Goal: Task Accomplishment & Management: Manage account settings

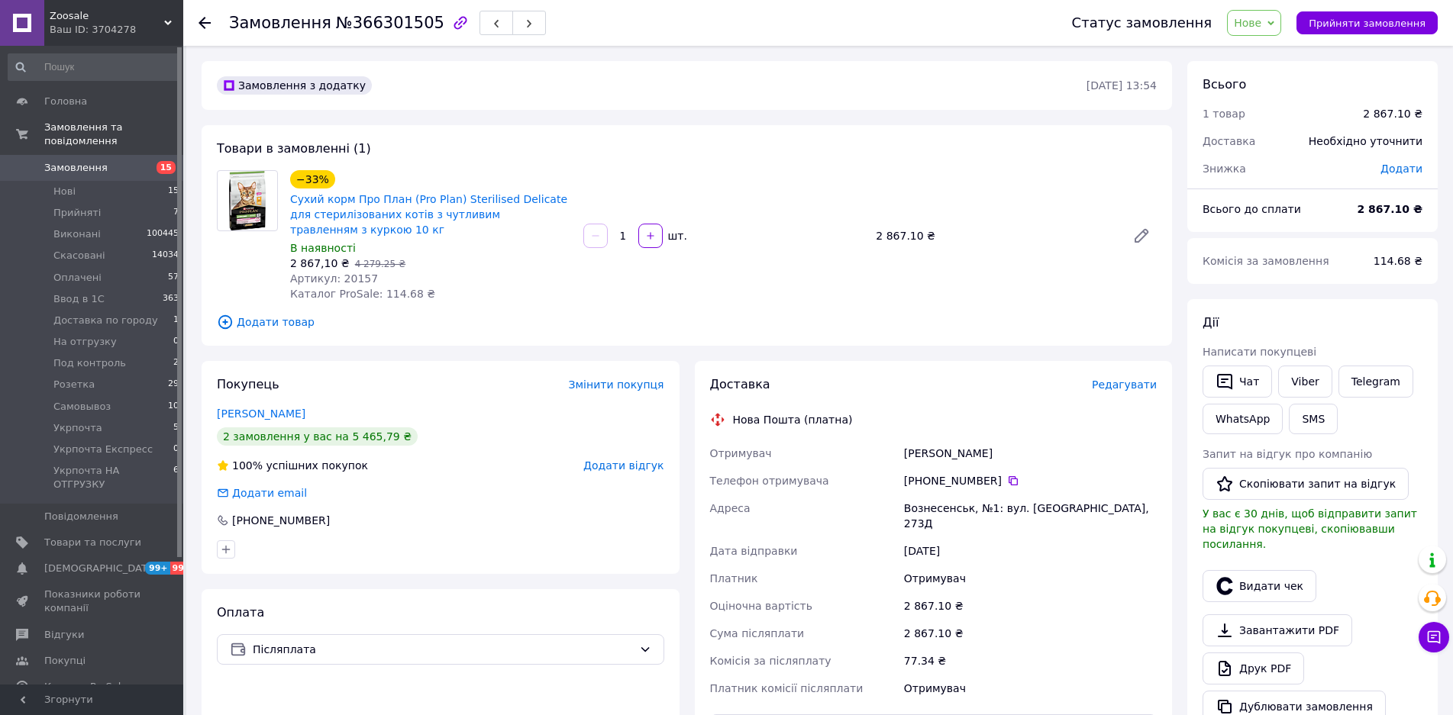
click at [347, 276] on span "Артикул: 20157" at bounding box center [334, 279] width 88 height 12
copy span "20157"
drag, startPoint x: 1429, startPoint y: 164, endPoint x: 1409, endPoint y: 169, distance: 21.1
click at [1427, 164] on div "Додати" at bounding box center [1401, 169] width 60 height 34
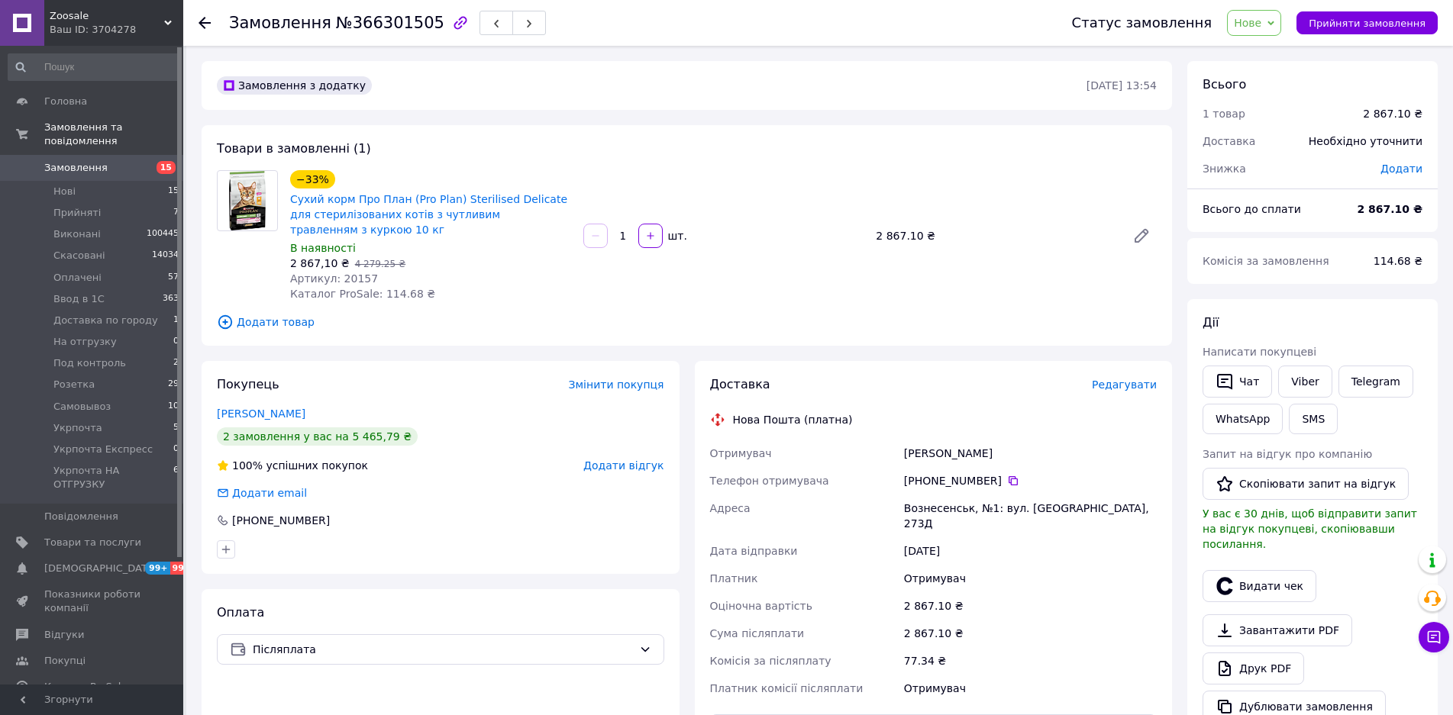
click at [1409, 169] on span "Додати" at bounding box center [1401, 169] width 42 height 12
click at [1316, 224] on input "text" at bounding box center [1296, 230] width 90 height 31
type input "0.1"
click at [1373, 266] on button "Зберегти" at bounding box center [1372, 273] width 76 height 31
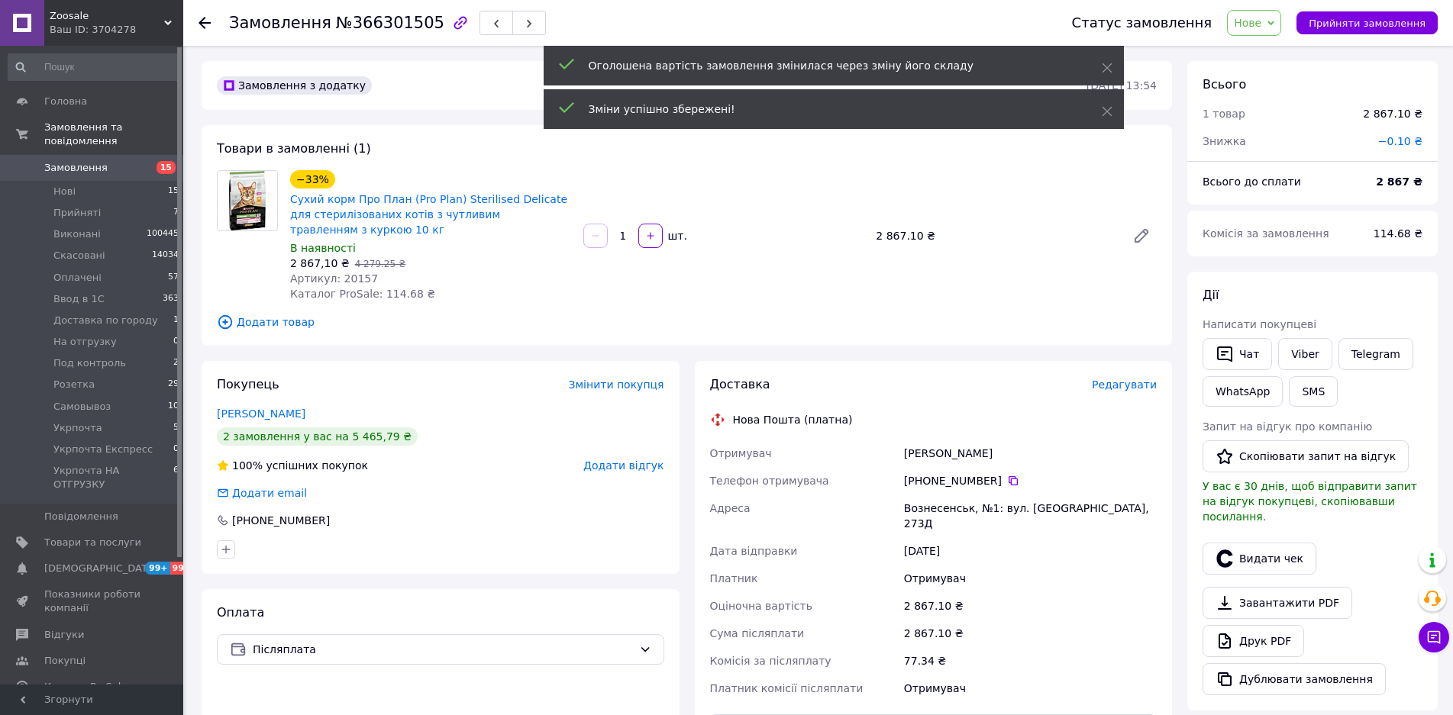
click at [1261, 25] on span "Нове" at bounding box center [1247, 23] width 27 height 12
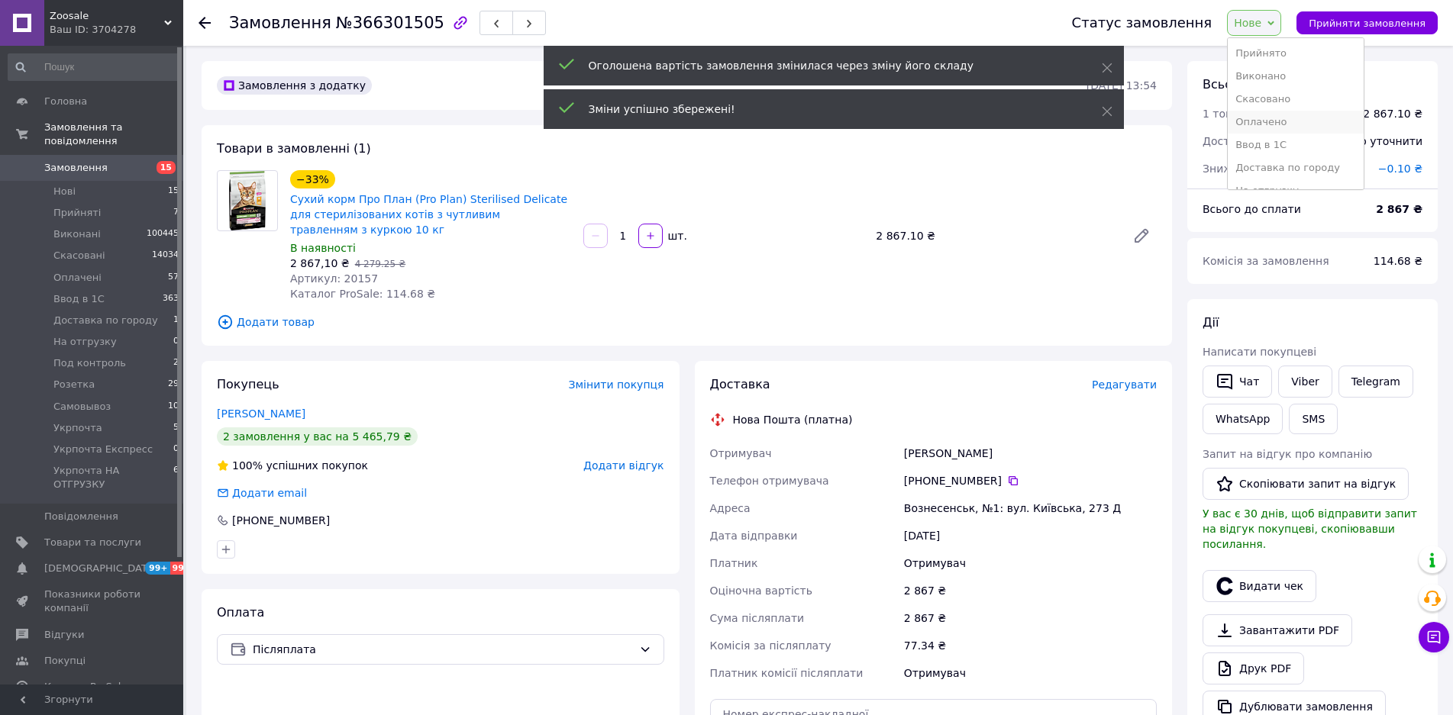
click at [1278, 119] on li "Оплачено" at bounding box center [1296, 122] width 136 height 23
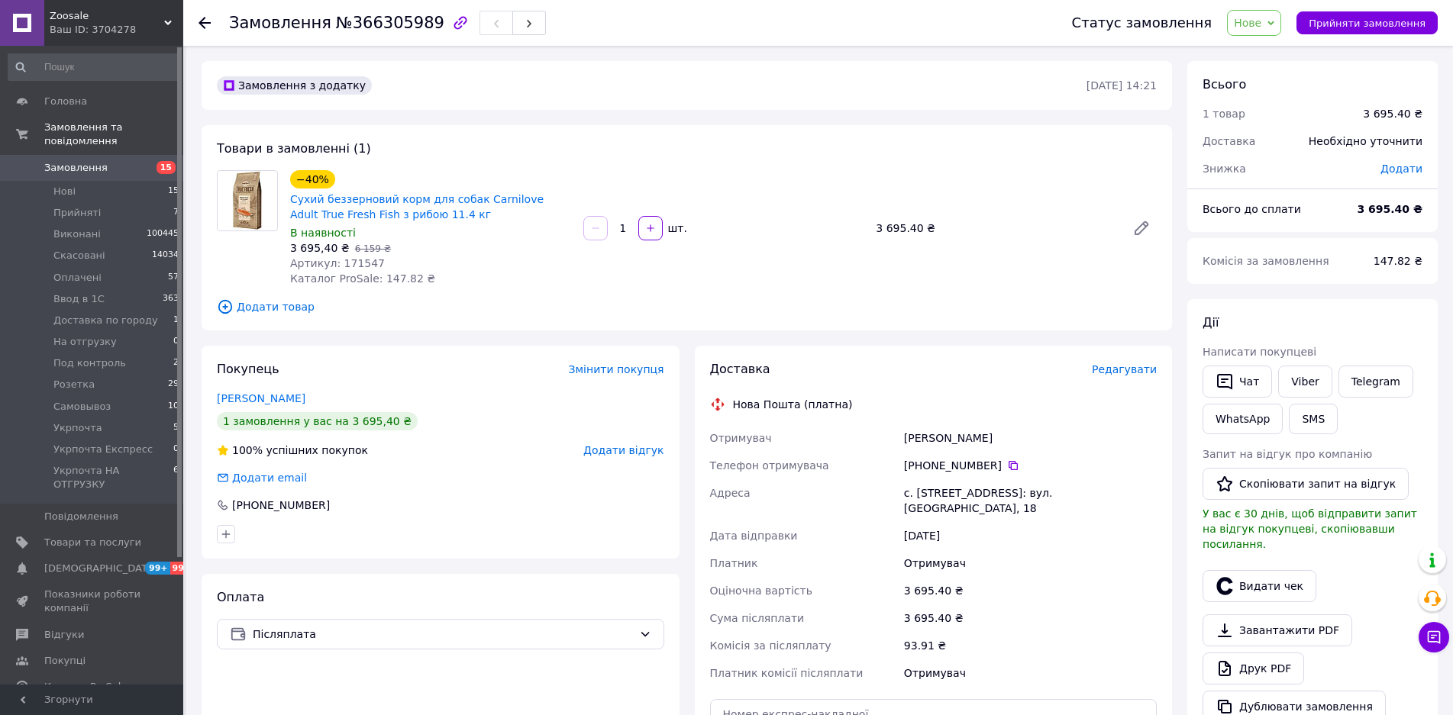
click at [358, 262] on span "Артикул: 171547" at bounding box center [337, 263] width 95 height 12
copy span "171547"
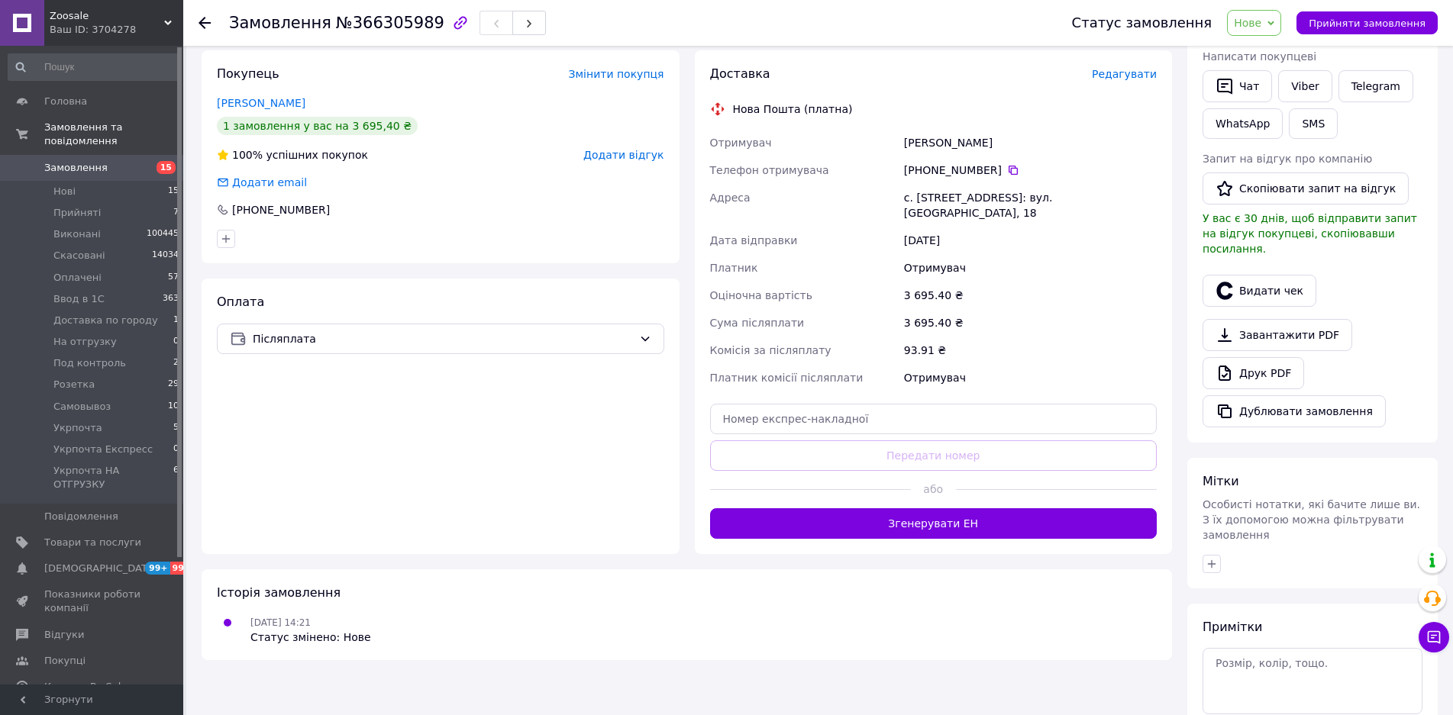
scroll to position [371, 0]
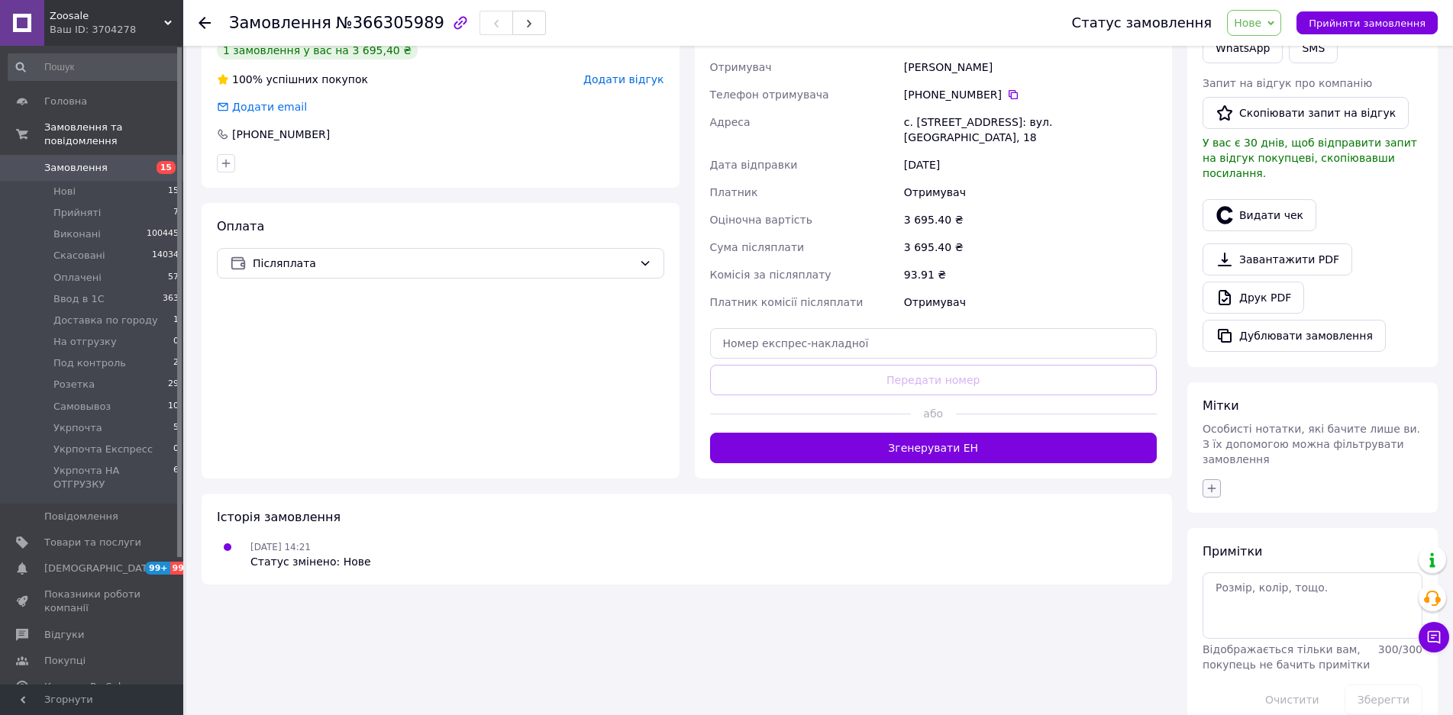
click at [1206, 482] on icon "button" at bounding box center [1211, 488] width 12 height 12
type input "заказать"
click at [1215, 608] on li "заказать" at bounding box center [1296, 618] width 187 height 21
checkbox input "true"
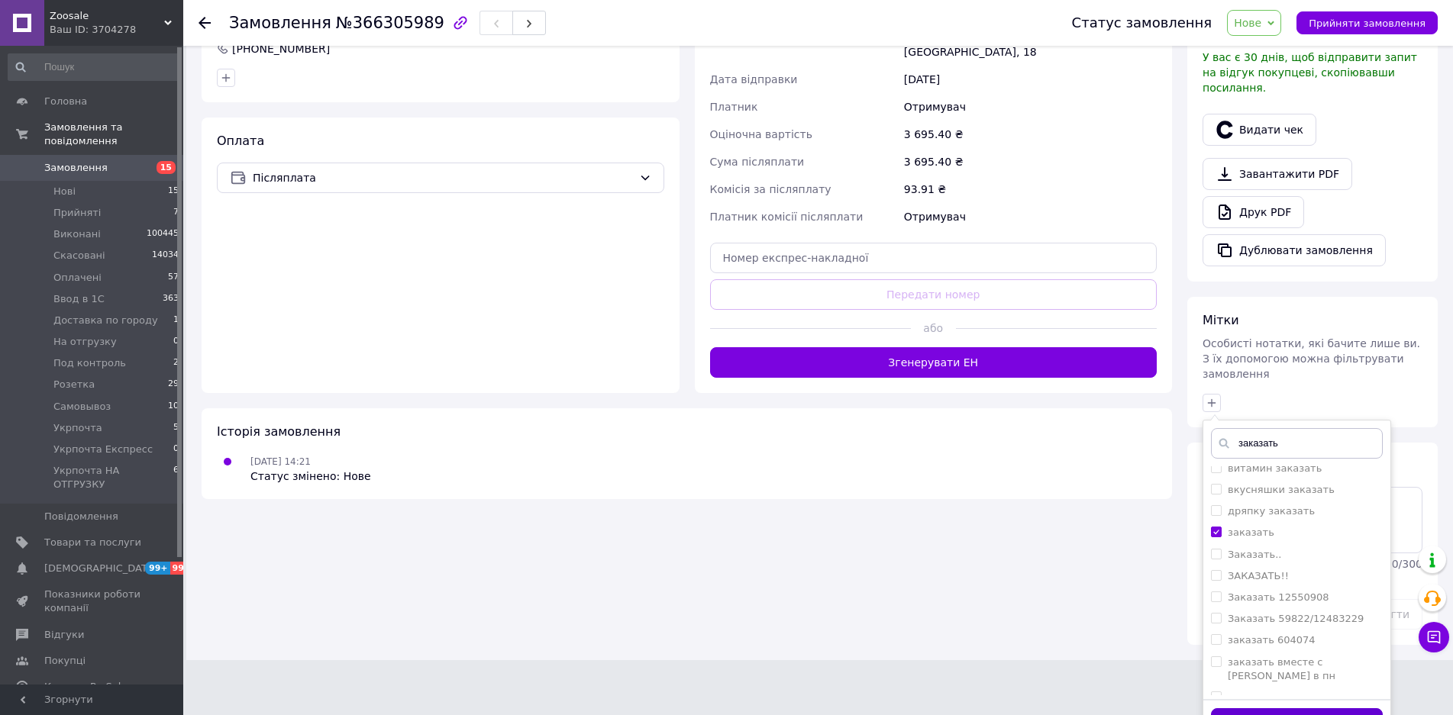
click at [1305, 708] on button "Додати мітку" at bounding box center [1297, 723] width 172 height 30
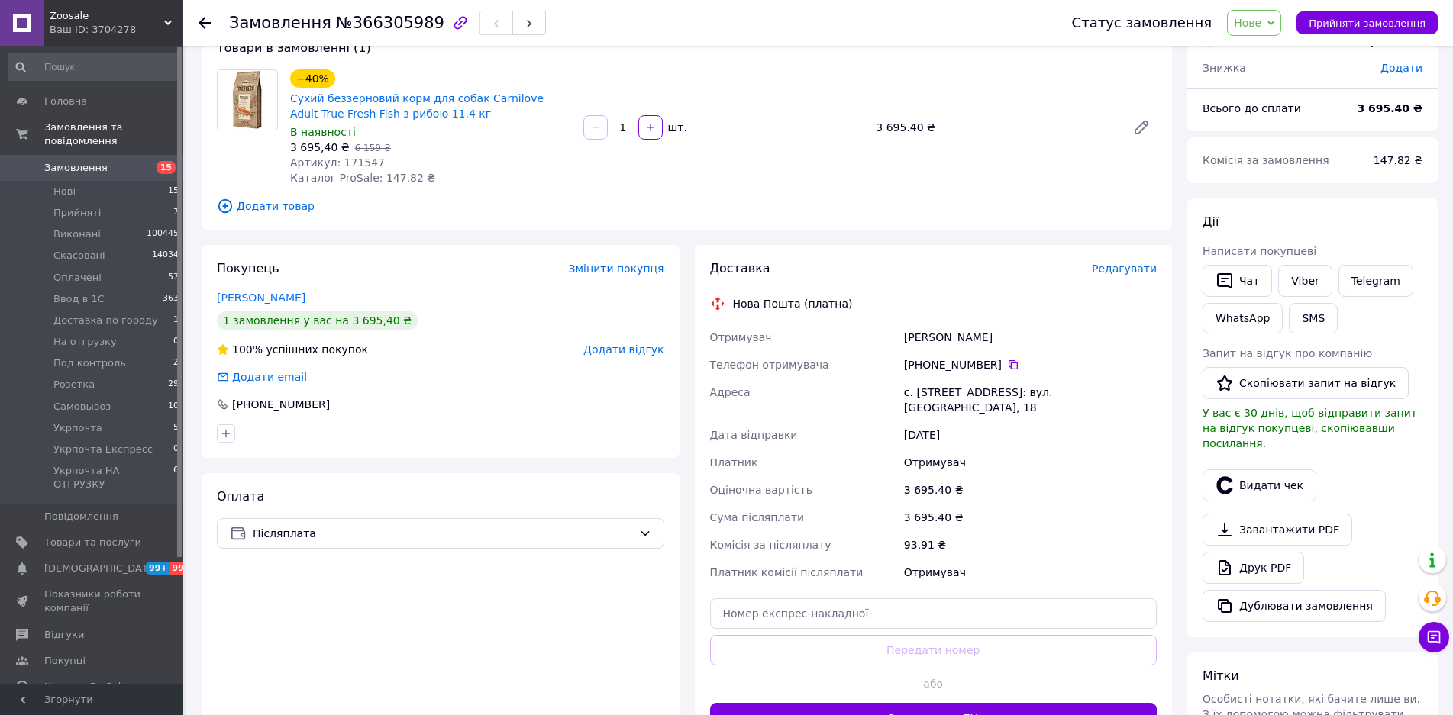
scroll to position [0, 0]
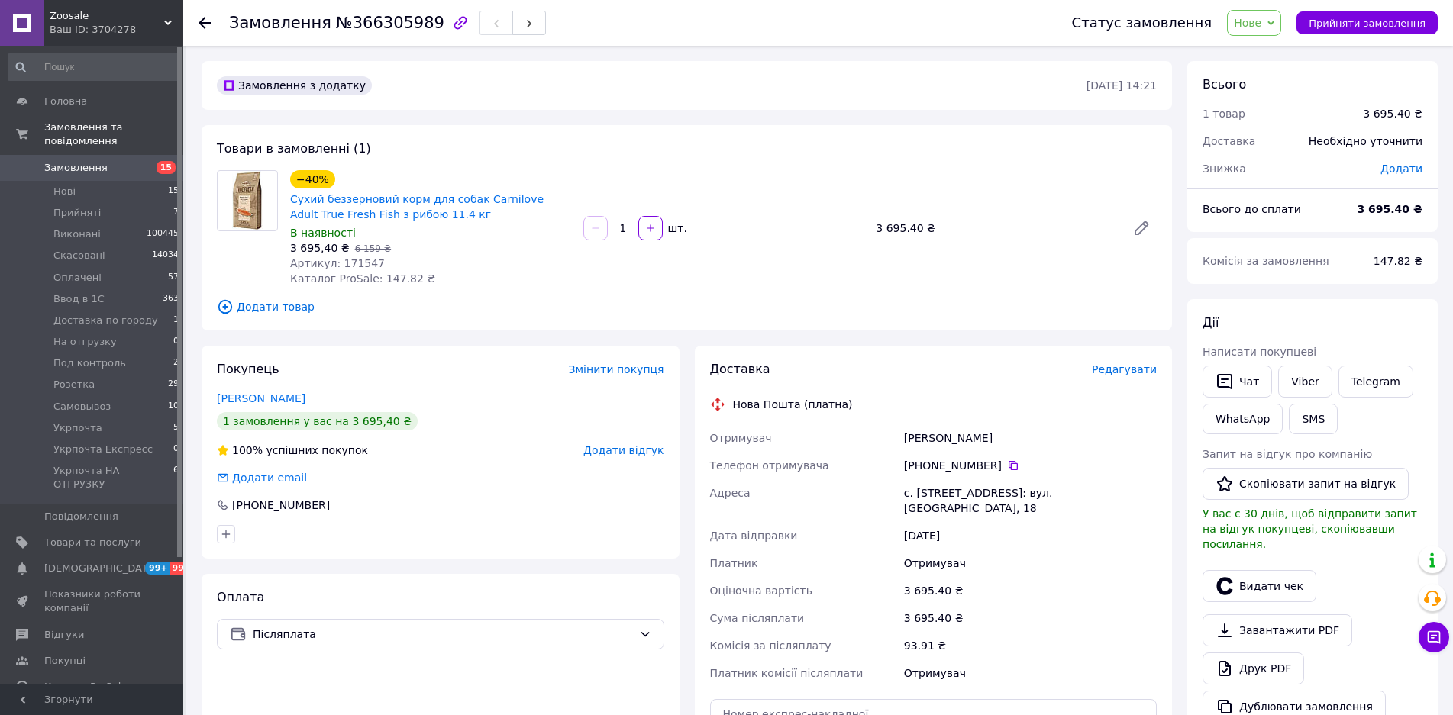
click at [145, 161] on span "15" at bounding box center [162, 168] width 42 height 14
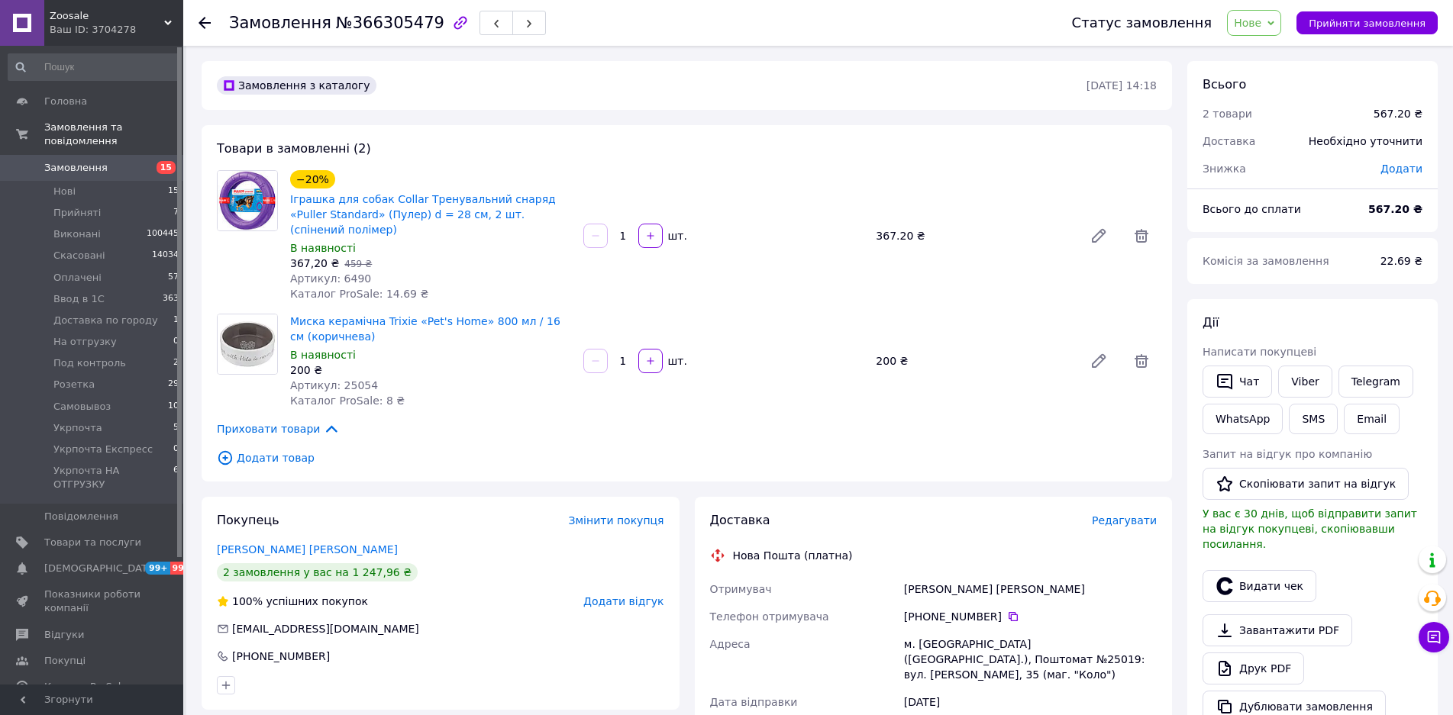
click at [349, 379] on span "Артикул: 25054" at bounding box center [334, 385] width 88 height 12
copy span "25054"
click at [1238, 374] on button "Чат" at bounding box center [1236, 382] width 69 height 32
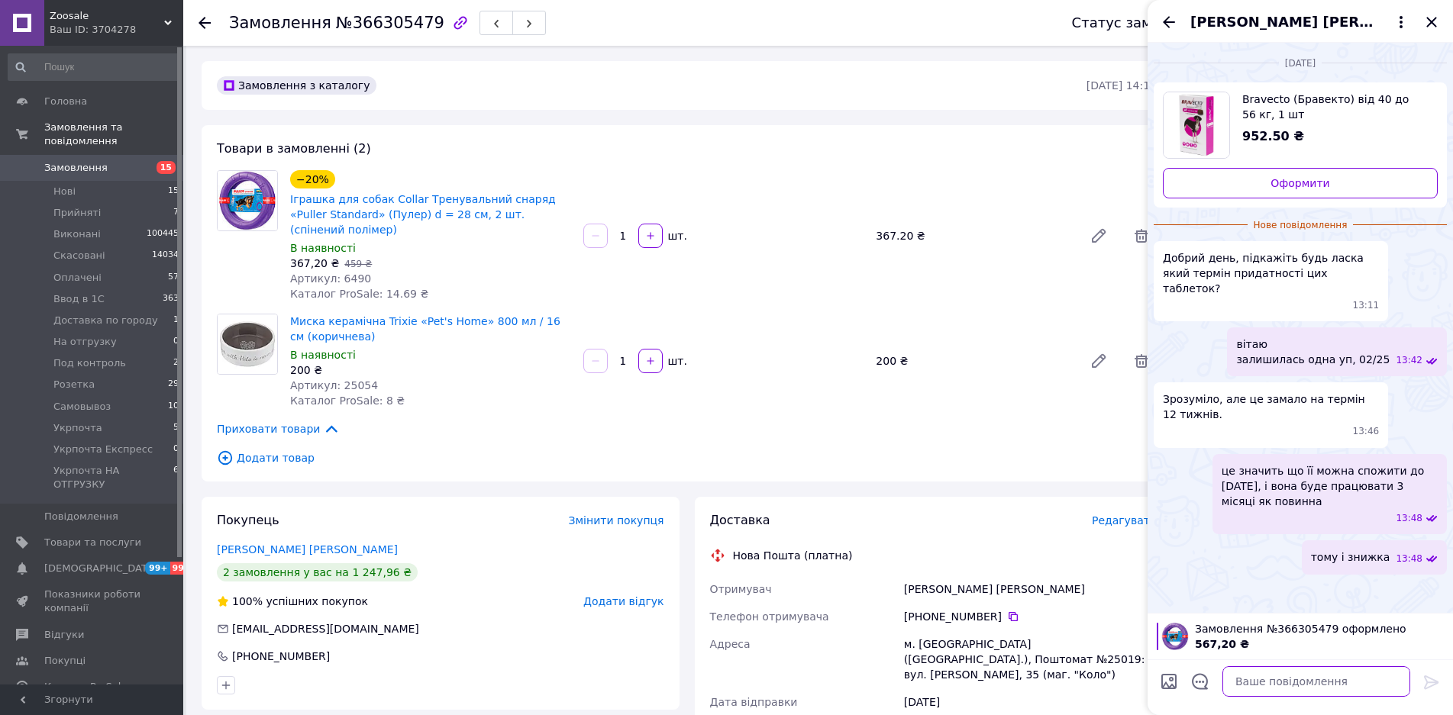
click at [1321, 682] on textarea at bounding box center [1316, 681] width 188 height 31
paste textarea "Добрий день (dog) Вас вітає інтернет-магазин Zoosale щодо замовлення № Все в на…"
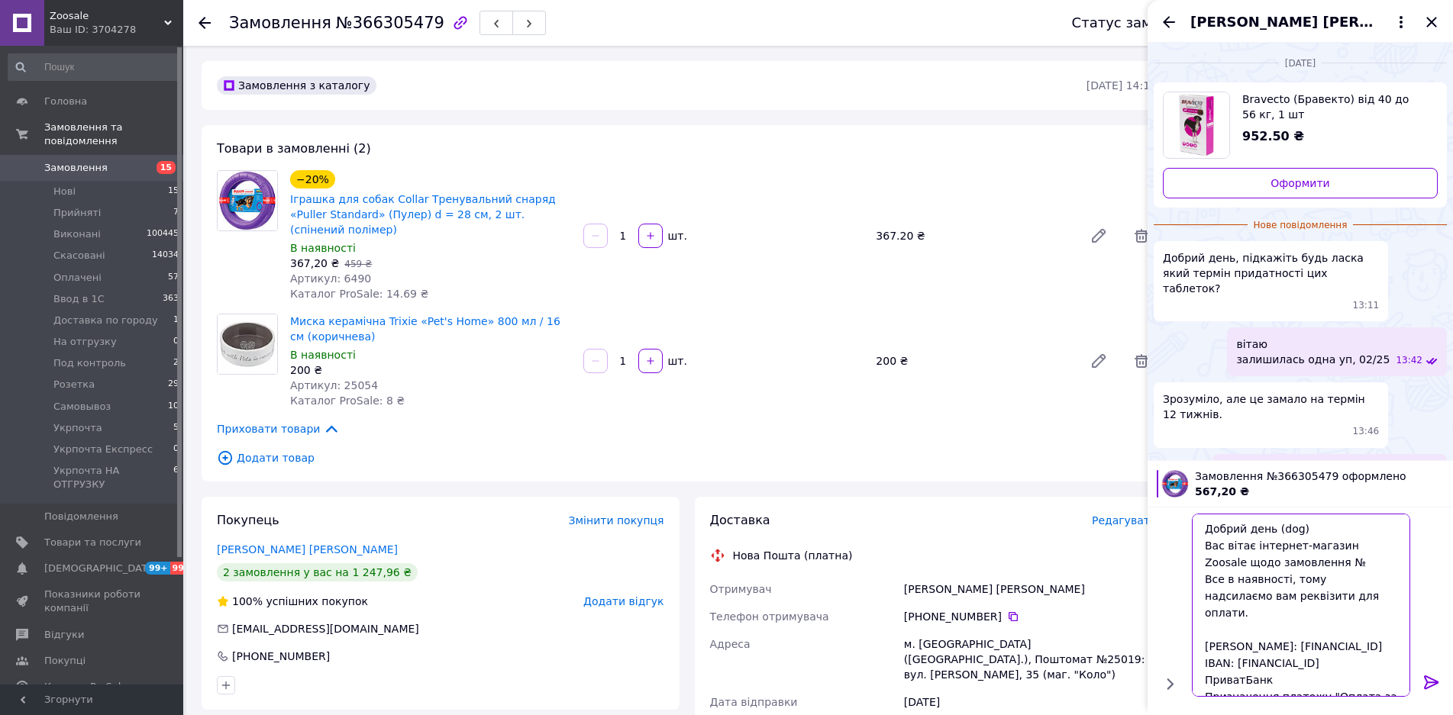
click at [912, 354] on body "Zoosale Ваш ID: 3704278 Сайт Zoosale Кабінет покупця Перевірити стан системи Ст…" at bounding box center [726, 558] width 1453 height 1117
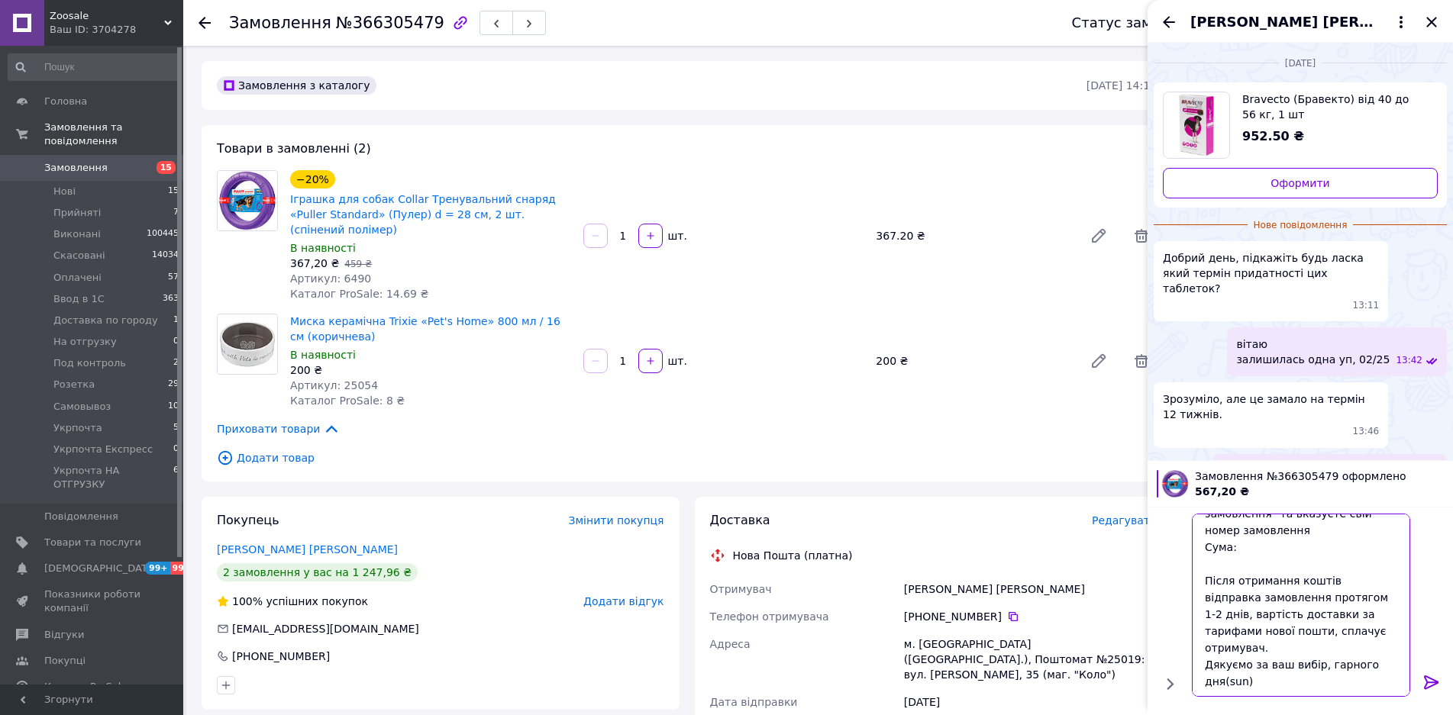
scroll to position [133, 0]
click at [1248, 559] on textarea "Добрий день ФОП Гомон Ігор Юрійович ЄДРПОУ: 3150518672 IBAN: UA1030529900000260…" at bounding box center [1301, 605] width 218 height 183
click at [1296, 685] on textarea "Добрий день ФОП Гомон Ігор Юрійович ЄДРПОУ: 3150518672 IBAN: UA1030529900000260…" at bounding box center [1301, 605] width 218 height 183
type textarea "Добрий день [PERSON_NAME]: [FINANCIAL_ID] IBAN: [FINANCIAL_ID] ПриватБанк Призн…"
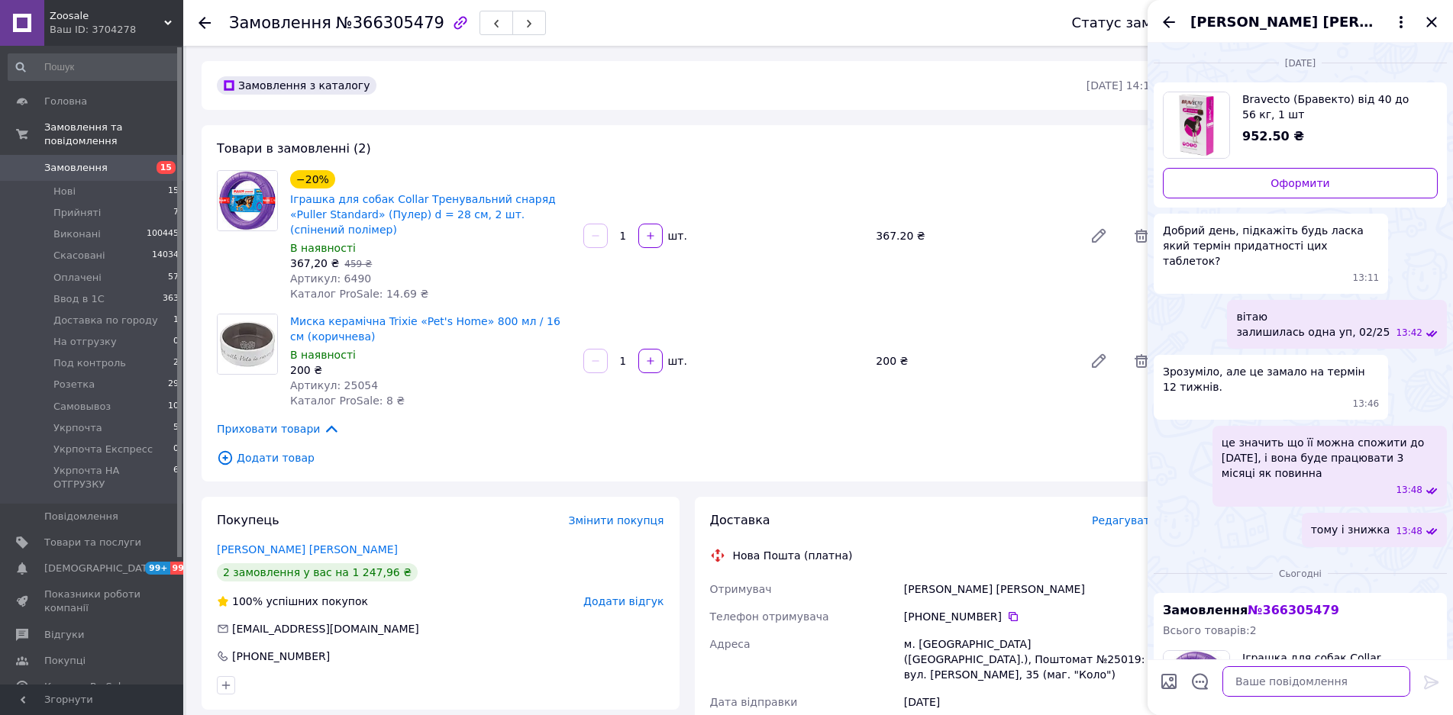
scroll to position [0, 0]
click at [1438, 26] on icon "Закрити" at bounding box center [1431, 22] width 18 height 18
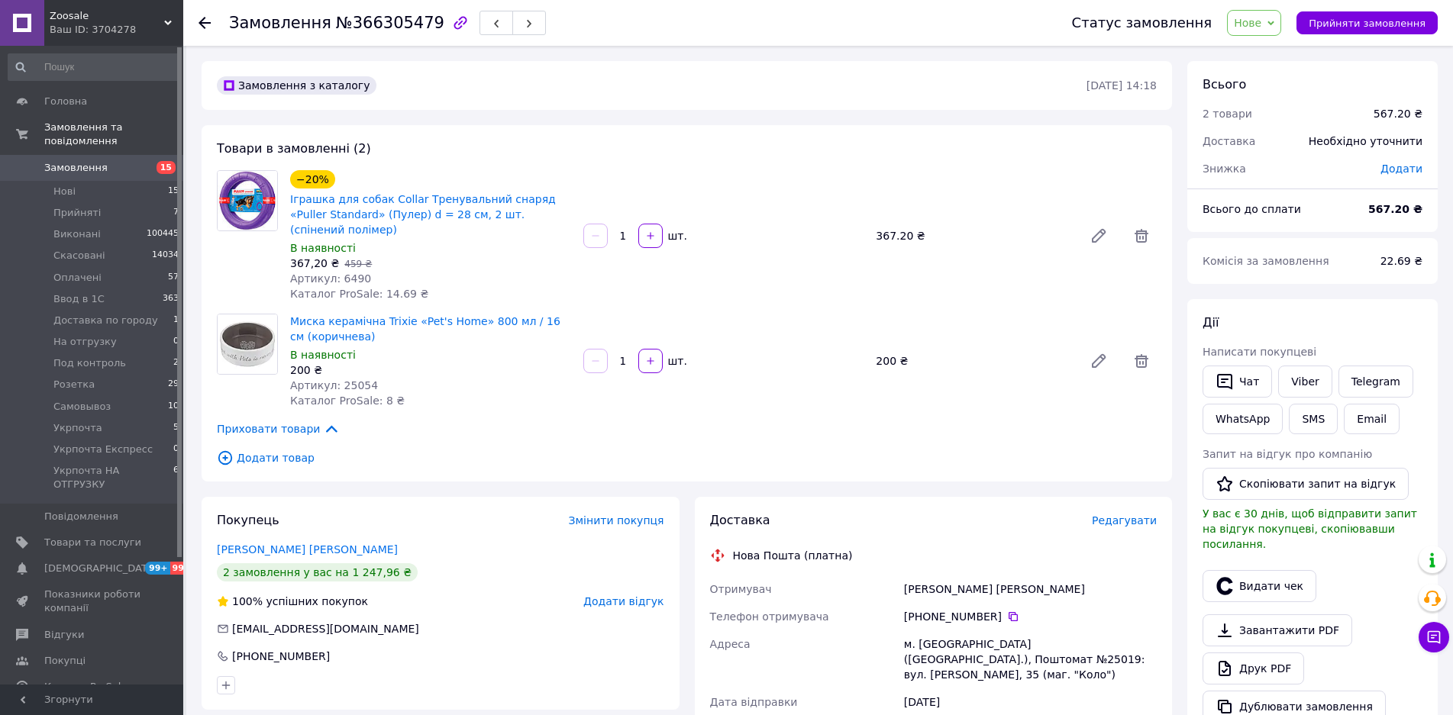
click at [1261, 21] on span "Нове" at bounding box center [1247, 23] width 27 height 12
click at [1270, 56] on li "Прийнято" at bounding box center [1296, 53] width 136 height 23
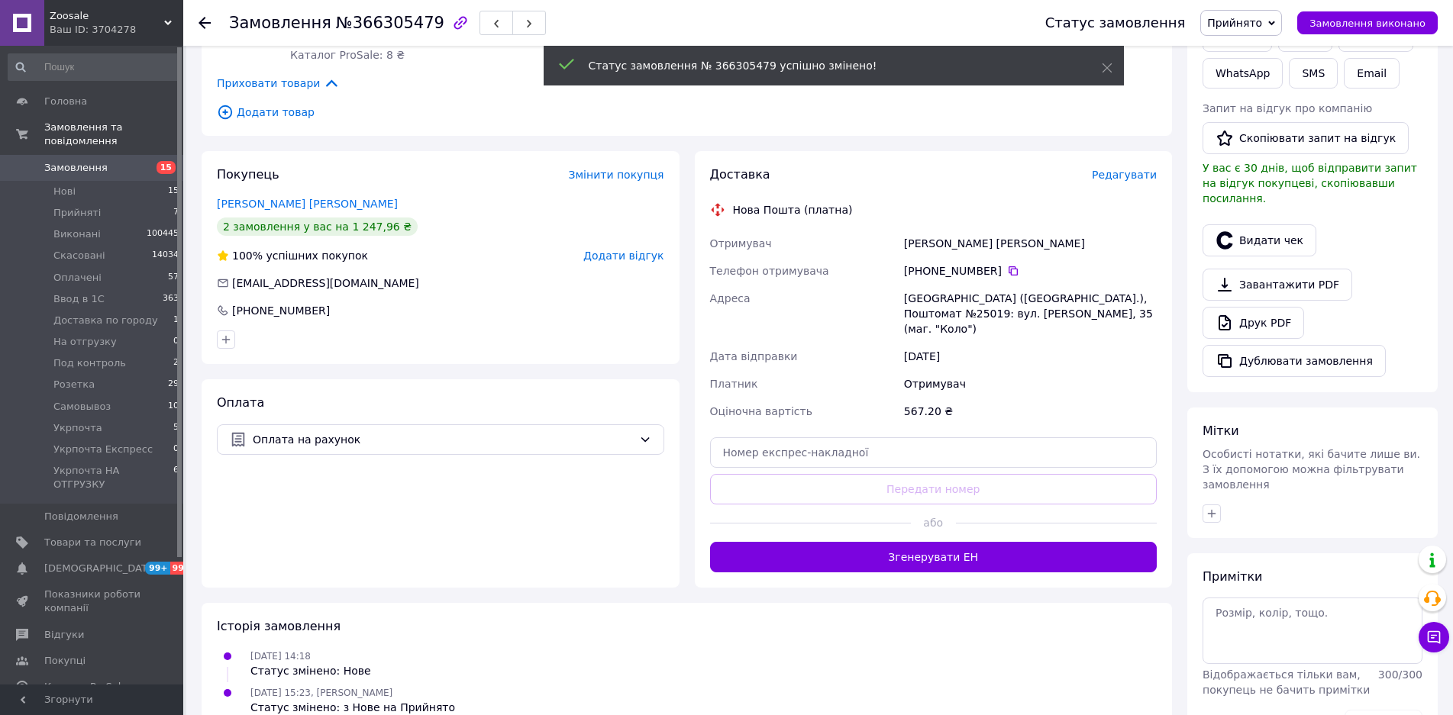
scroll to position [371, 0]
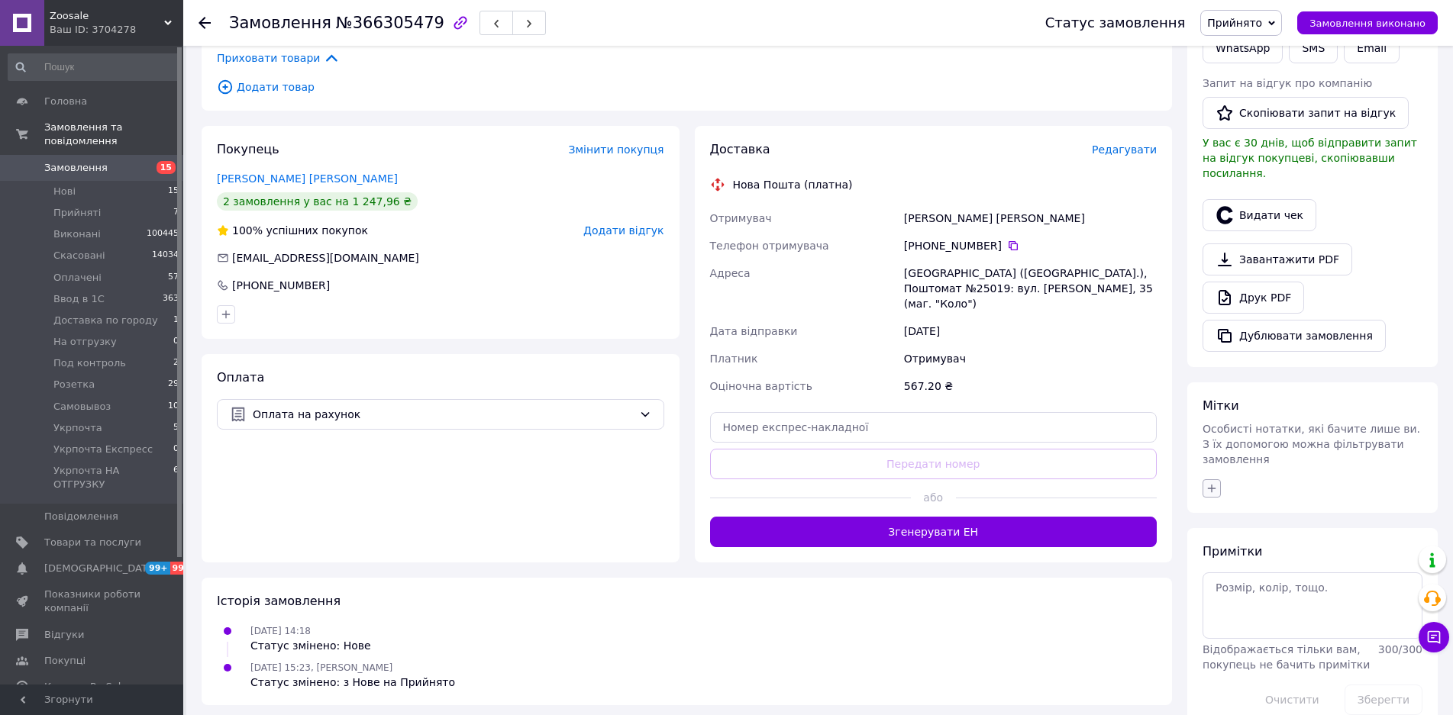
click at [1220, 479] on button "button" at bounding box center [1211, 488] width 18 height 18
type input "связь"
click at [1218, 599] on input "связь через чат пром" at bounding box center [1216, 604] width 10 height 10
checkbox input "true"
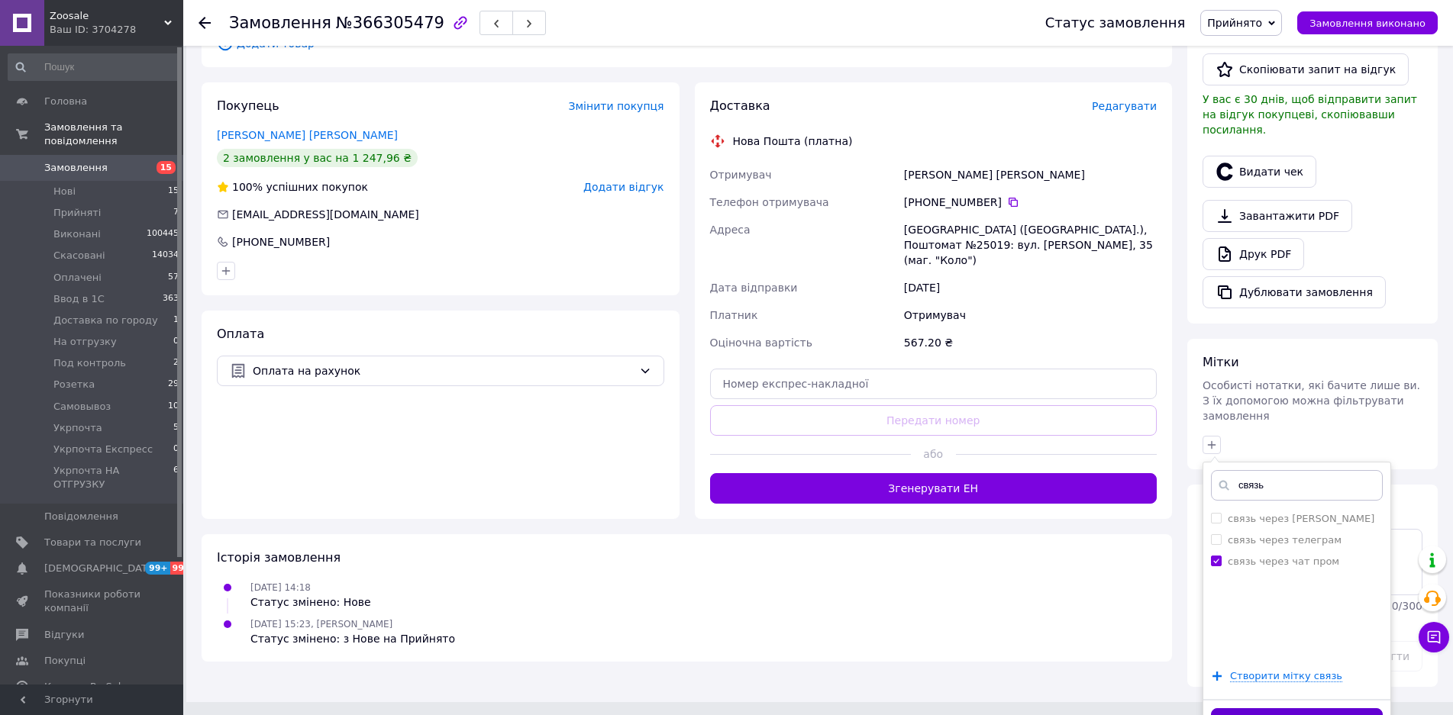
click at [1256, 708] on button "Додати мітку" at bounding box center [1297, 723] width 172 height 30
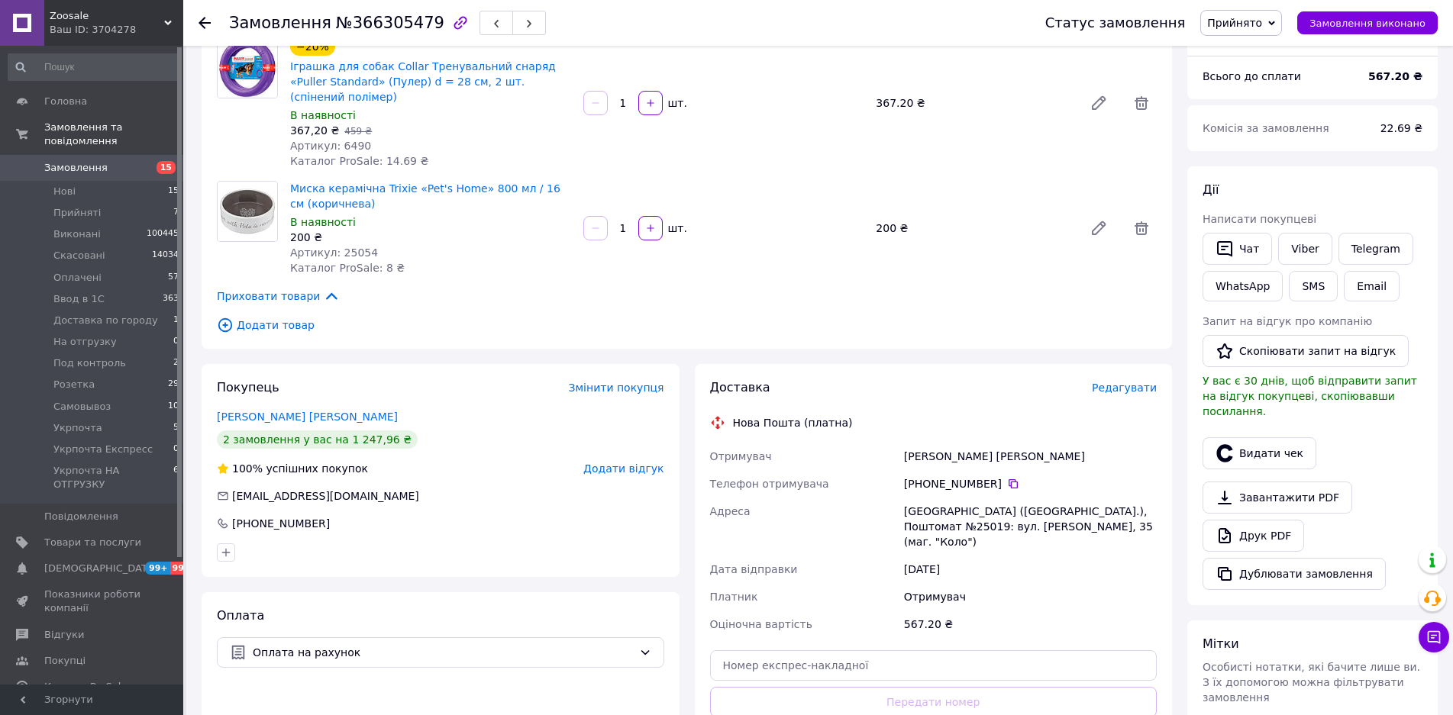
scroll to position [14, 0]
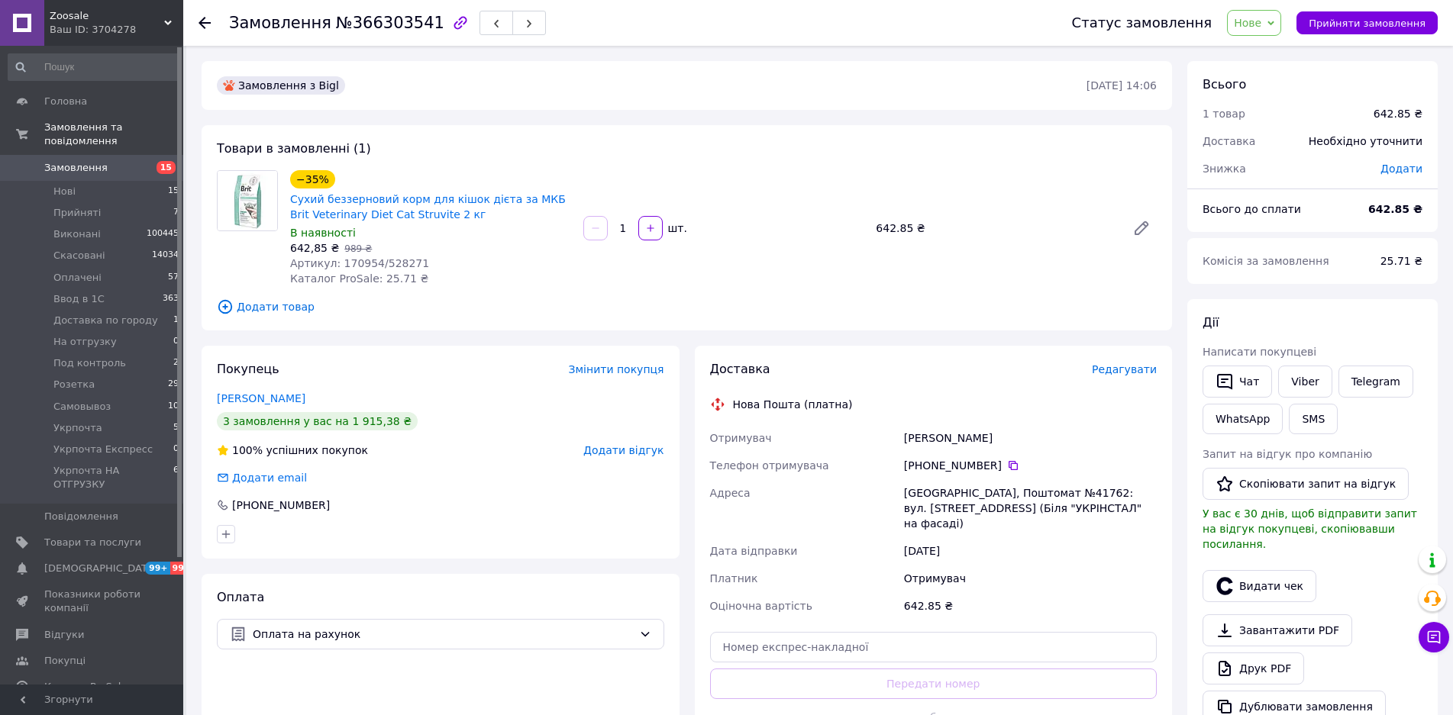
click at [346, 265] on span "Артикул: 170954/528271" at bounding box center [359, 263] width 139 height 12
copy span "170954"
click at [1263, 30] on span "Нове" at bounding box center [1254, 23] width 54 height 26
click at [1271, 53] on li "Прийнято" at bounding box center [1296, 53] width 136 height 23
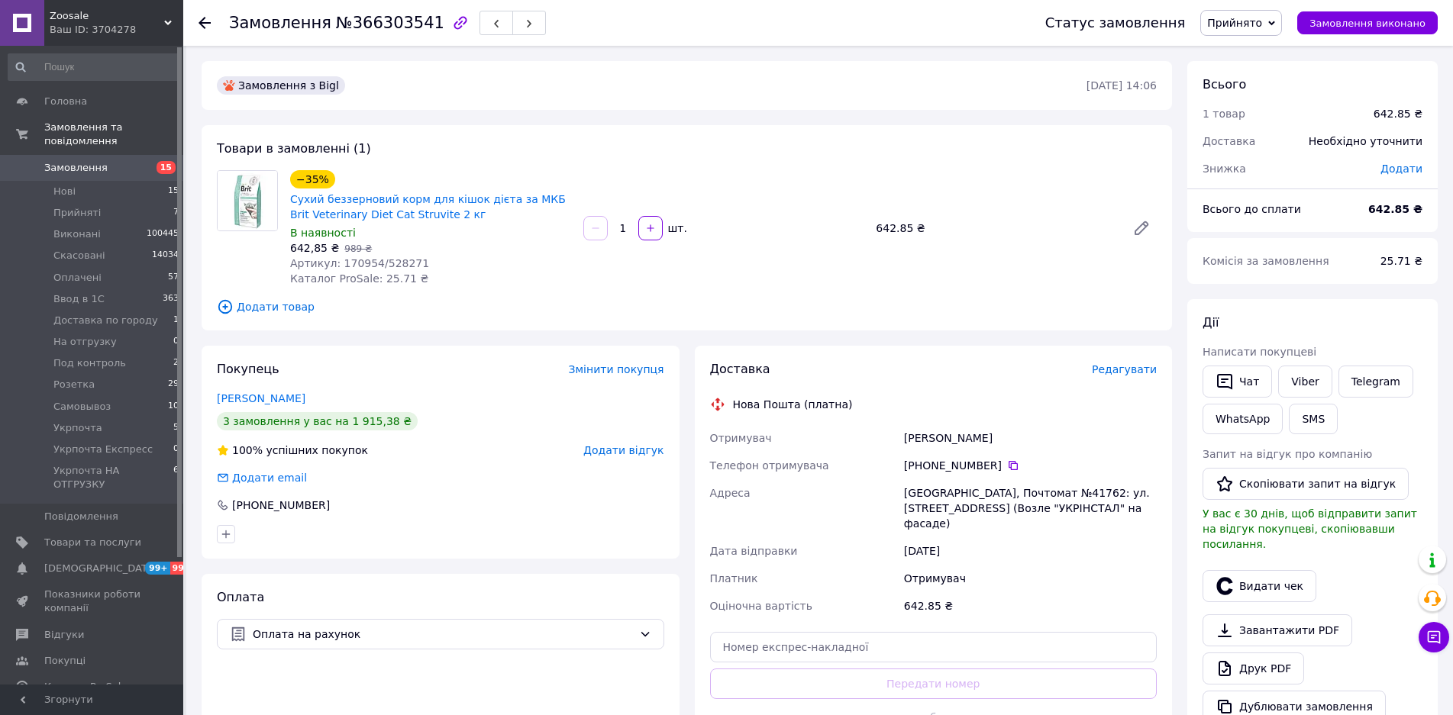
click at [118, 161] on span "Замовлення" at bounding box center [92, 168] width 97 height 14
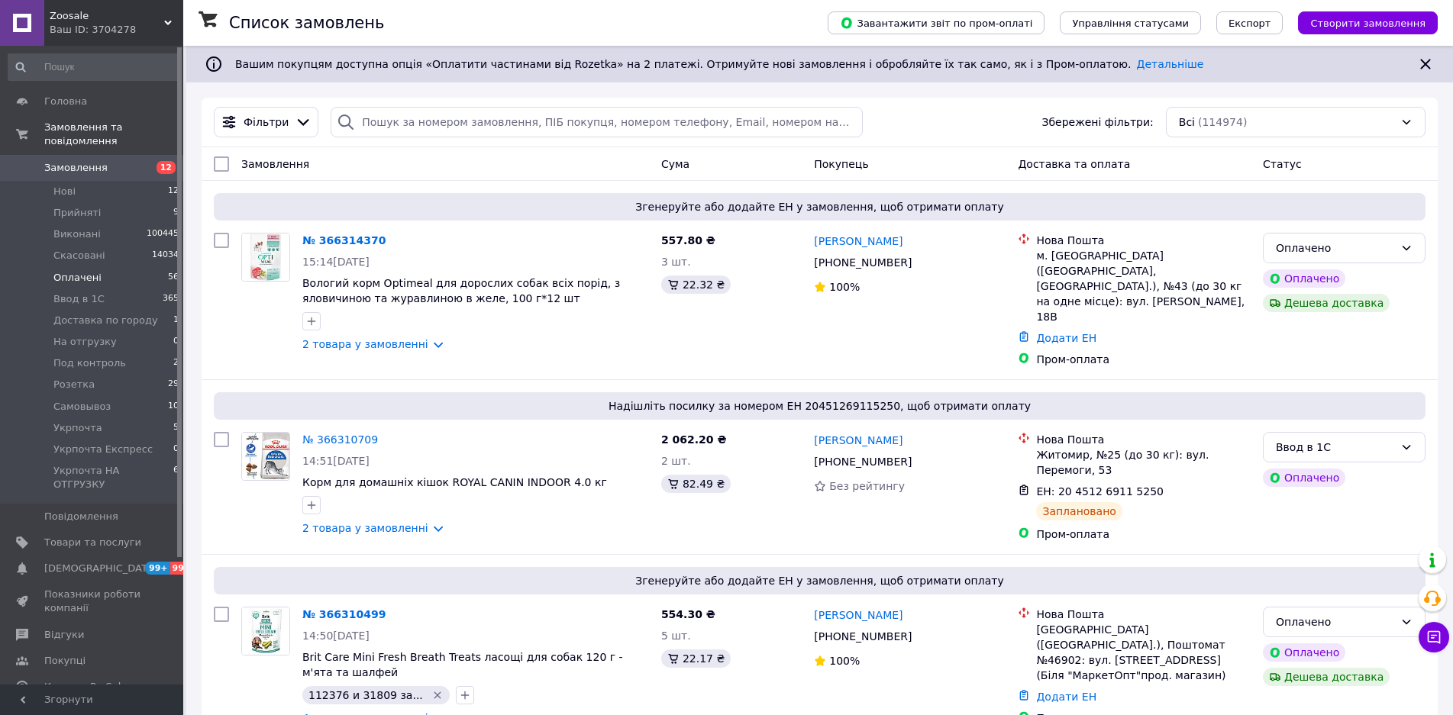
click at [127, 267] on li "Оплачені 56" at bounding box center [94, 277] width 188 height 21
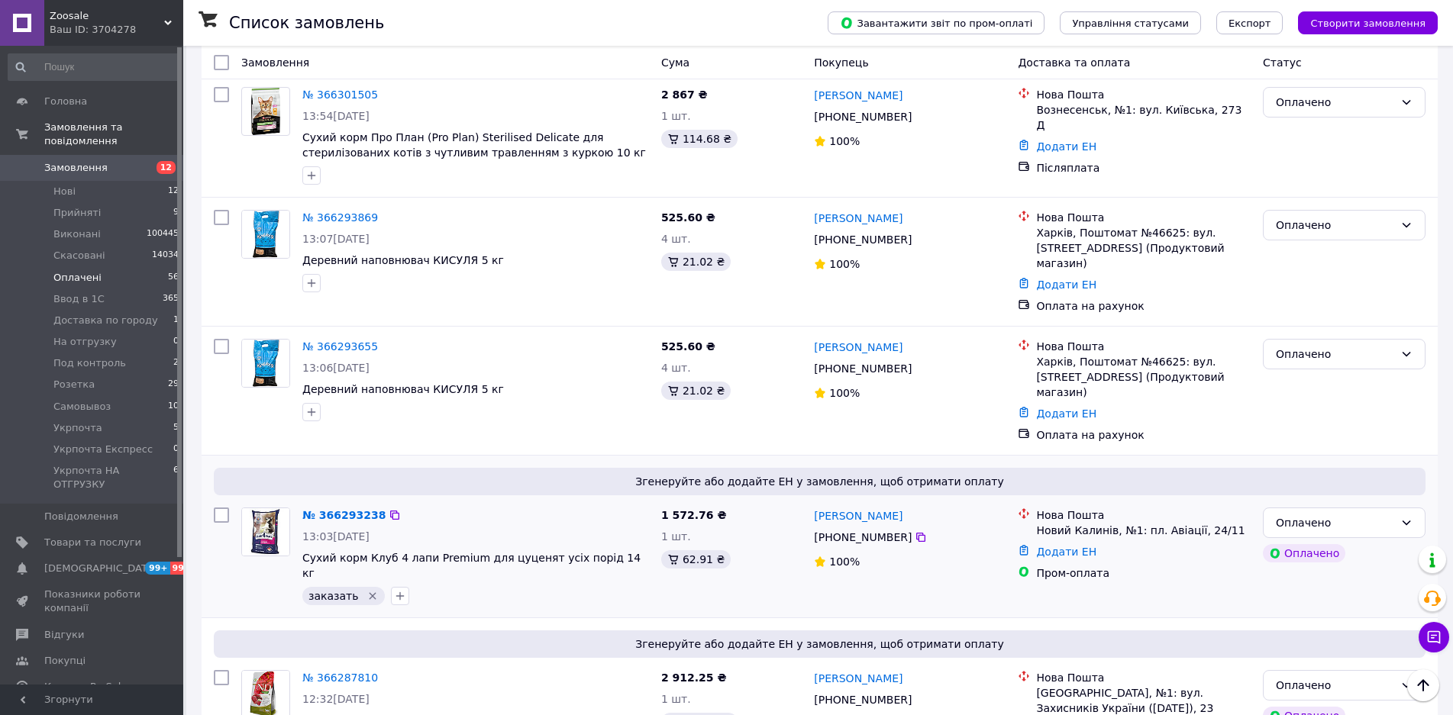
scroll to position [611, 0]
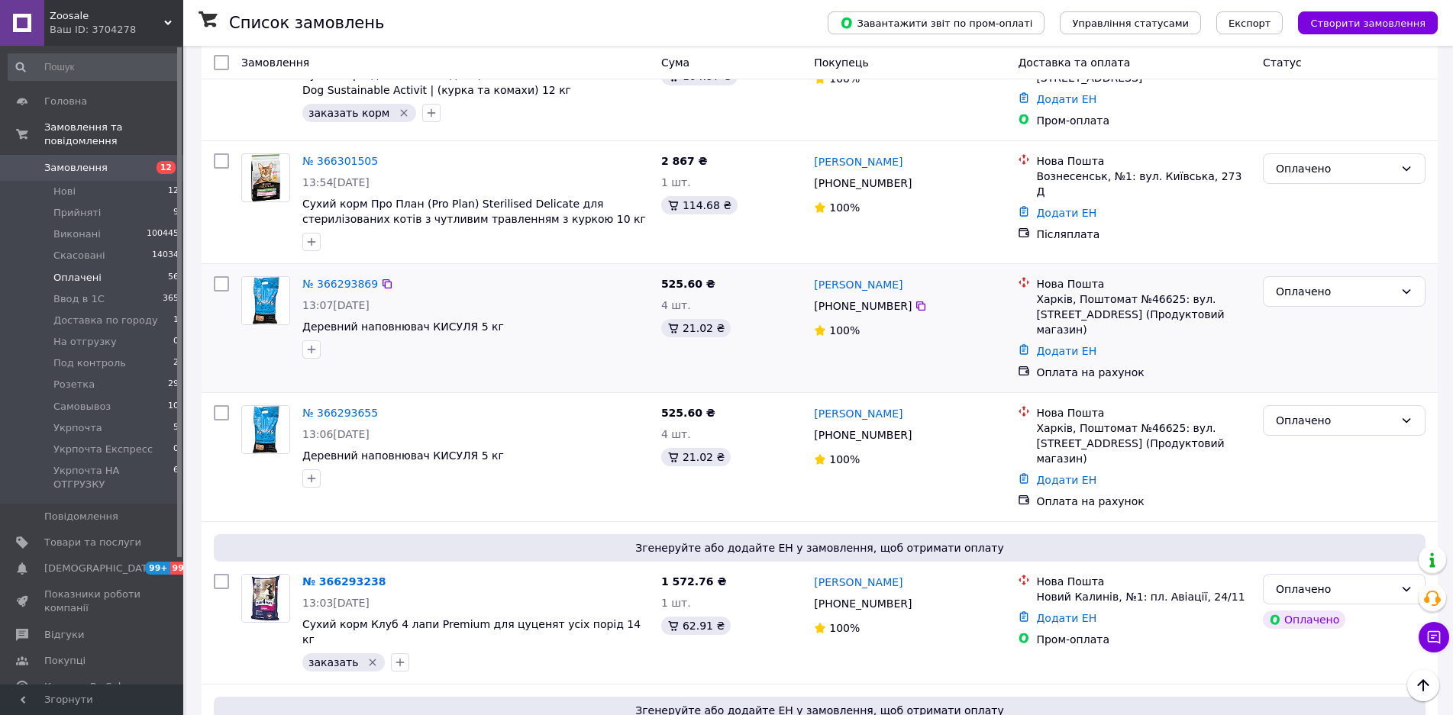
click at [1153, 292] on div "Харків, Поштомат №46625: вул. Олексіївська, 18 (Продуктовий магазин)" at bounding box center [1143, 315] width 215 height 46
click at [1154, 294] on div "Харків, Поштомат №46625: вул. Олексіївська, 18 (Продуктовий магазин)" at bounding box center [1143, 315] width 215 height 46
copy div "46625"
click at [115, 161] on span "Замовлення" at bounding box center [92, 168] width 97 height 14
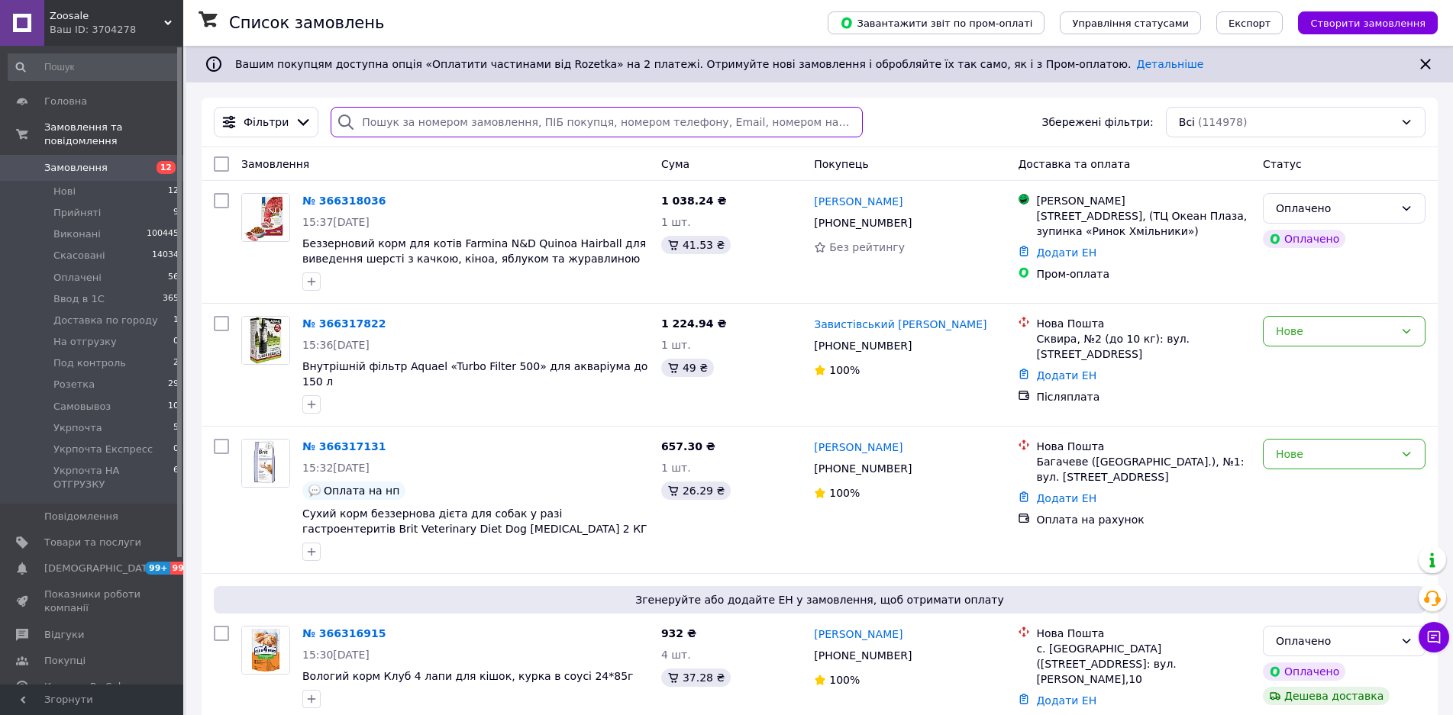
click at [471, 131] on input "search" at bounding box center [596, 122] width 531 height 31
type input "0679296563"
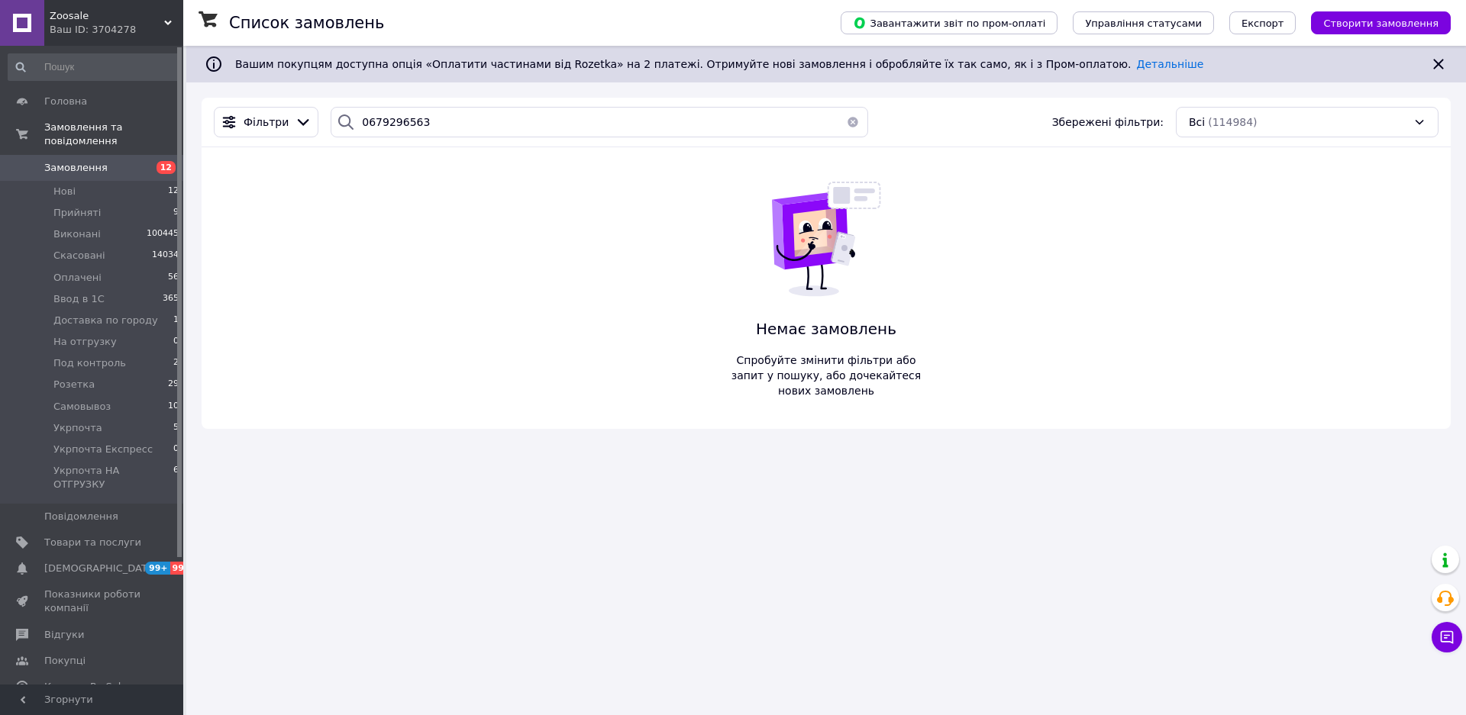
click at [89, 161] on span "Замовлення" at bounding box center [75, 168] width 63 height 14
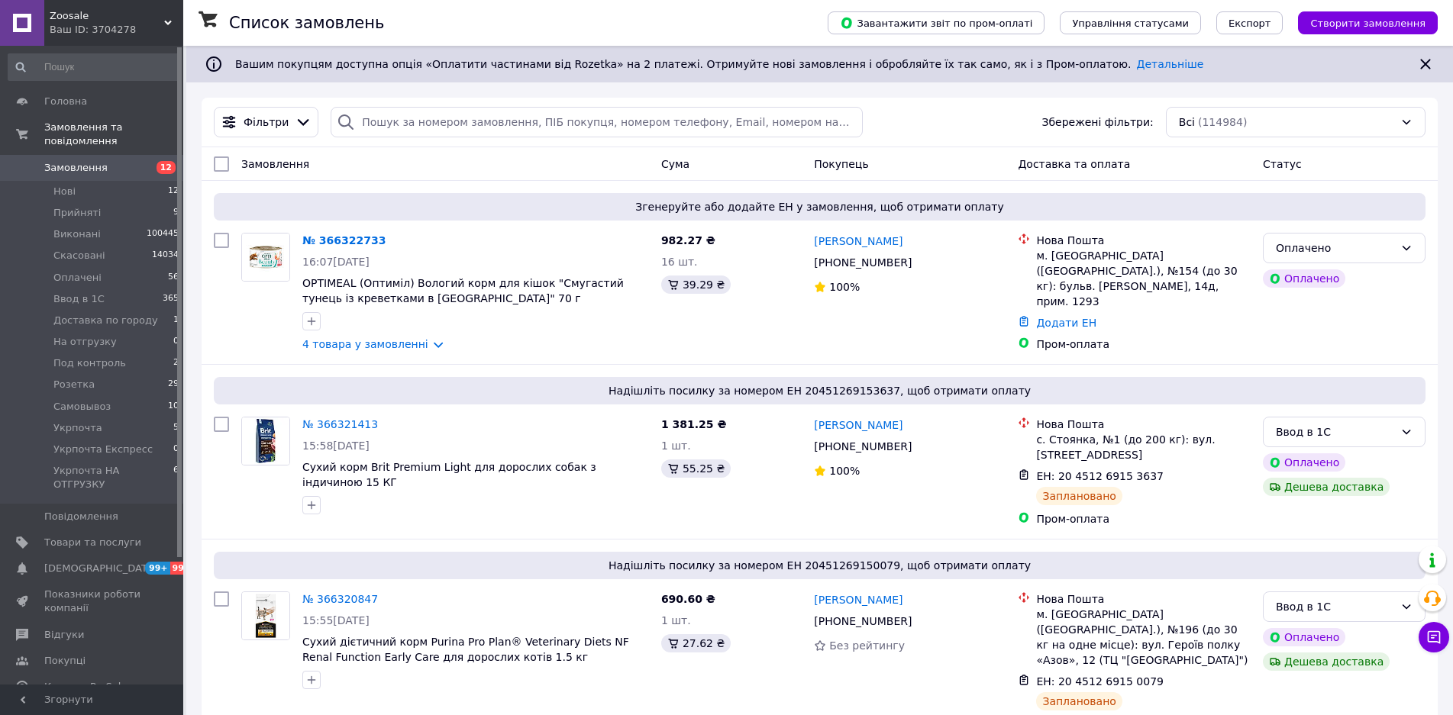
click at [118, 161] on span "Замовлення" at bounding box center [92, 168] width 97 height 14
click at [1441, 634] on span "2" at bounding box center [1442, 629] width 14 height 14
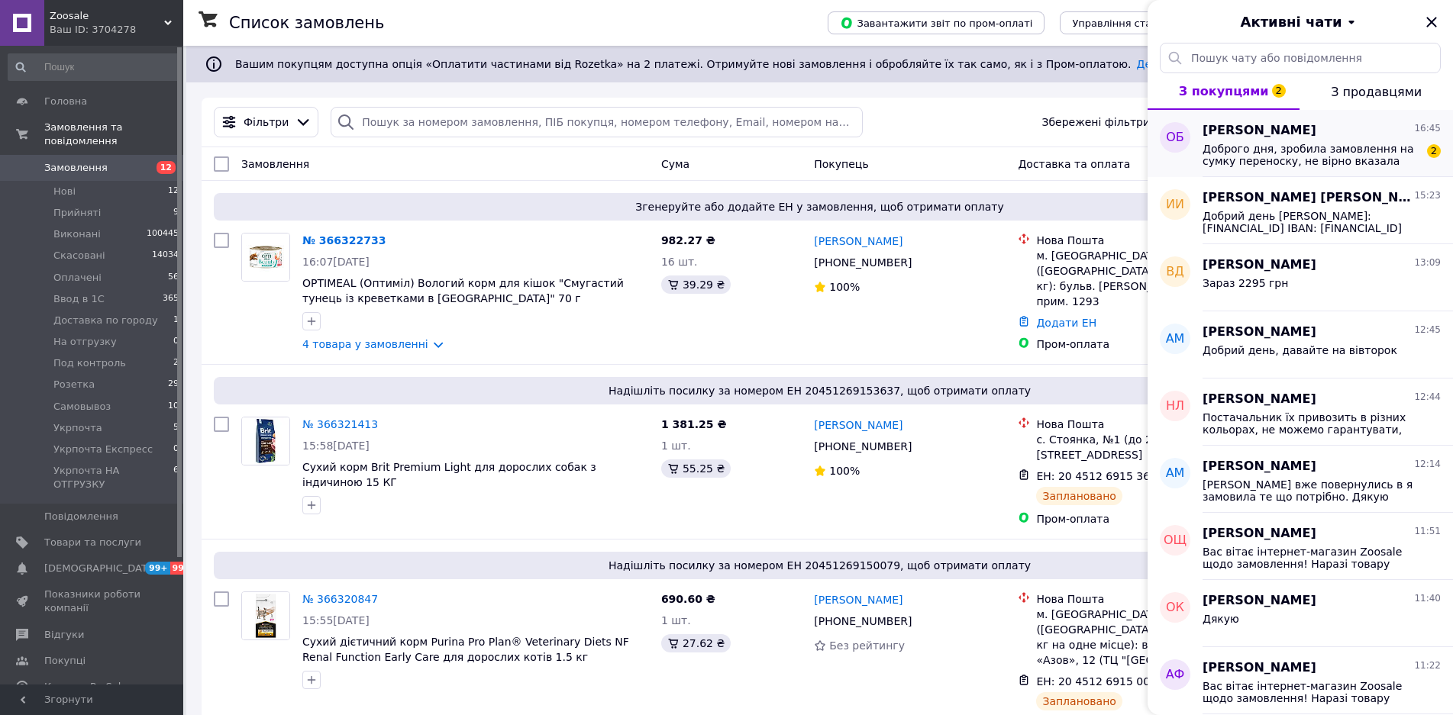
click at [1313, 155] on span "Доброго дня, зробила замовлення на сумку переноску, не вірно вказала адресу, бу…" at bounding box center [1310, 155] width 217 height 24
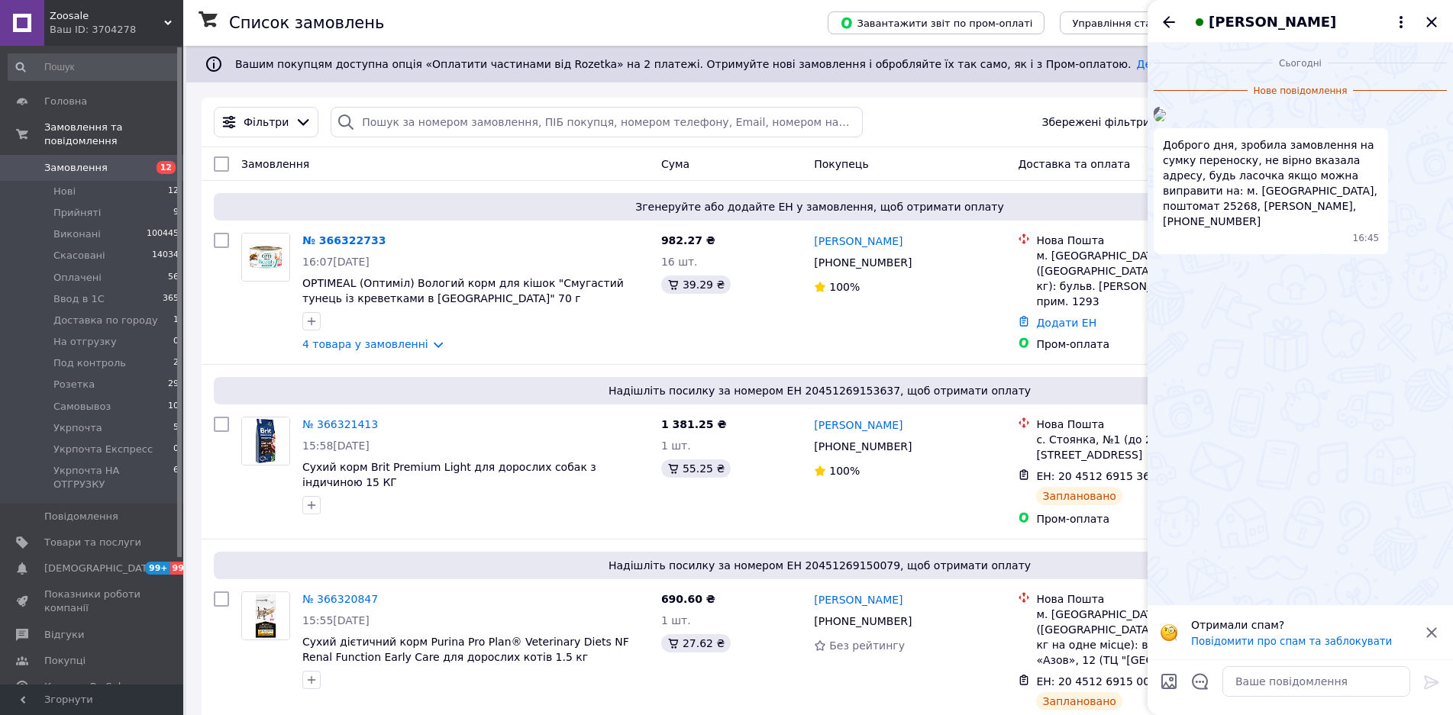
click at [1255, 8] on div "Ольга Бутенко" at bounding box center [1299, 21] width 305 height 43
click at [1257, 20] on span "Ольга Бутенко" at bounding box center [1272, 22] width 127 height 20
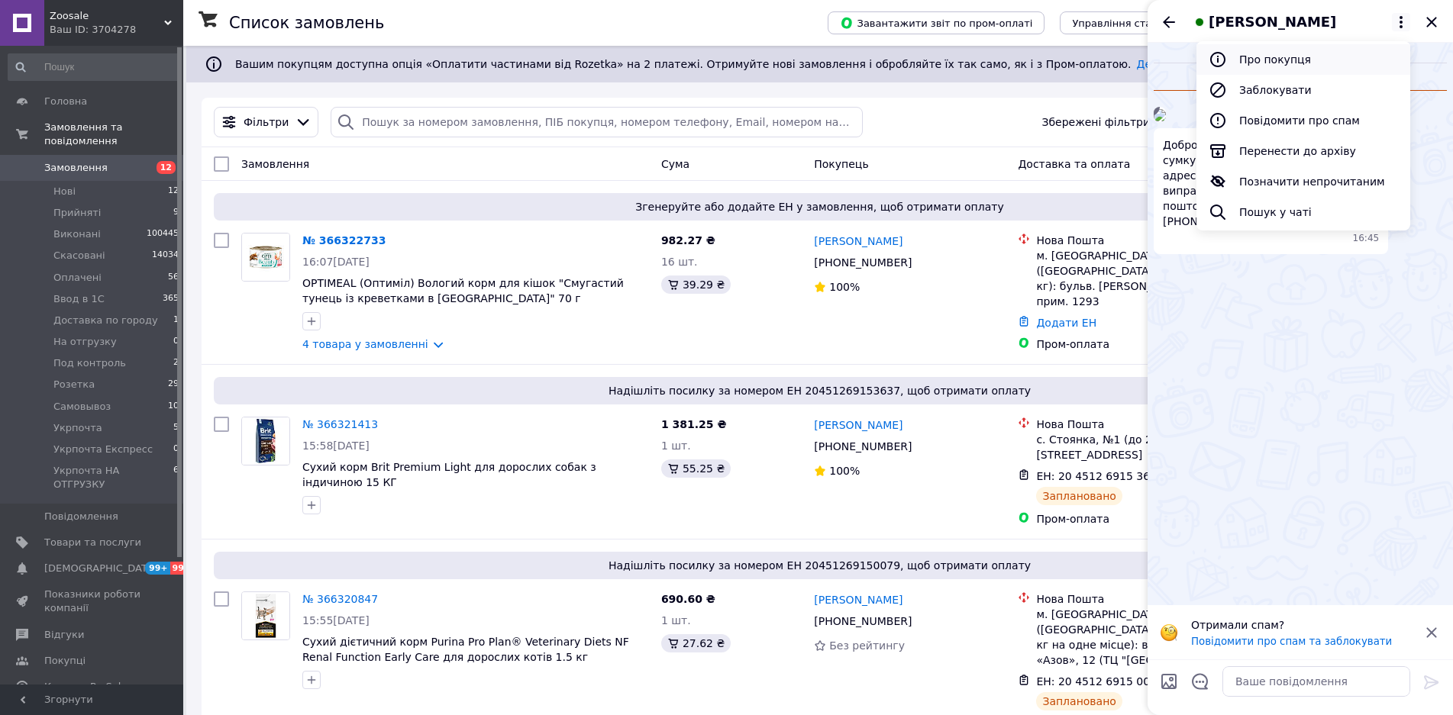
click at [1268, 57] on button "Про покупця" at bounding box center [1303, 59] width 214 height 31
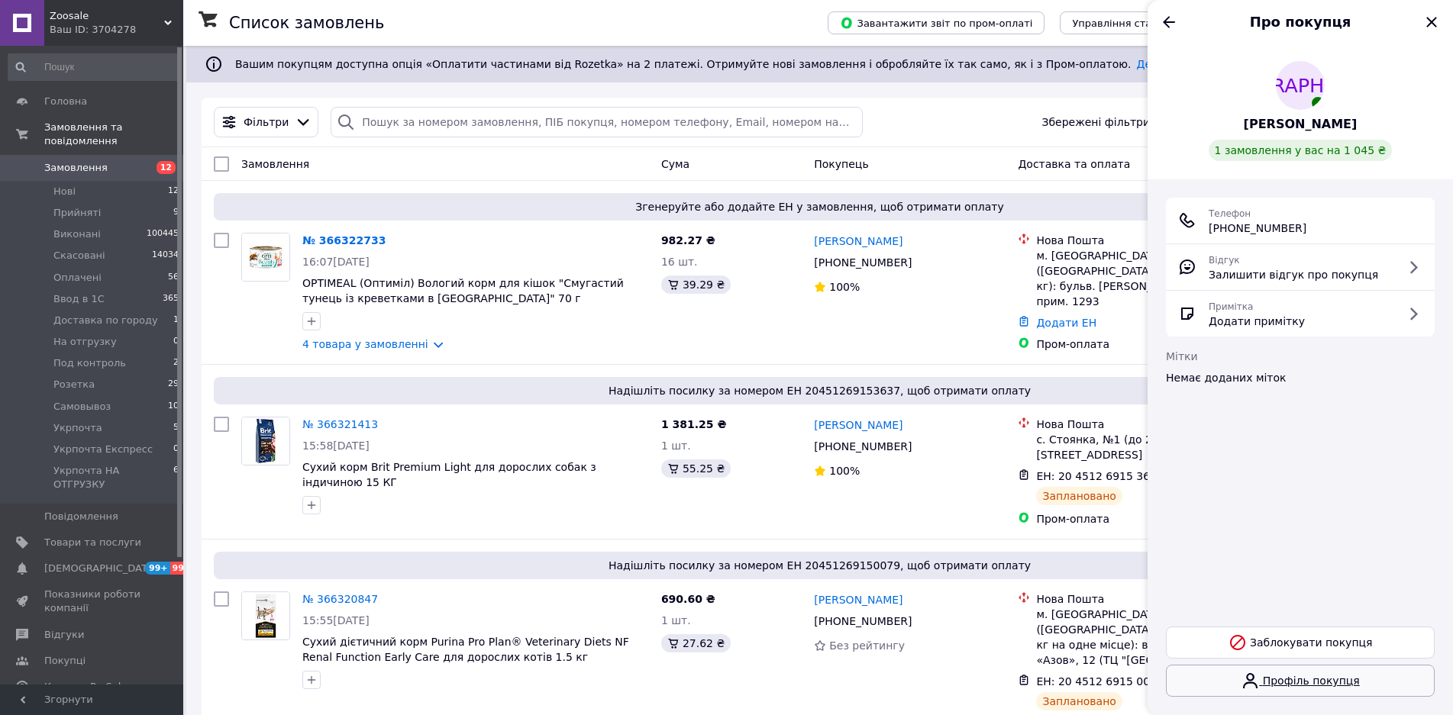
click at [1259, 679] on icon at bounding box center [1250, 681] width 18 height 18
click at [1161, 21] on icon "Назад" at bounding box center [1169, 22] width 18 height 18
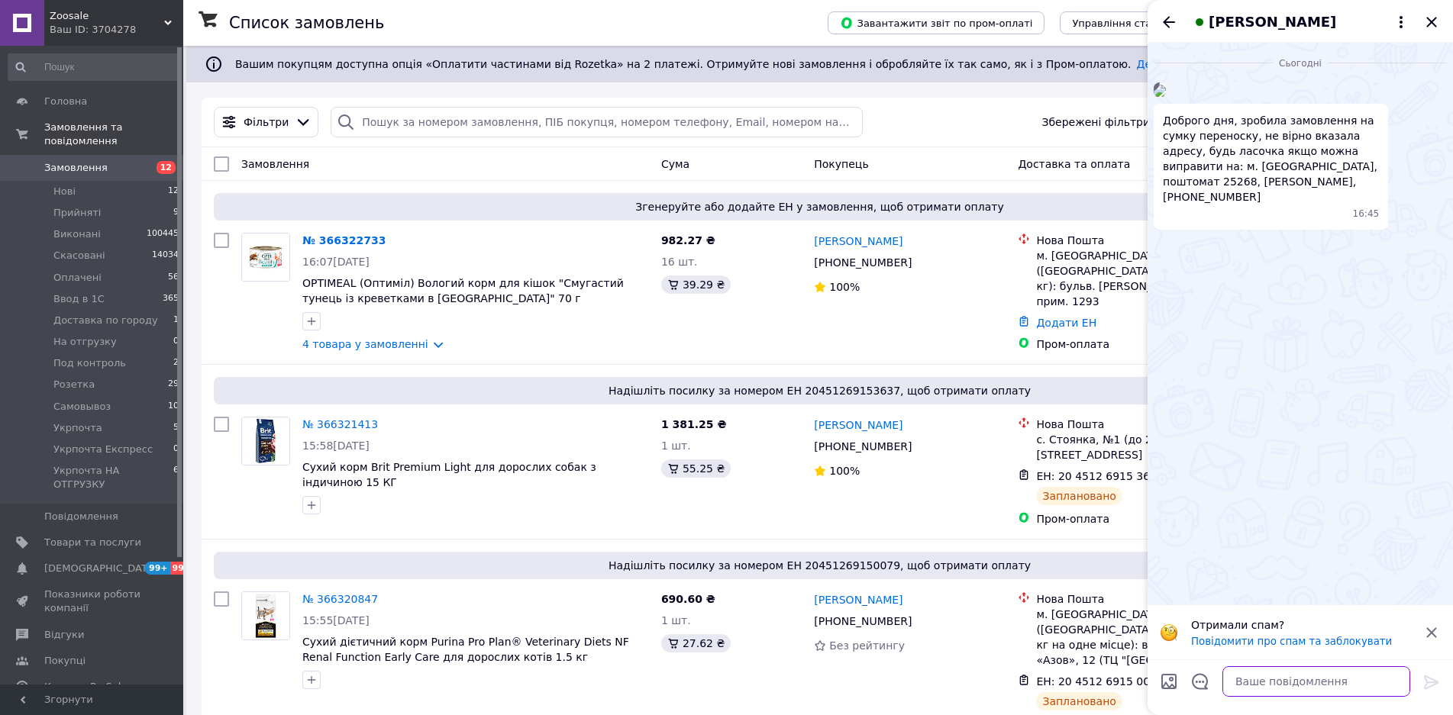
click at [1299, 686] on textarea at bounding box center [1316, 681] width 188 height 31
type textarea "Добрий день! Виправили адресу"
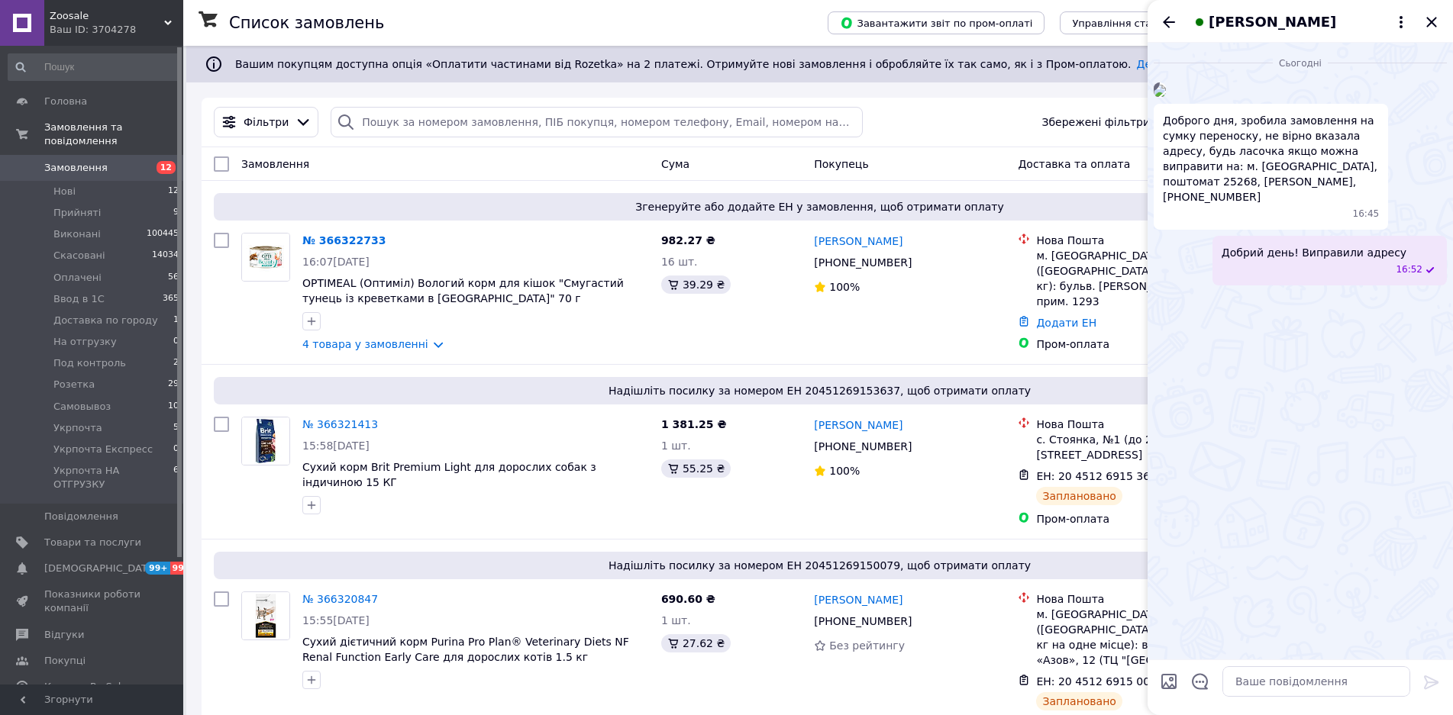
click at [1432, 21] on icon "Закрити" at bounding box center [1431, 22] width 10 height 10
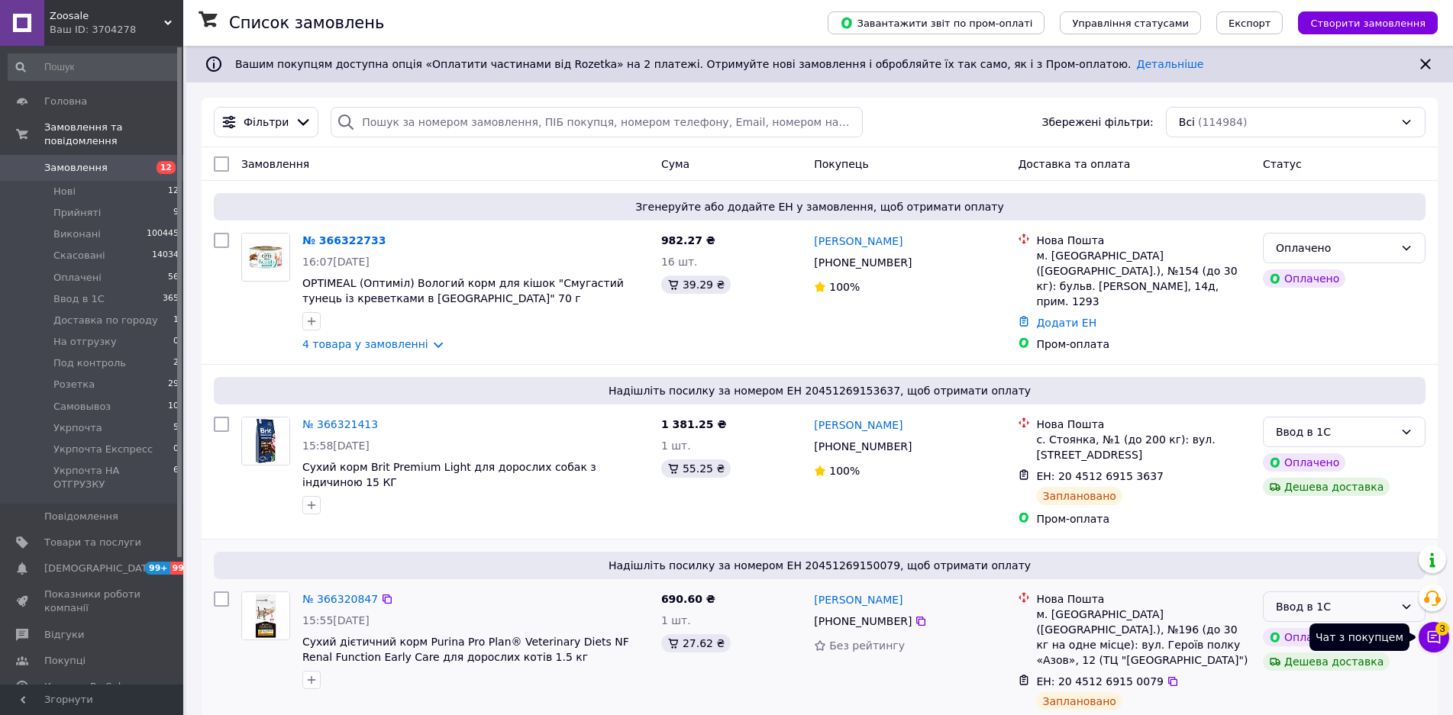
click at [1430, 641] on icon at bounding box center [1434, 637] width 13 height 13
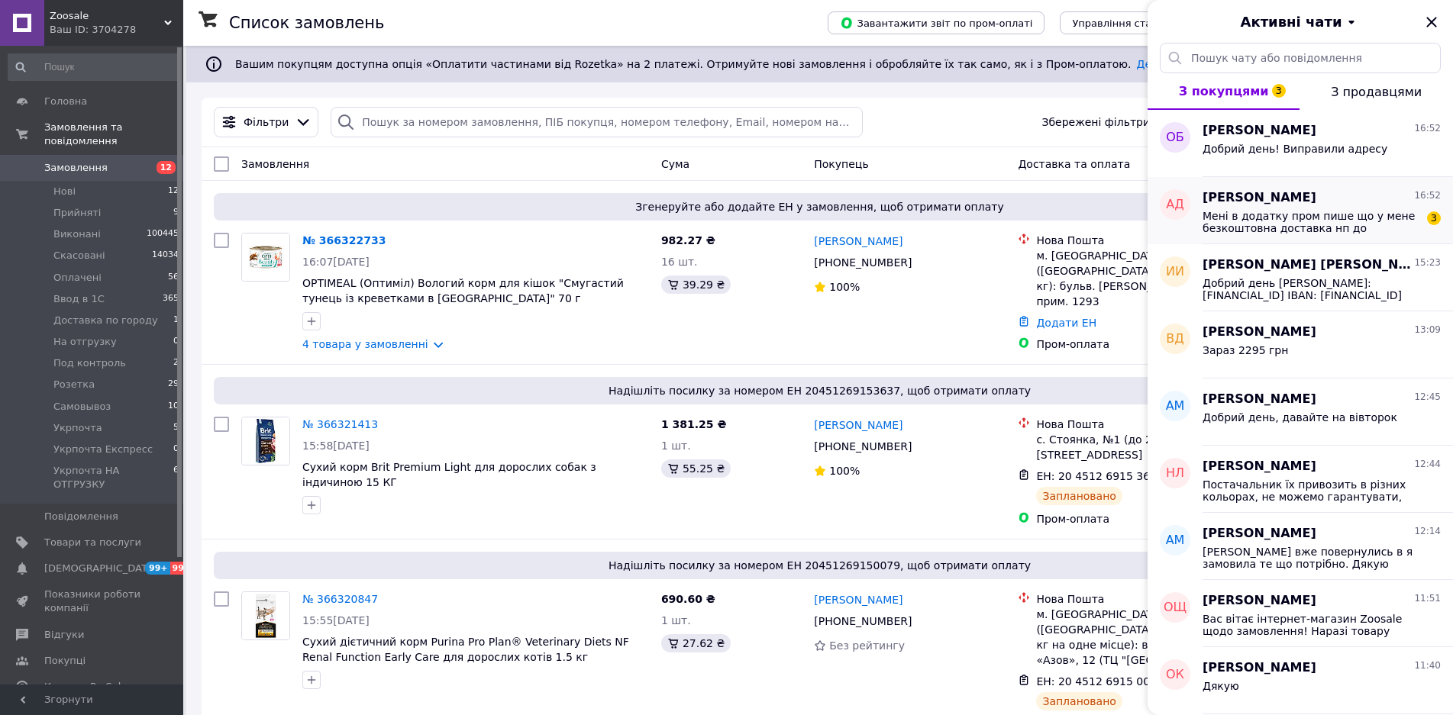
click at [1292, 208] on div "Мені в додатку пром пише що у мене безкоштовна доставка нп до листопада міс, чи…" at bounding box center [1321, 220] width 238 height 27
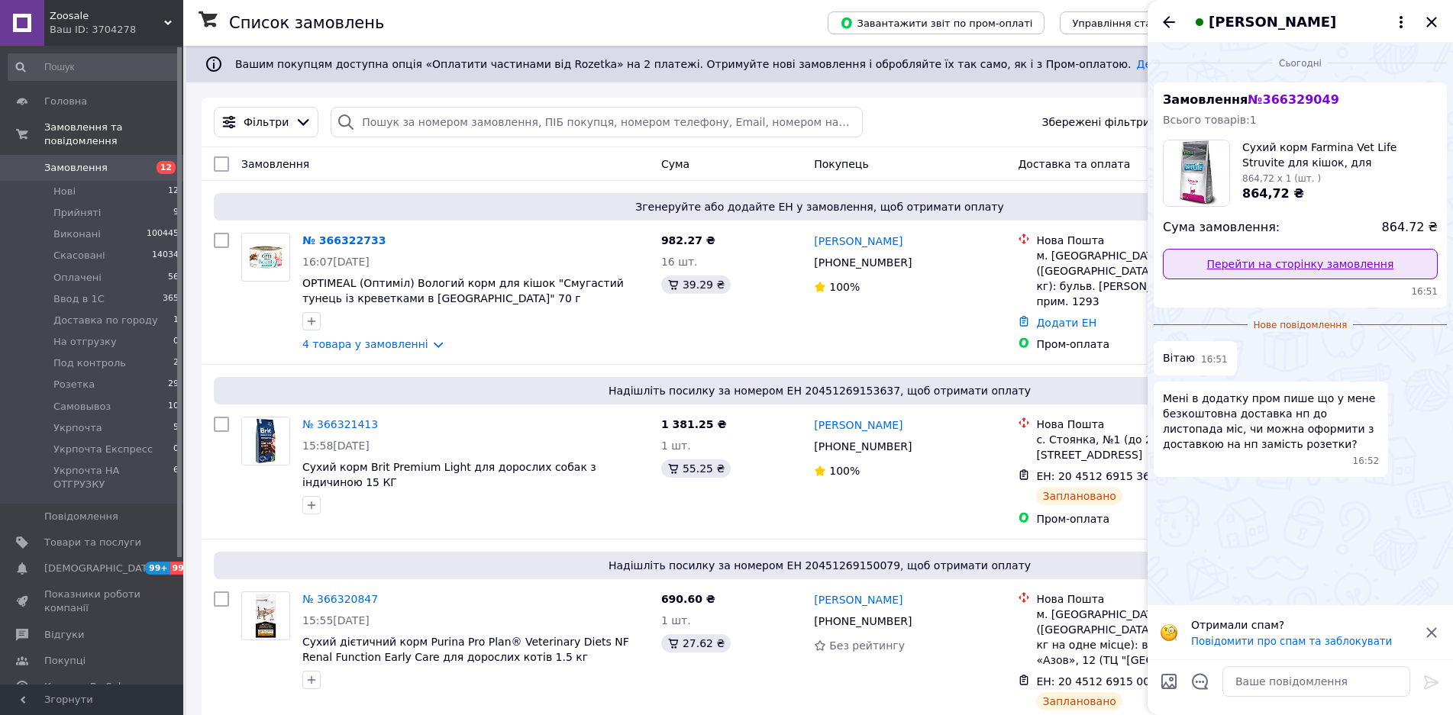
click at [1313, 262] on link "Перейти на сторінку замовлення" at bounding box center [1300, 264] width 275 height 31
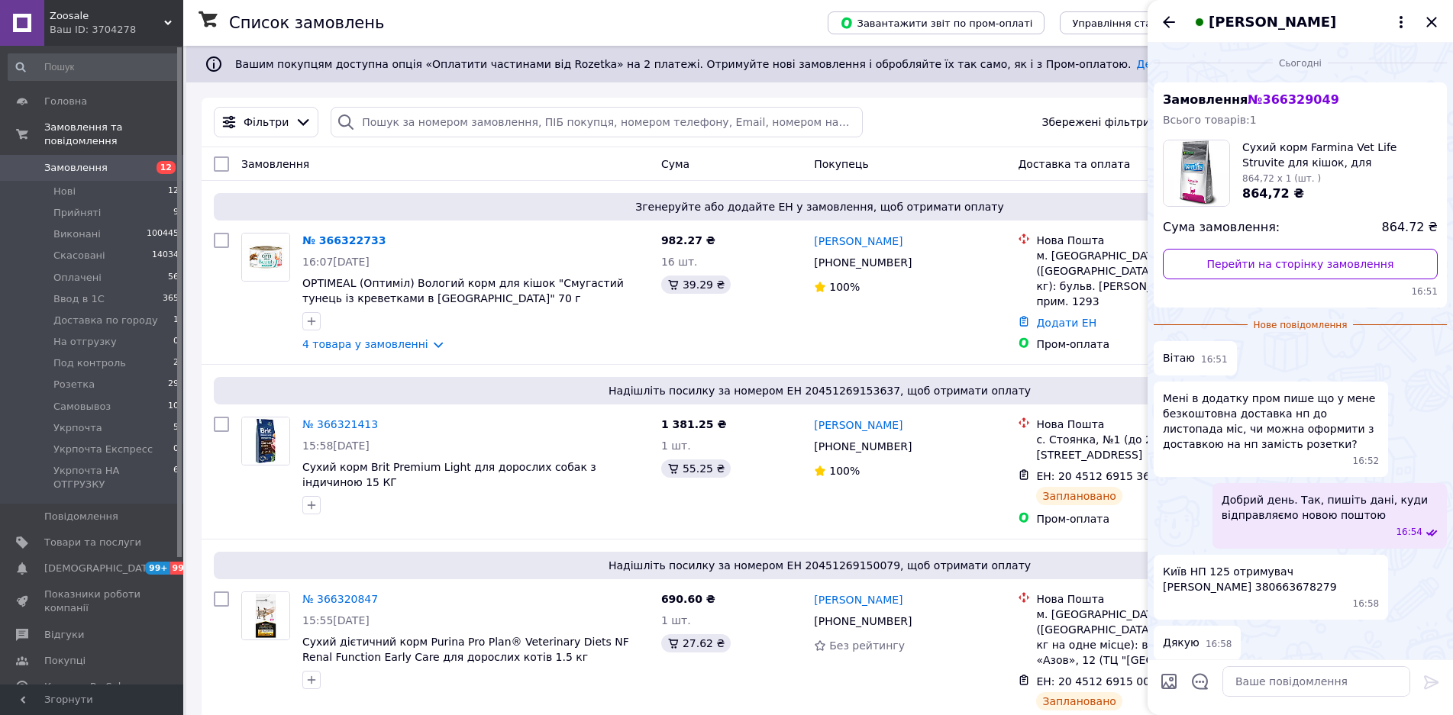
click at [1168, 21] on icon "Назад" at bounding box center [1169, 22] width 18 height 18
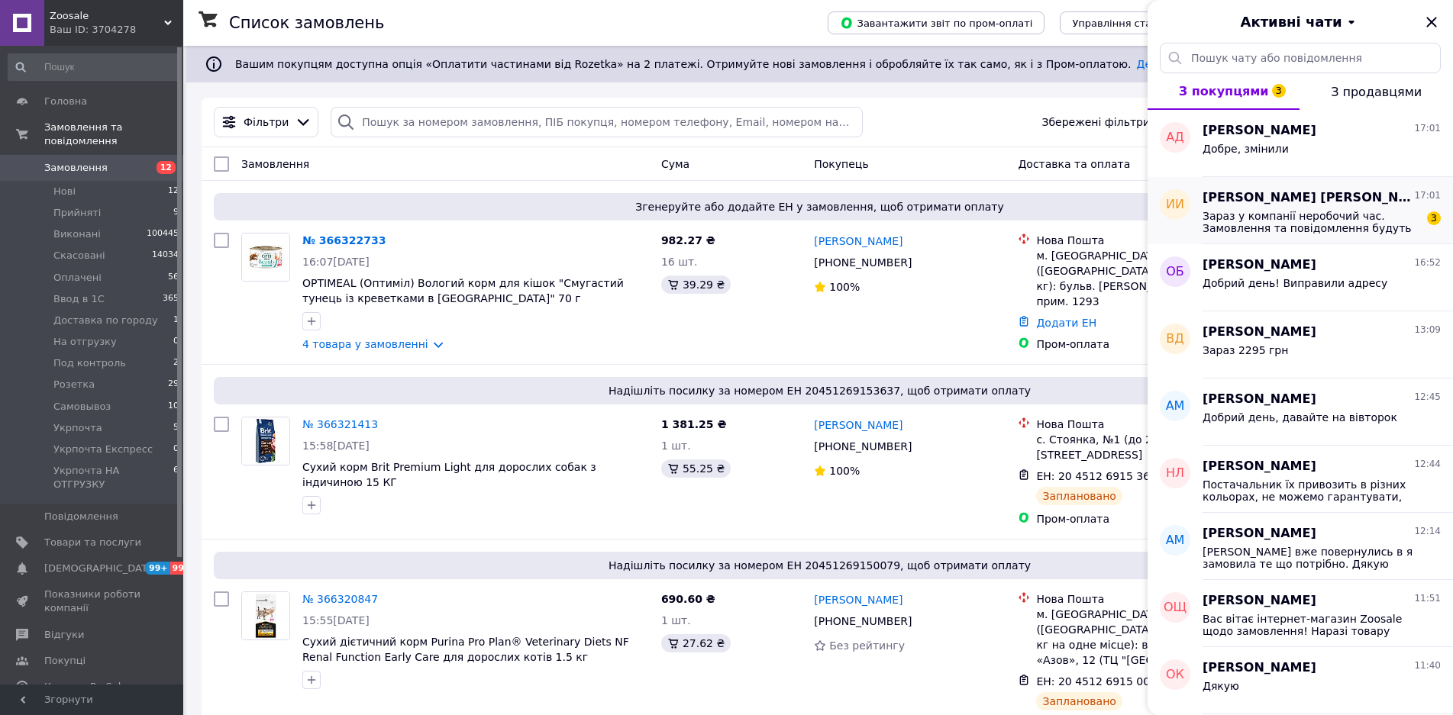
click at [1313, 199] on div "Инна Инна 17:01" at bounding box center [1321, 198] width 238 height 18
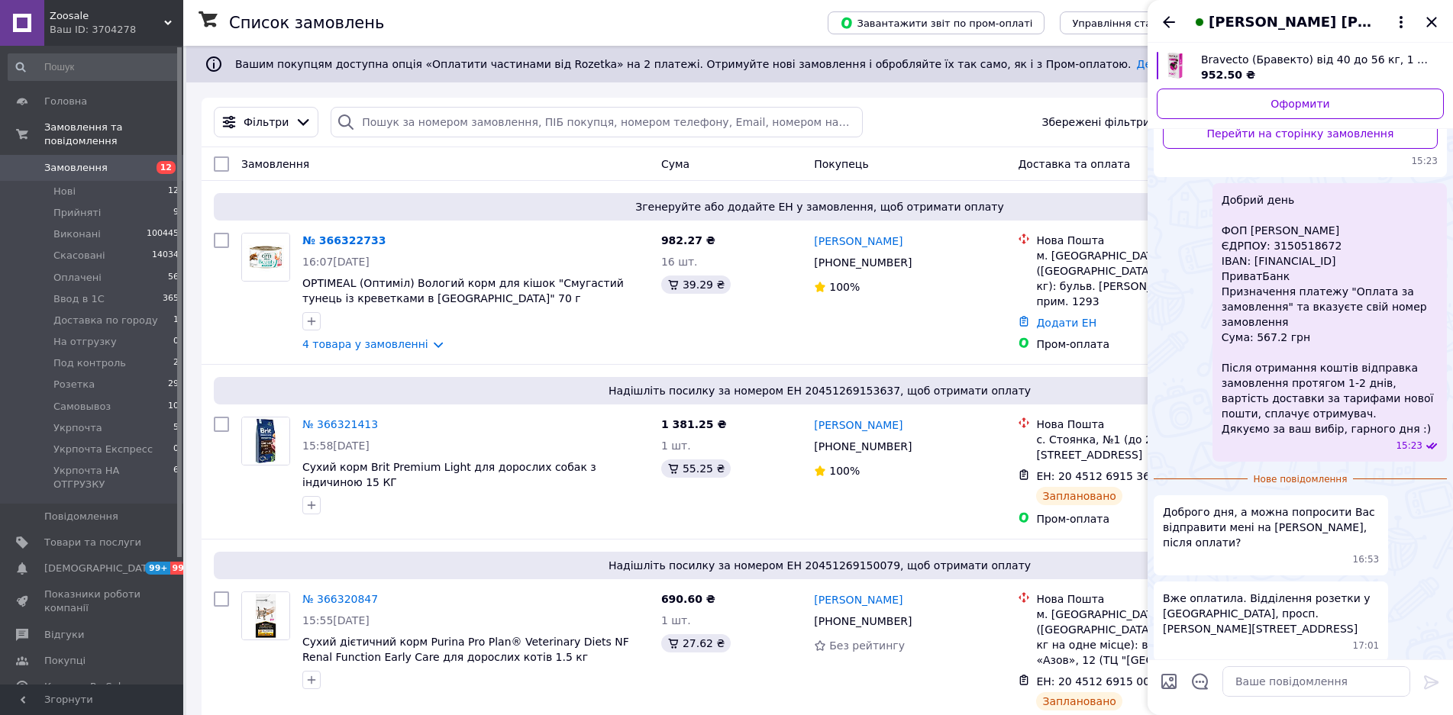
scroll to position [695, 0]
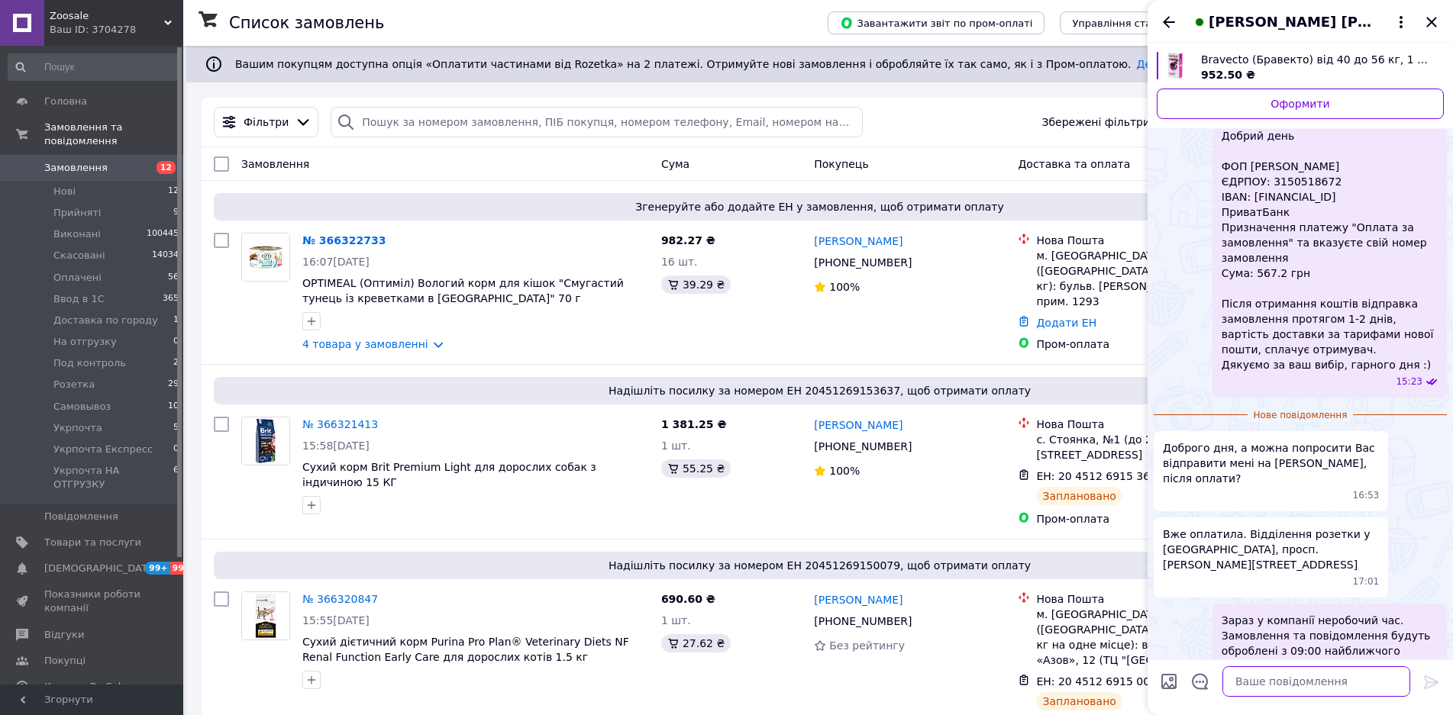
click at [1286, 676] on textarea at bounding box center [1316, 681] width 188 height 31
type textarea "Розетка їде тільки по пром оплаті"
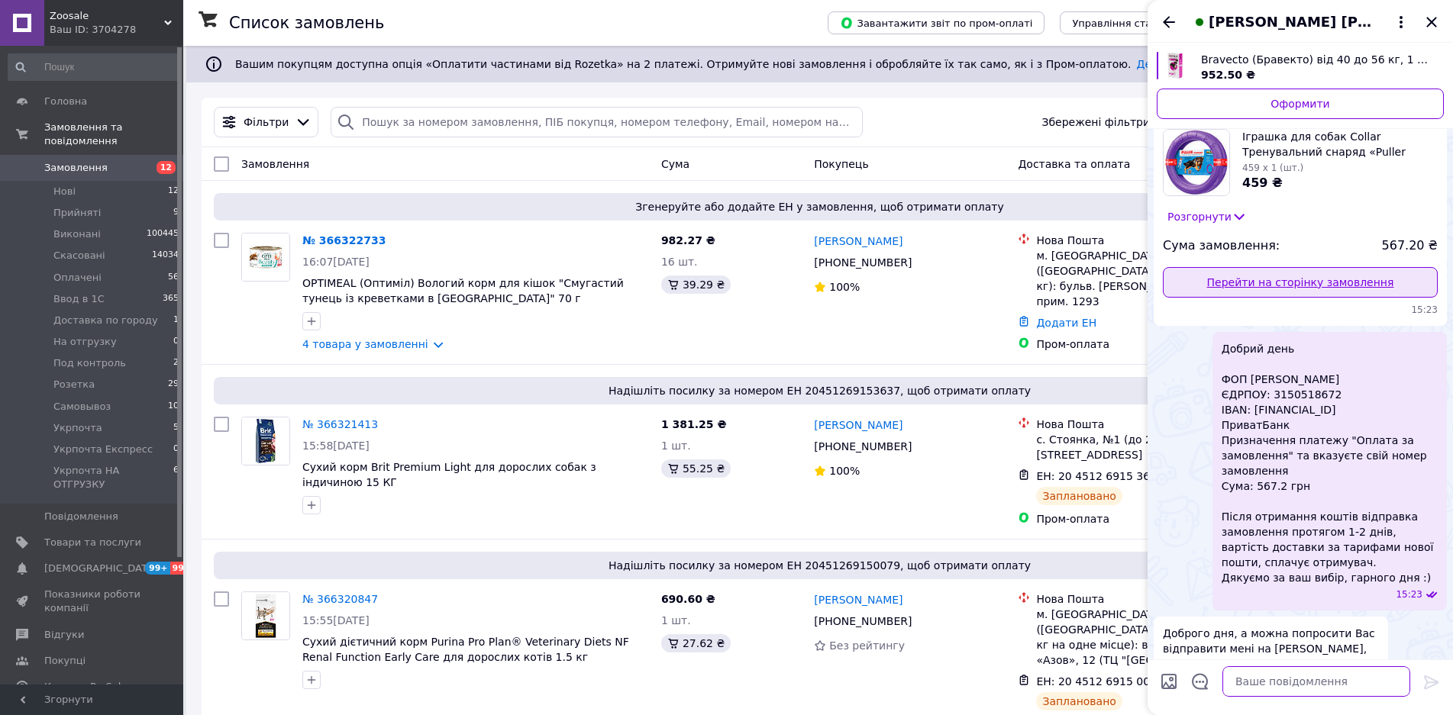
scroll to position [479, 0]
click at [1260, 274] on link "Перейти на сторінку замовлення" at bounding box center [1300, 285] width 275 height 31
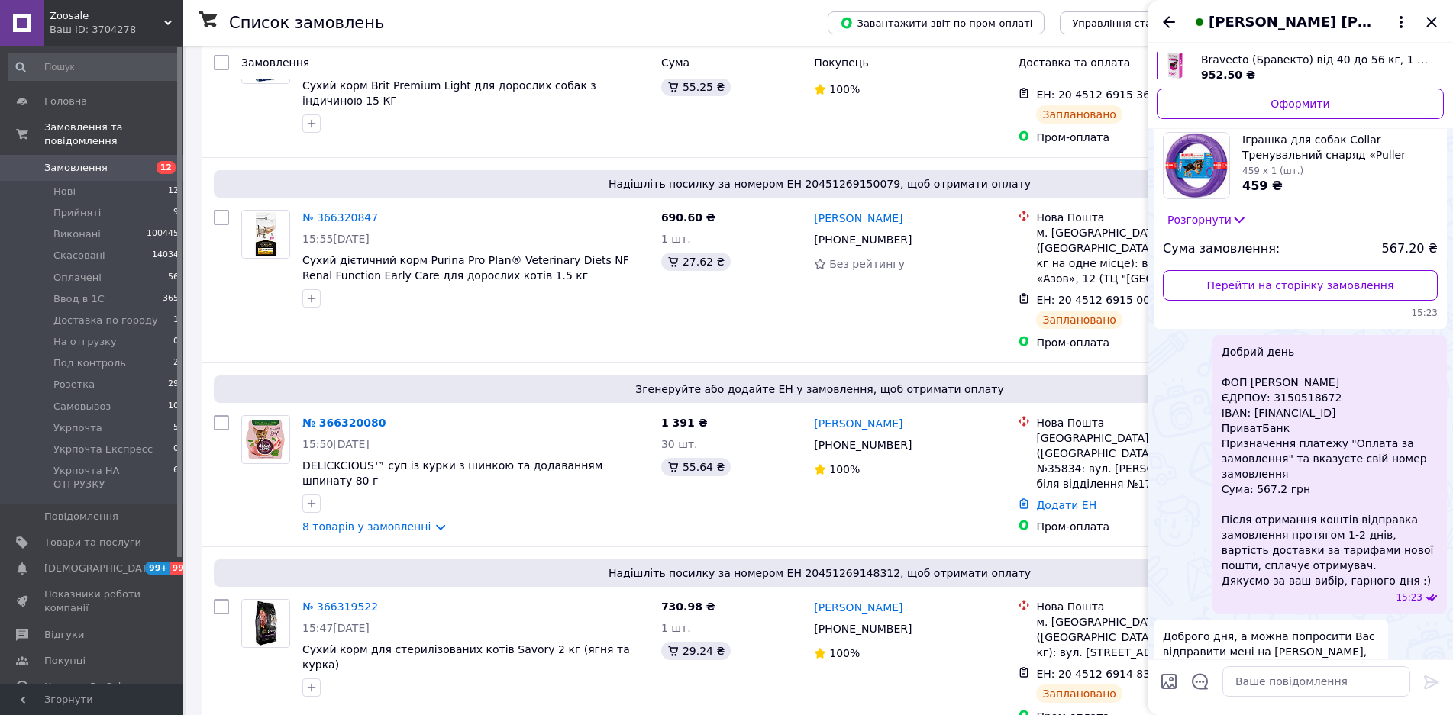
scroll to position [708, 0]
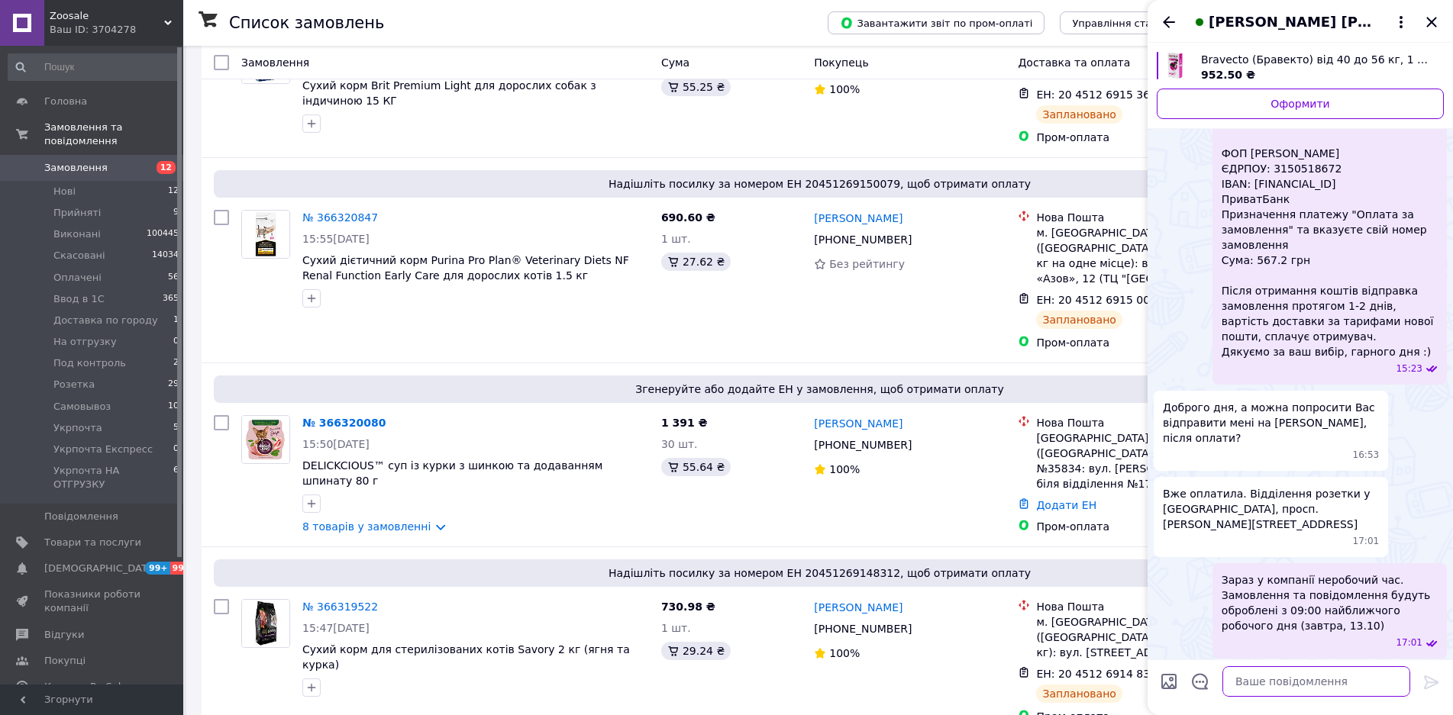
drag, startPoint x: 1319, startPoint y: 684, endPoint x: 1325, endPoint y: 674, distance: 11.7
click at [1320, 683] on textarea at bounding box center [1316, 681] width 188 height 31
type textarea "Н"
type textarea "З оплатою на реквізити відправка або на нову пошту, або на укрпошту"
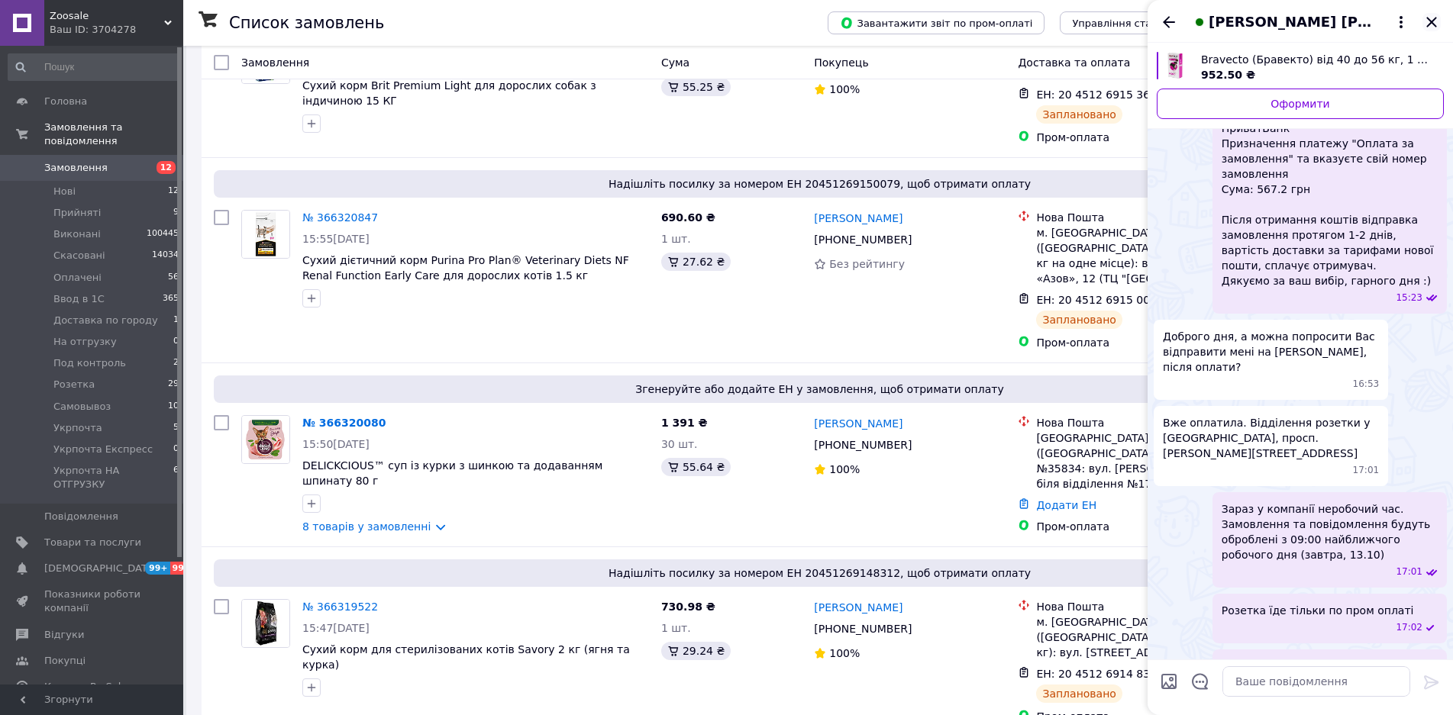
click at [1432, 18] on icon "Закрити" at bounding box center [1431, 22] width 18 height 18
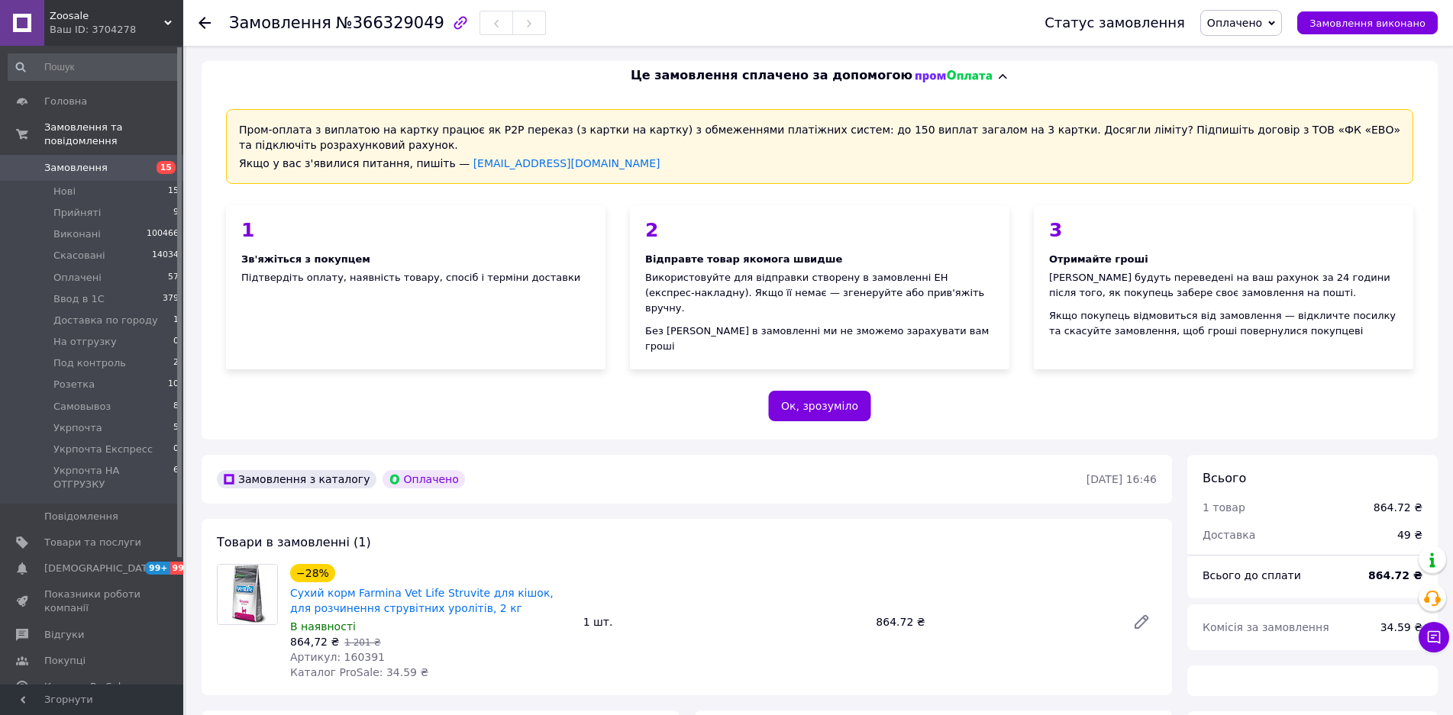
click at [799, 82] on span "Це замовлення сплачено за допомогою" at bounding box center [772, 76] width 282 height 18
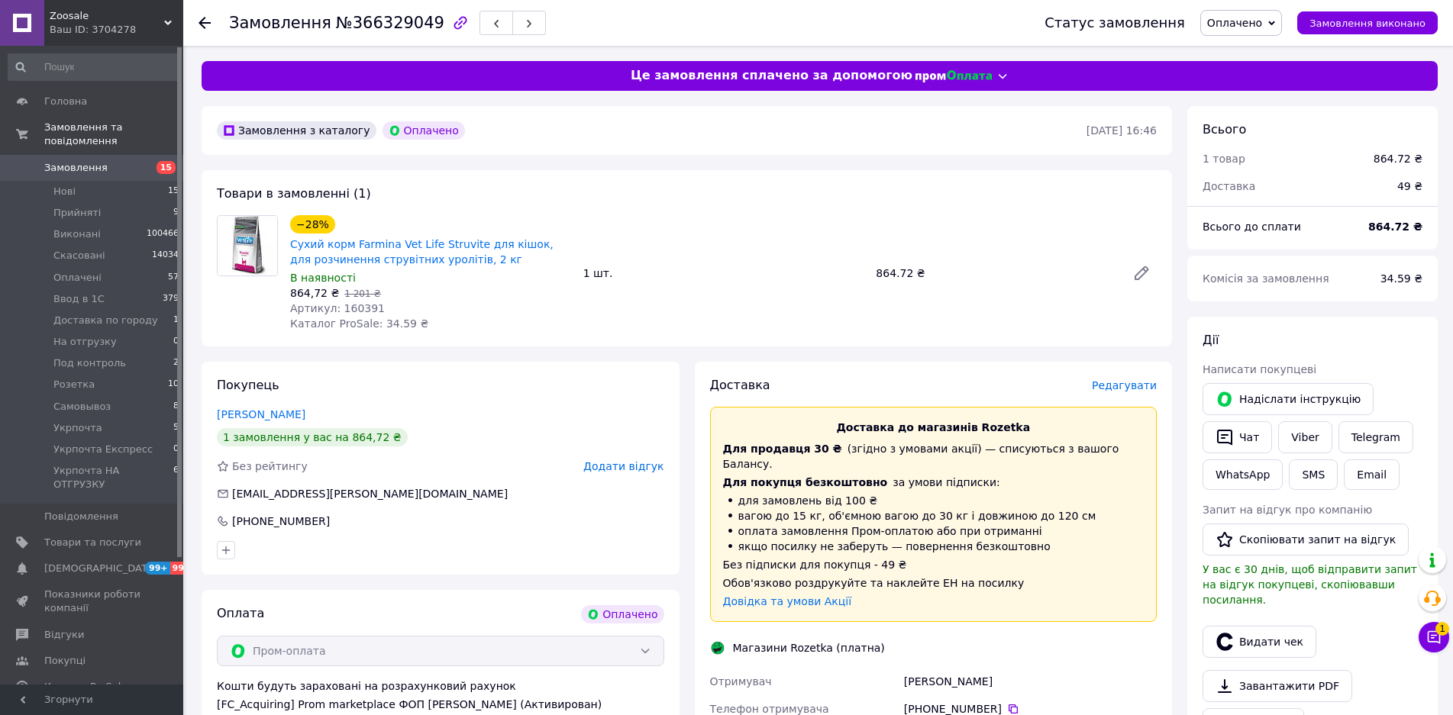
click at [1445, 642] on button "Чат з покупцем 1" at bounding box center [1433, 637] width 31 height 31
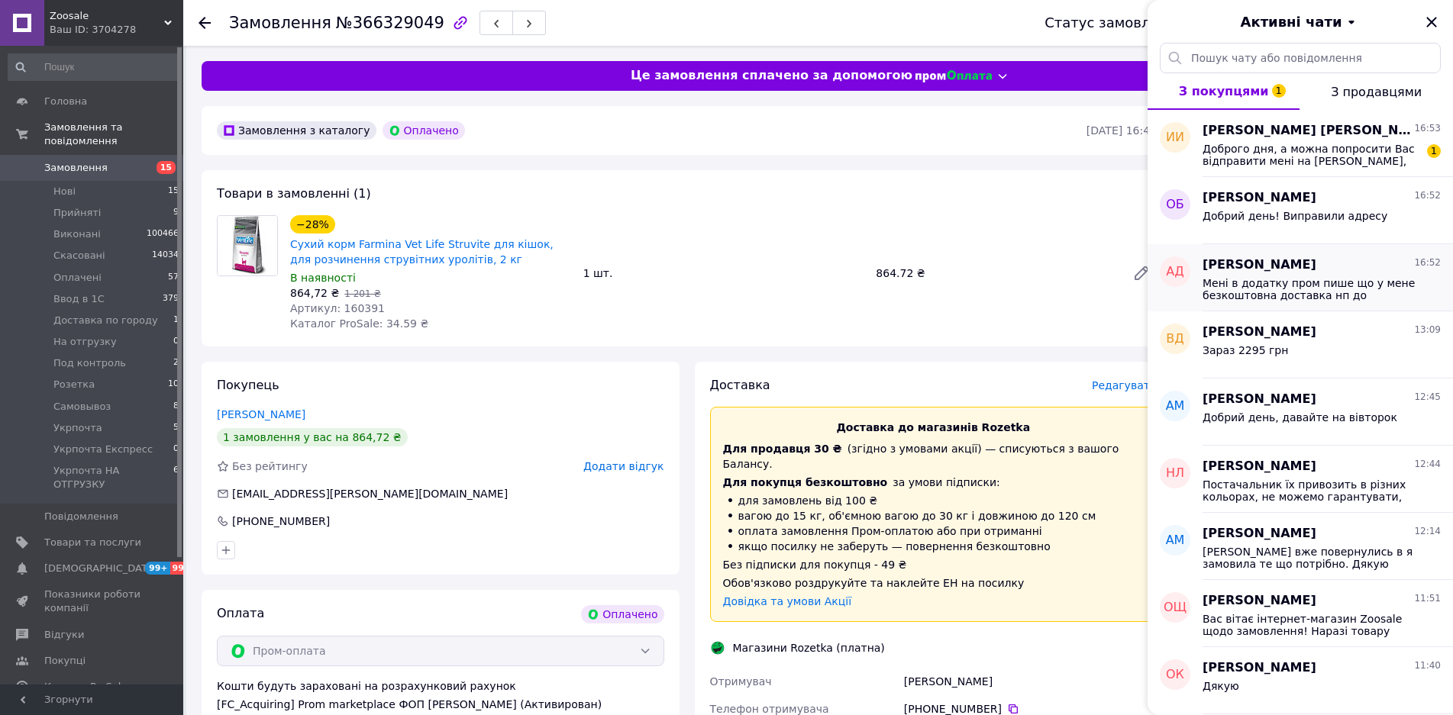
click at [1316, 257] on span "Александра Дивнич" at bounding box center [1259, 266] width 114 height 18
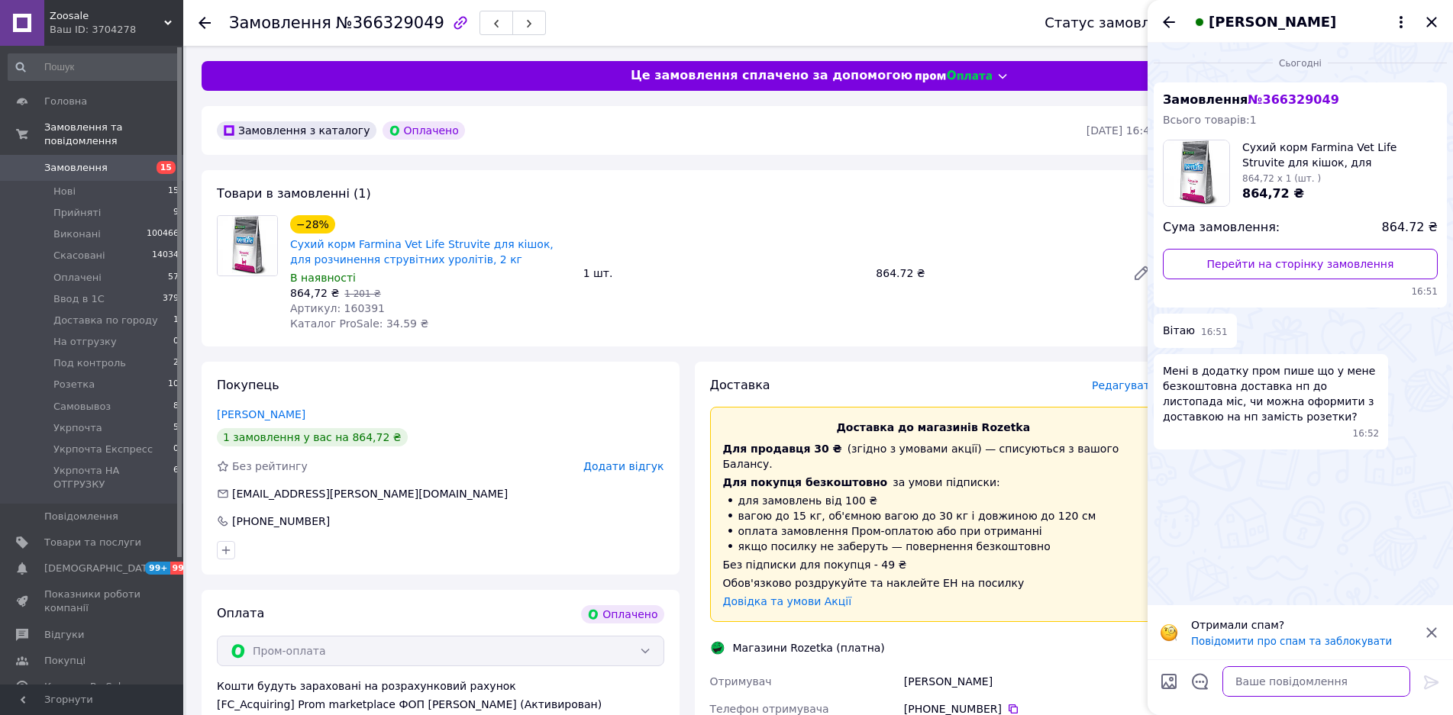
click at [1314, 679] on textarea at bounding box center [1316, 681] width 188 height 31
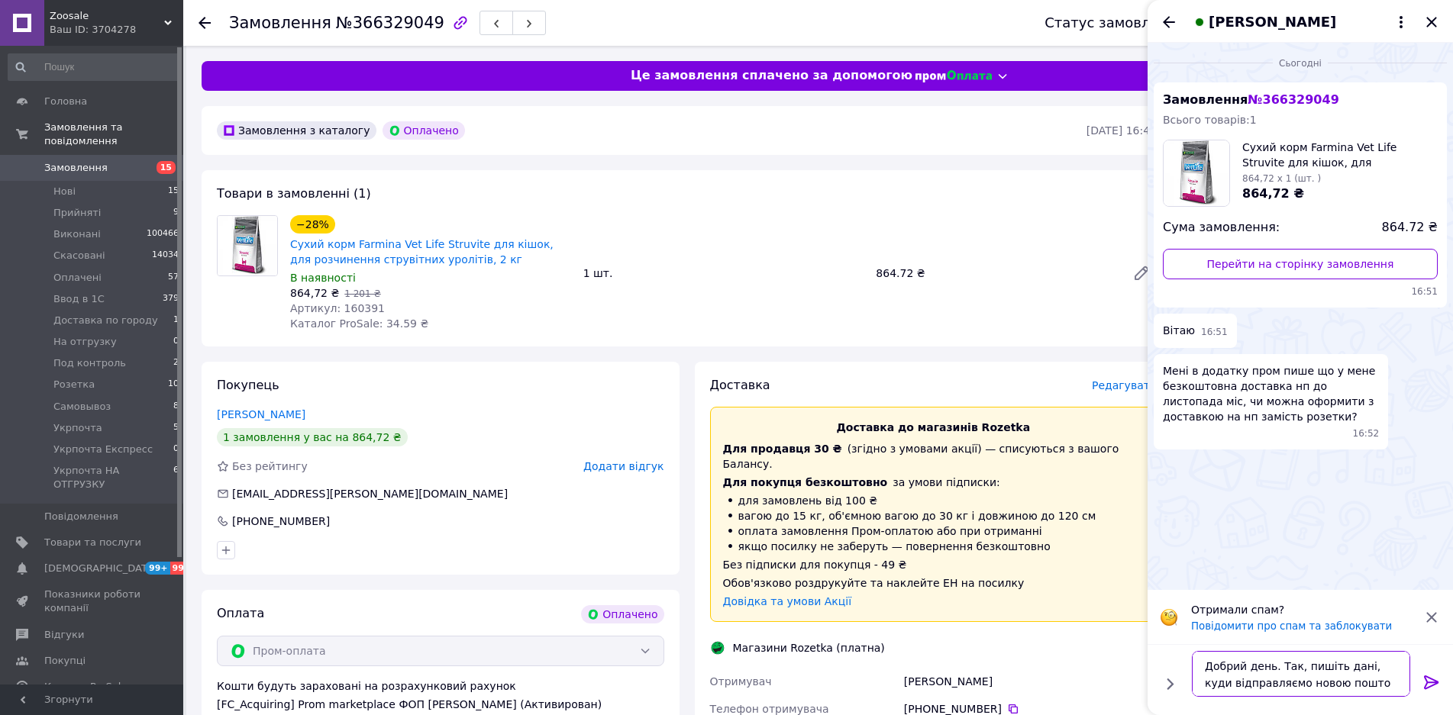
type textarea "Добрий день. Так, пишіть дані, куди відправляємо новою поштою"
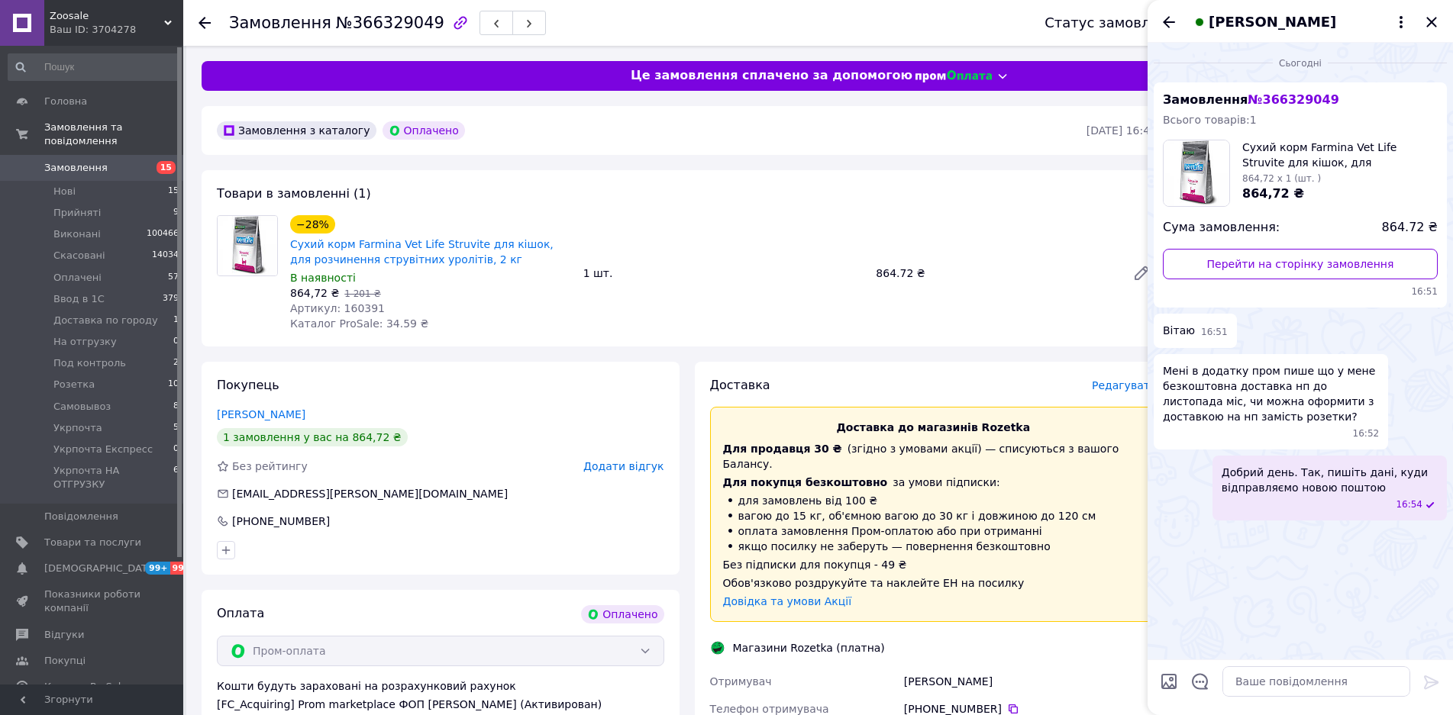
click at [1430, 18] on icon "Закрити" at bounding box center [1431, 22] width 18 height 18
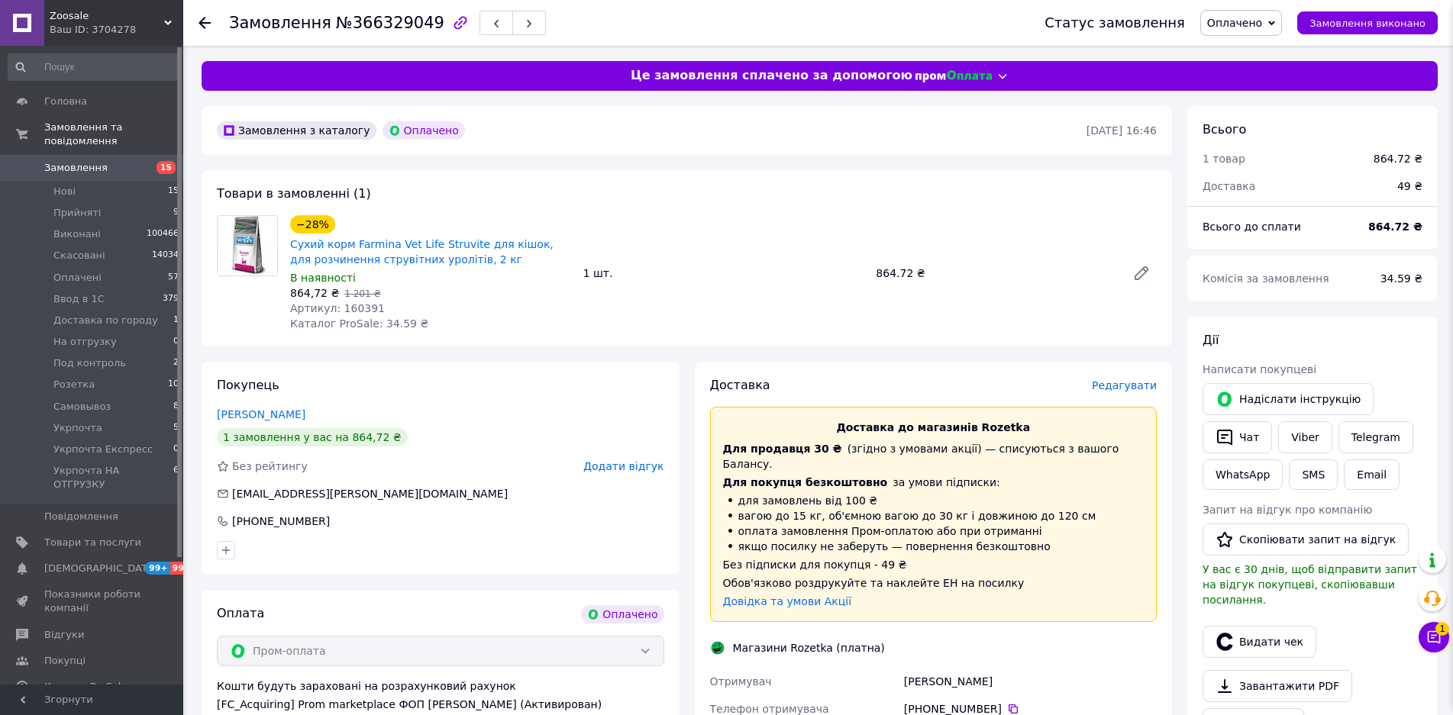
click at [864, 148] on div "Замовлення з каталогу Оплачено 12.10.2025 • 16:46" at bounding box center [687, 130] width 970 height 49
drag, startPoint x: 1435, startPoint y: 627, endPoint x: 1426, endPoint y: 622, distance: 10.2
click at [1435, 627] on button "Чат з покупцем 5" at bounding box center [1433, 637] width 31 height 31
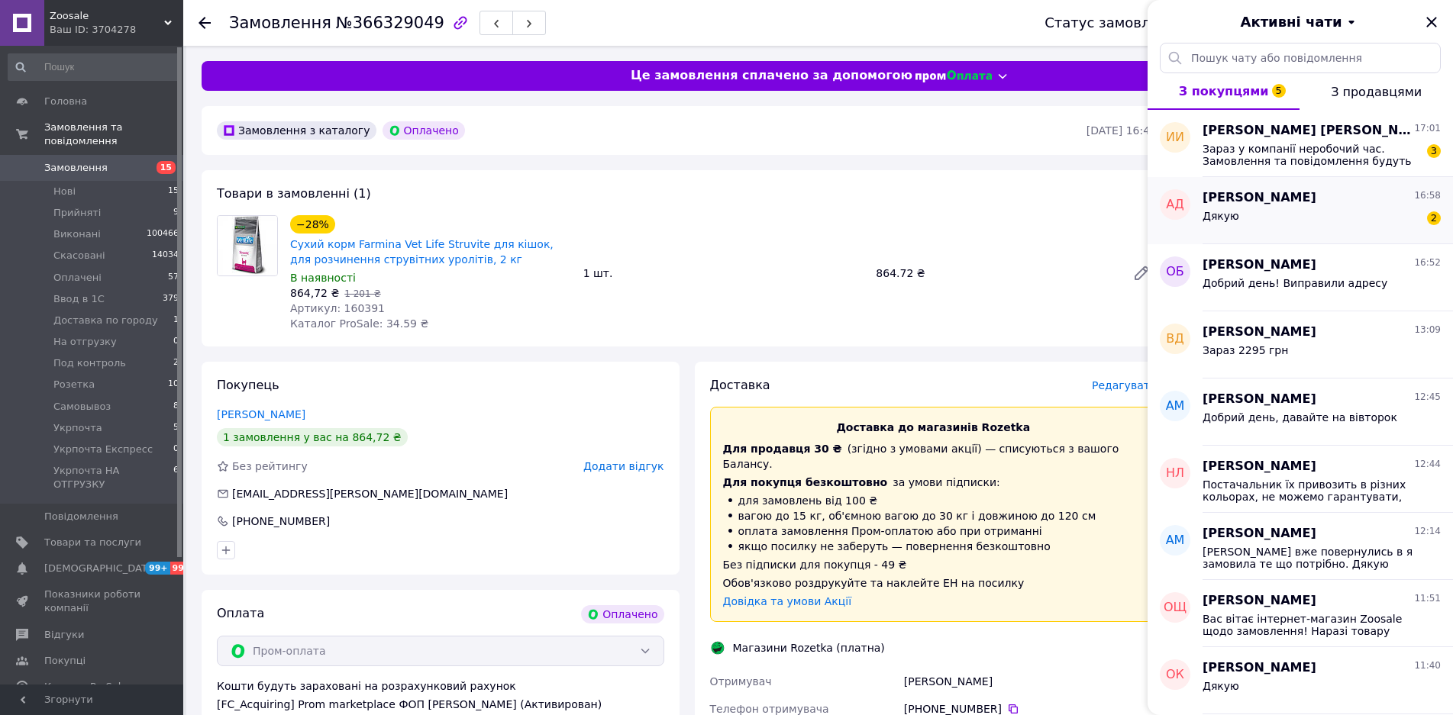
click at [1289, 219] on div "Дякую 2" at bounding box center [1321, 219] width 238 height 24
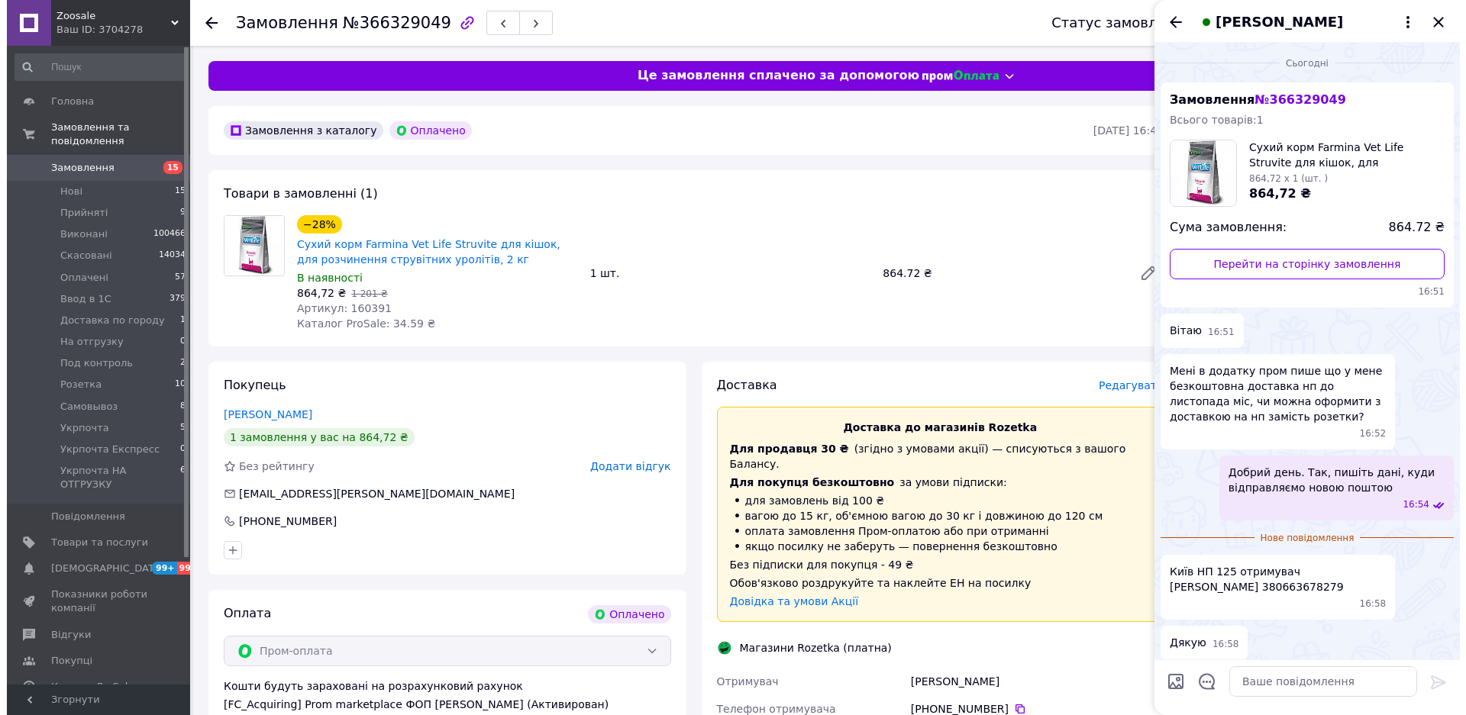
scroll to position [7, 0]
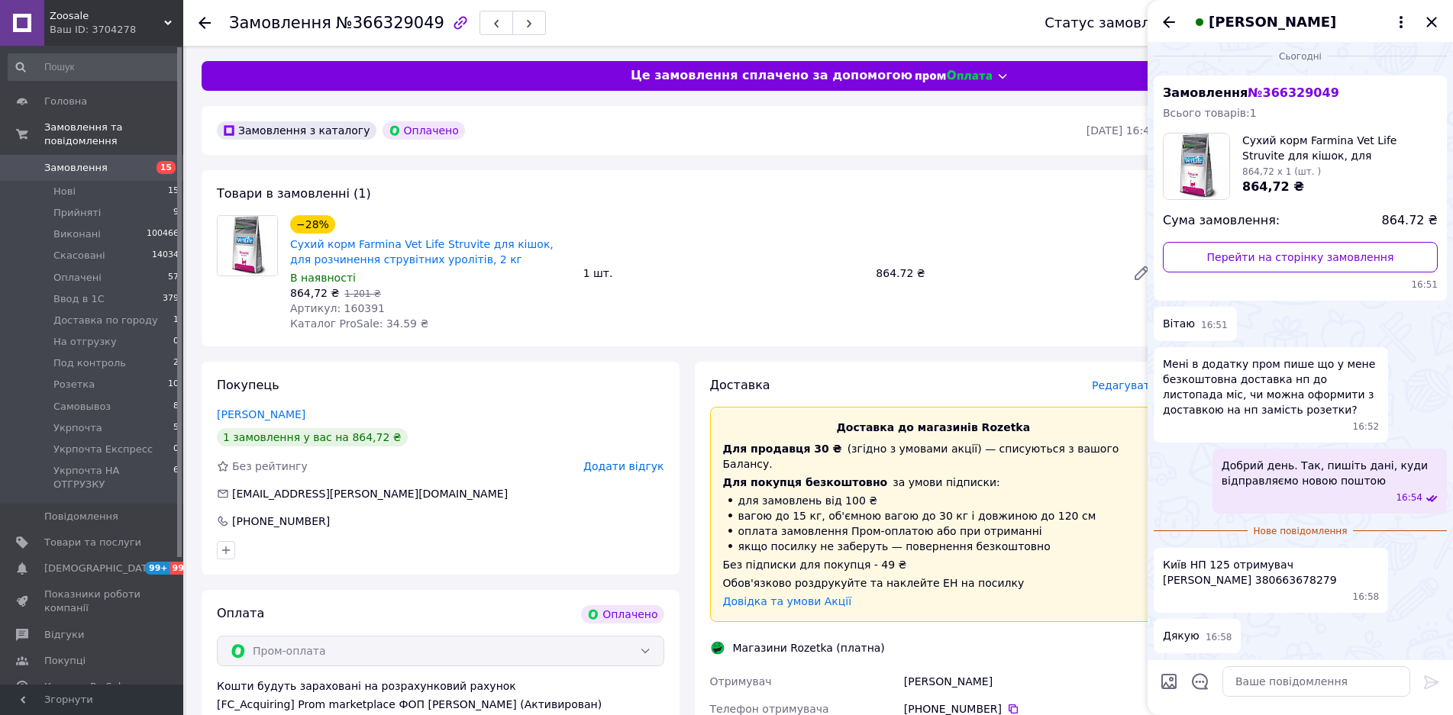
click at [1115, 388] on span "Редагувати" at bounding box center [1124, 385] width 65 height 12
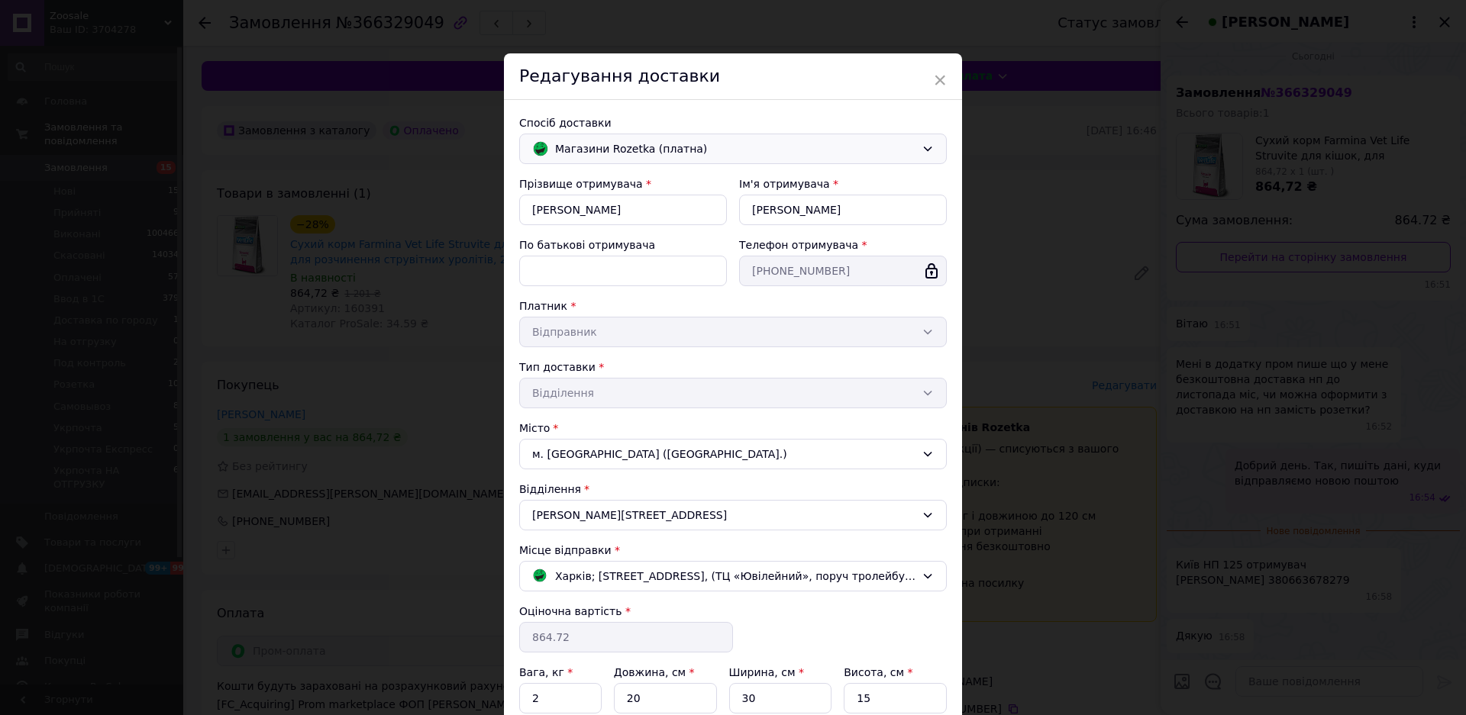
click at [756, 148] on span "Магазини Rozetka (платна)" at bounding box center [735, 148] width 360 height 17
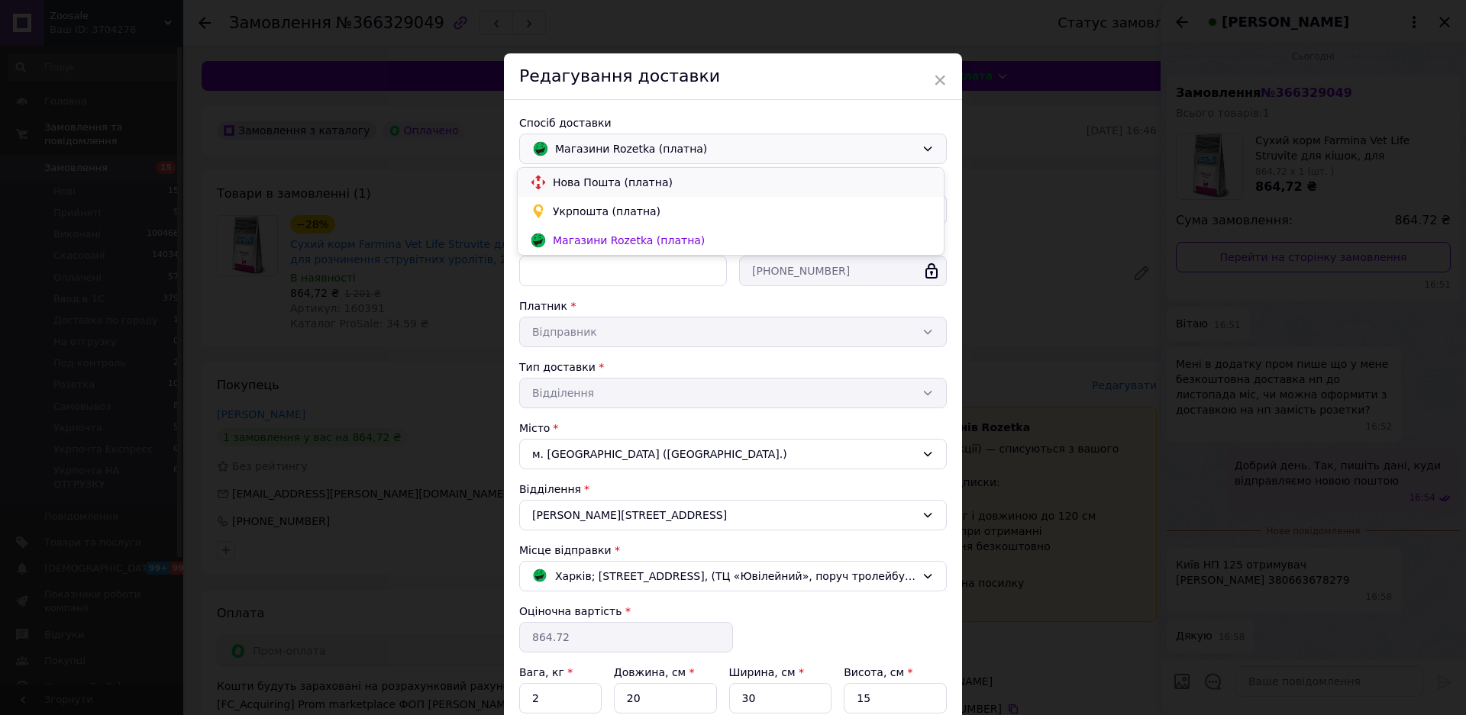
click at [642, 184] on span "Нова Пошта (платна)" at bounding box center [742, 182] width 379 height 15
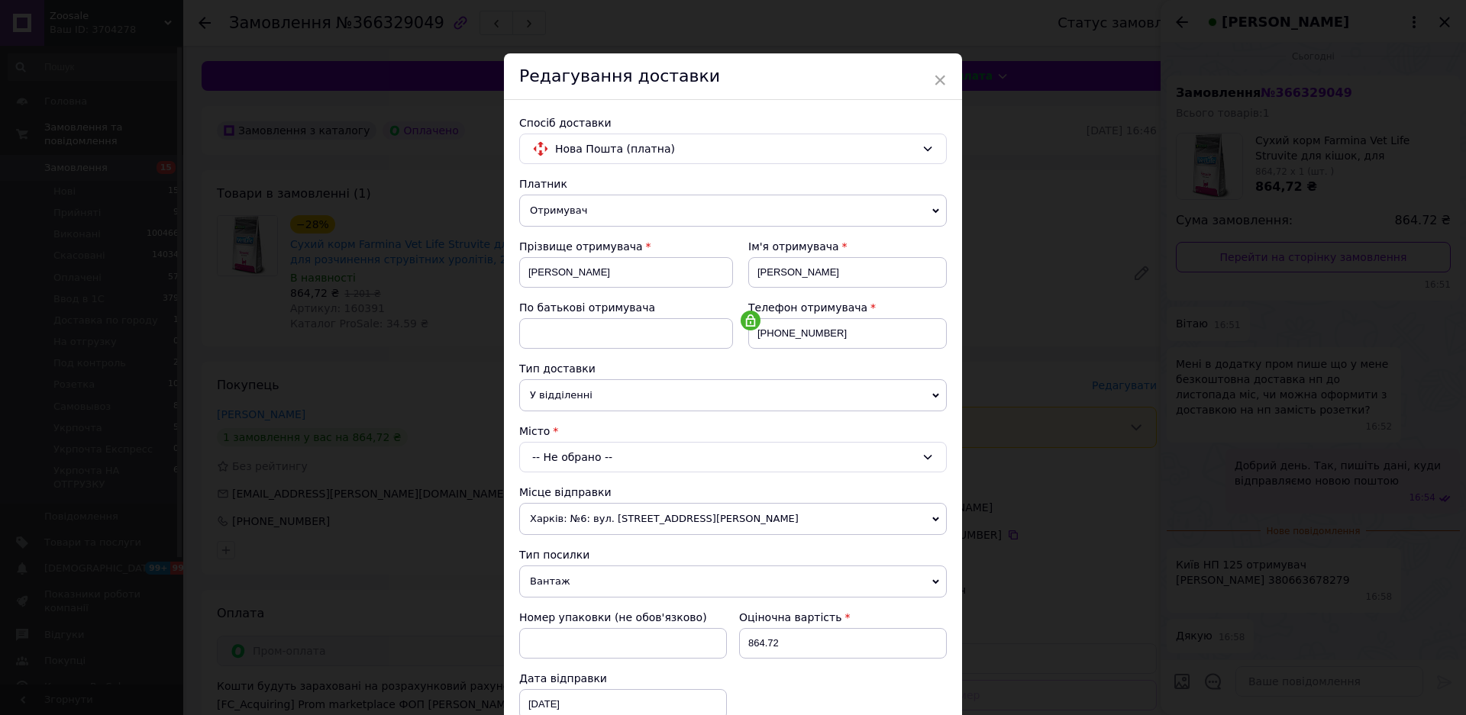
drag, startPoint x: 589, startPoint y: 452, endPoint x: 593, endPoint y: 472, distance: 20.2
click at [590, 452] on div "-- Не обрано --" at bounding box center [733, 457] width 428 height 31
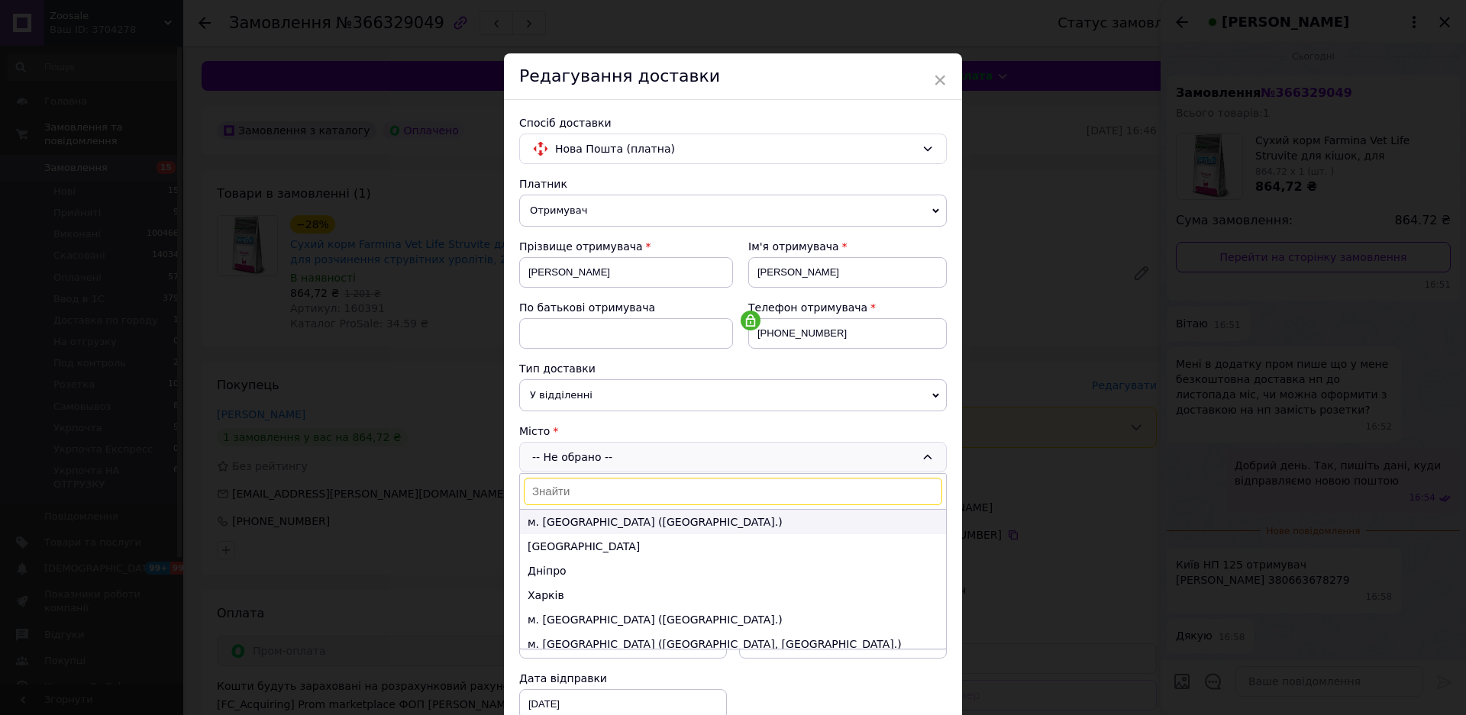
click at [566, 522] on li "м. [GEOGRAPHIC_DATA] ([GEOGRAPHIC_DATA].)" at bounding box center [733, 522] width 426 height 24
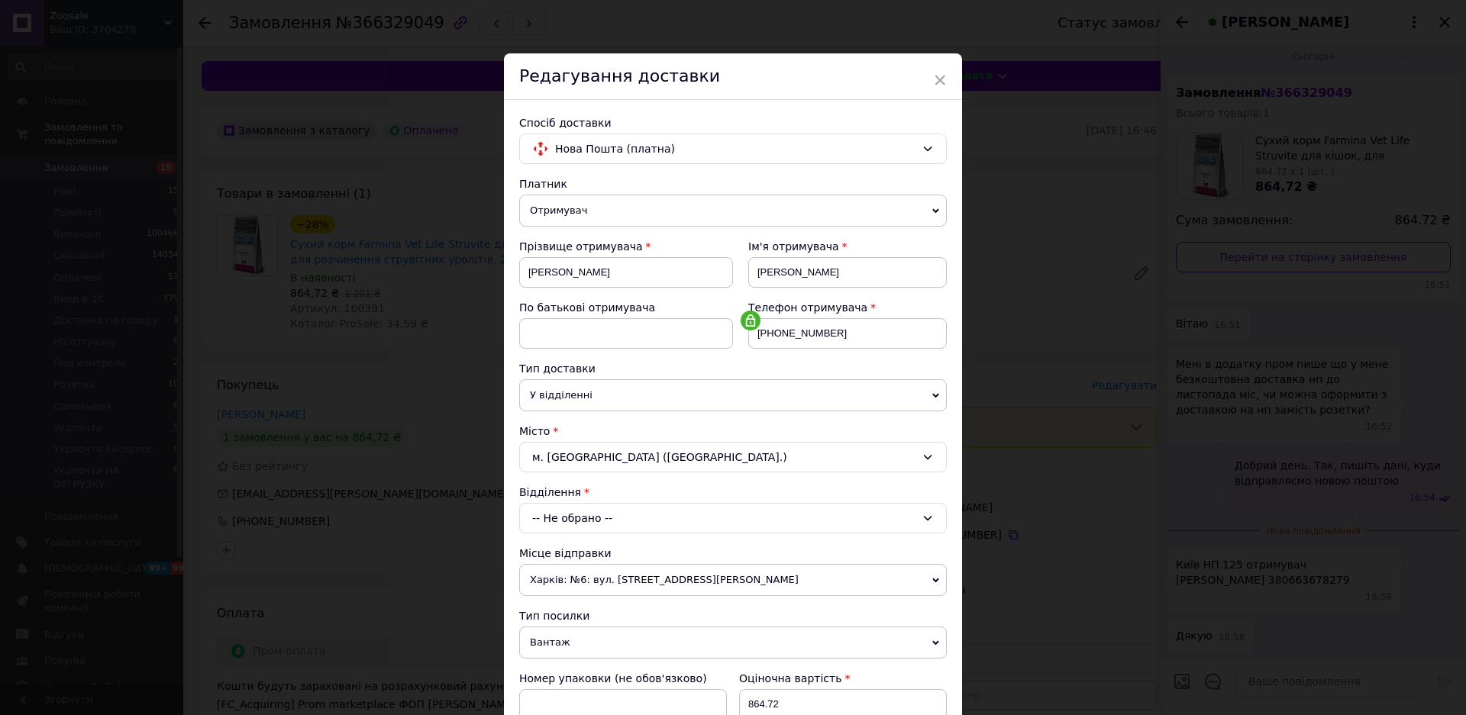
click at [599, 515] on div "-- Не обрано --" at bounding box center [733, 518] width 428 height 31
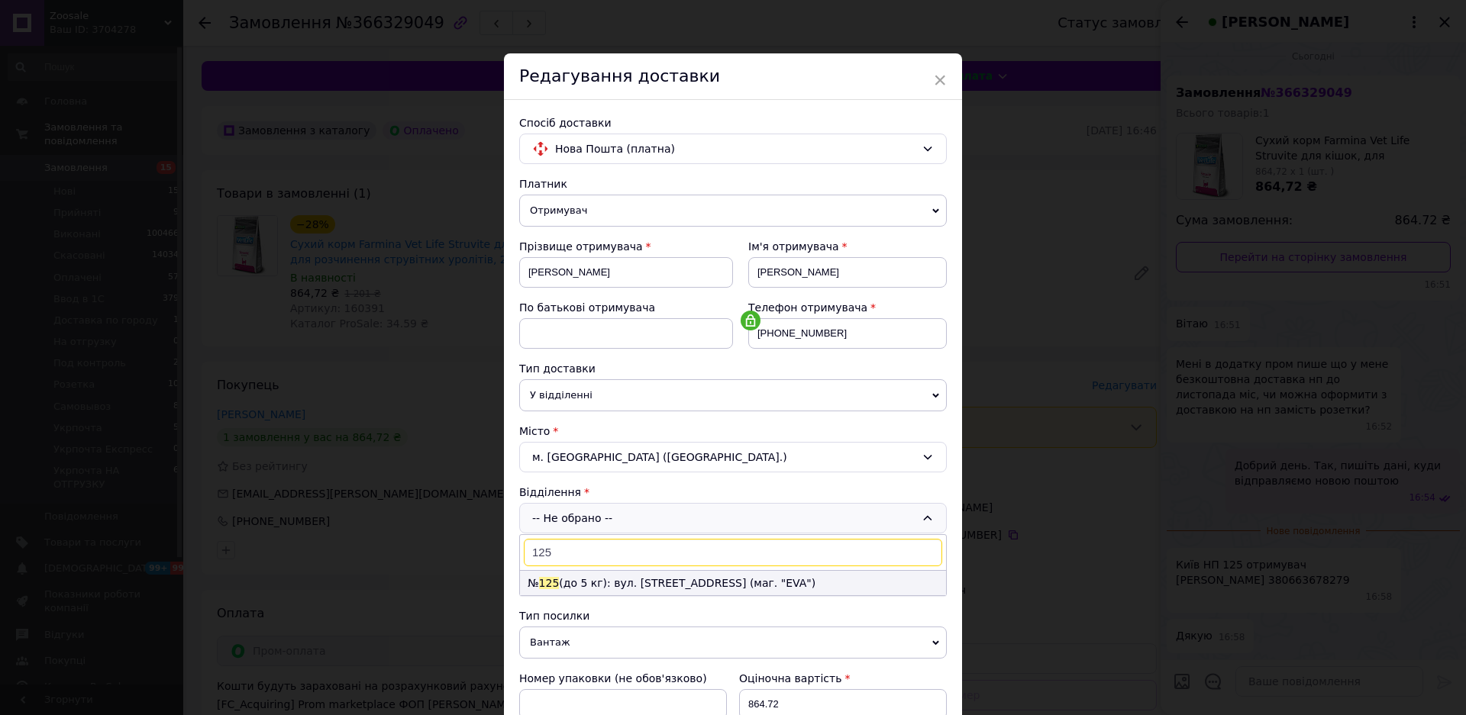
type input "125"
click at [589, 579] on li "№ 125 (до 5 кг): вул. Здолбунівська, 7 (маг. "EVA")" at bounding box center [733, 583] width 426 height 24
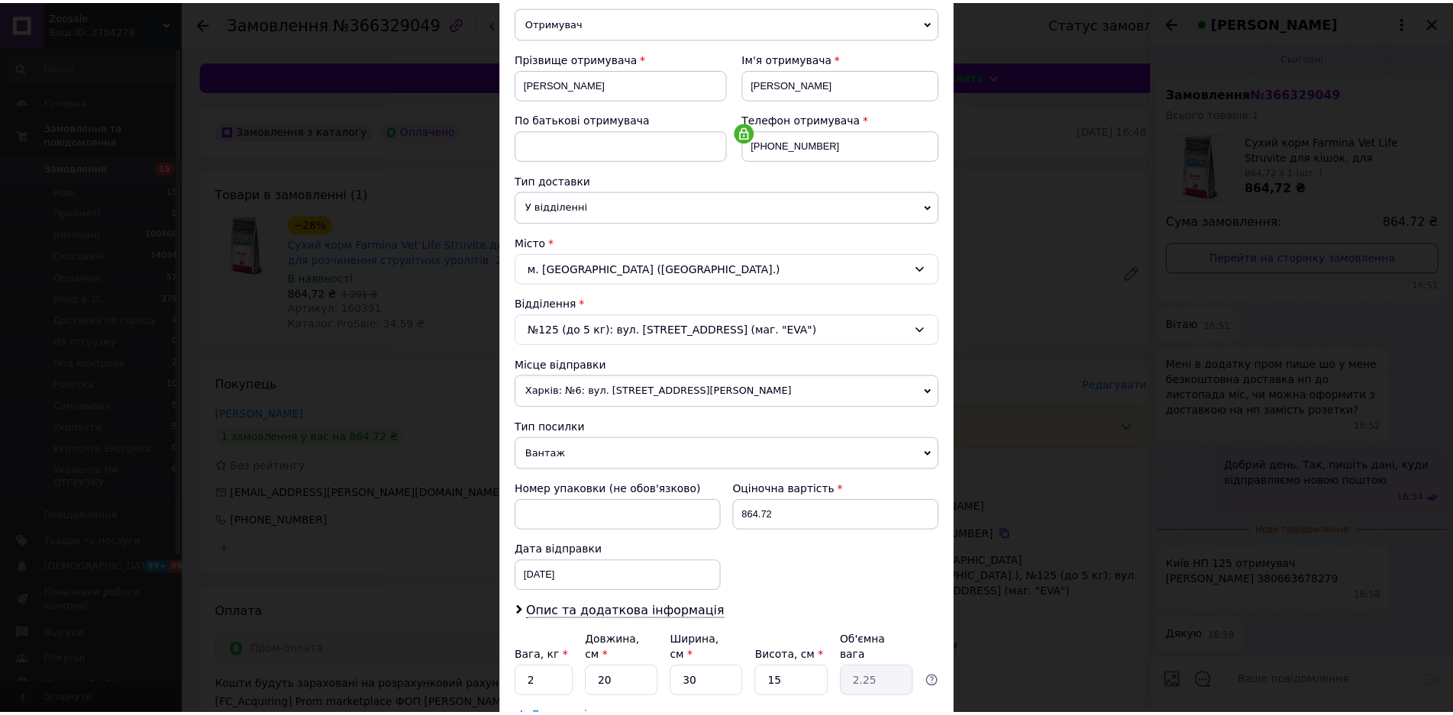
scroll to position [299, 0]
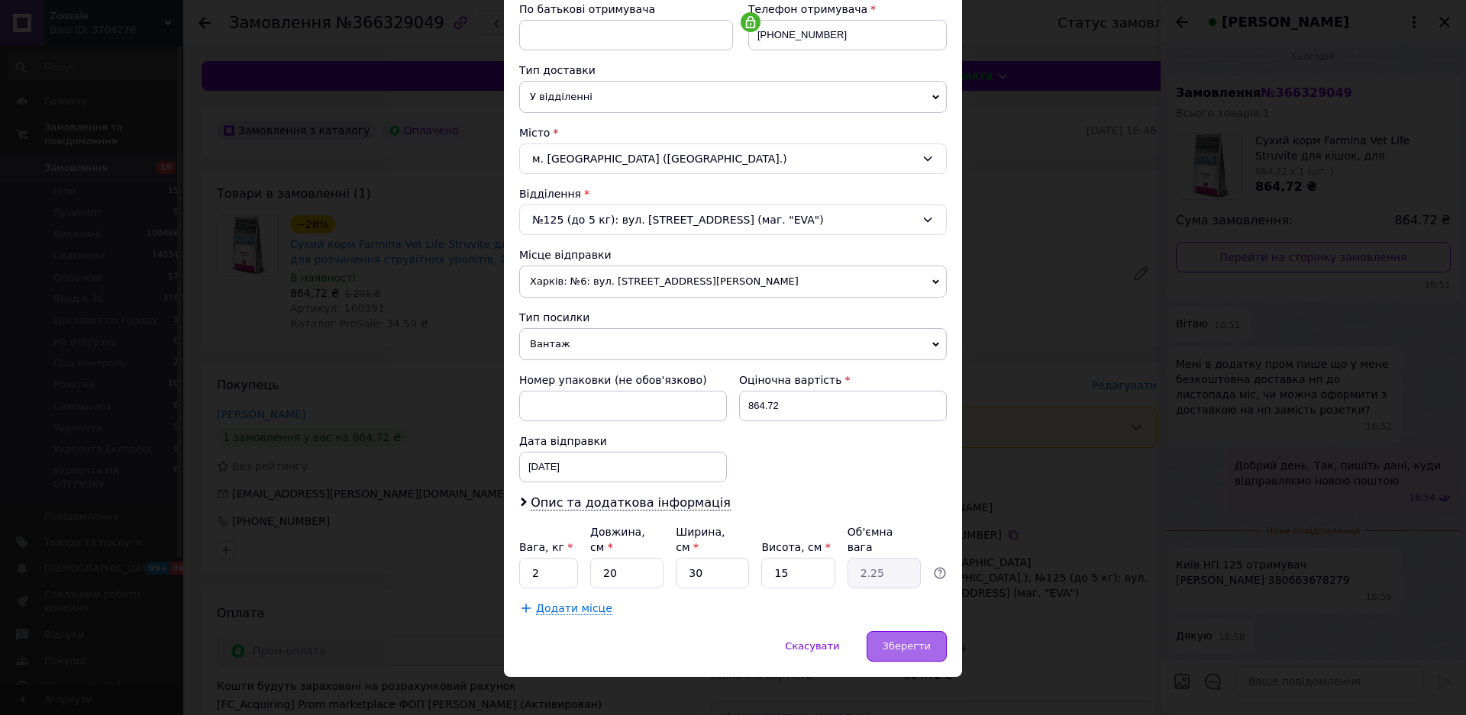
click at [899, 641] on span "Зберегти" at bounding box center [907, 646] width 48 height 11
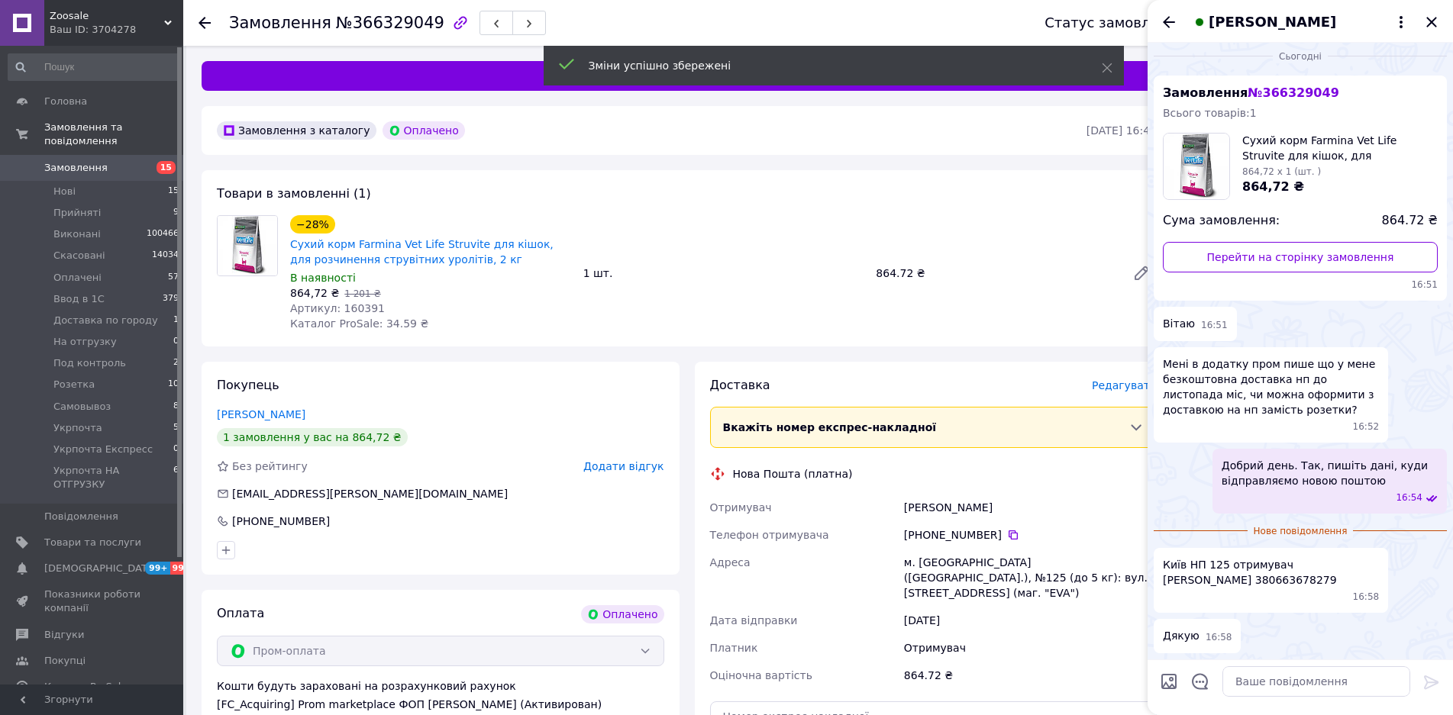
click at [1257, 702] on div at bounding box center [1316, 681] width 200 height 43
click at [1267, 682] on textarea at bounding box center [1316, 681] width 188 height 31
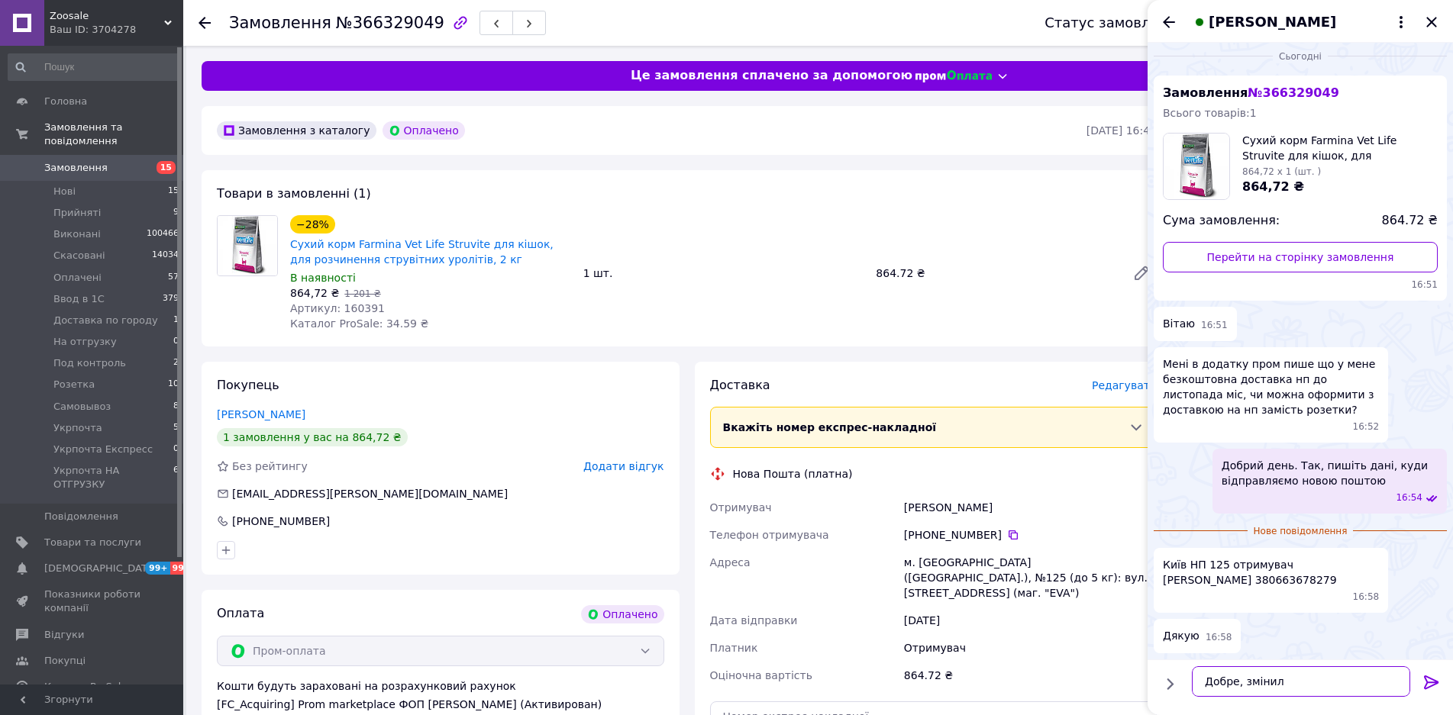
type textarea "Добре, змінили"
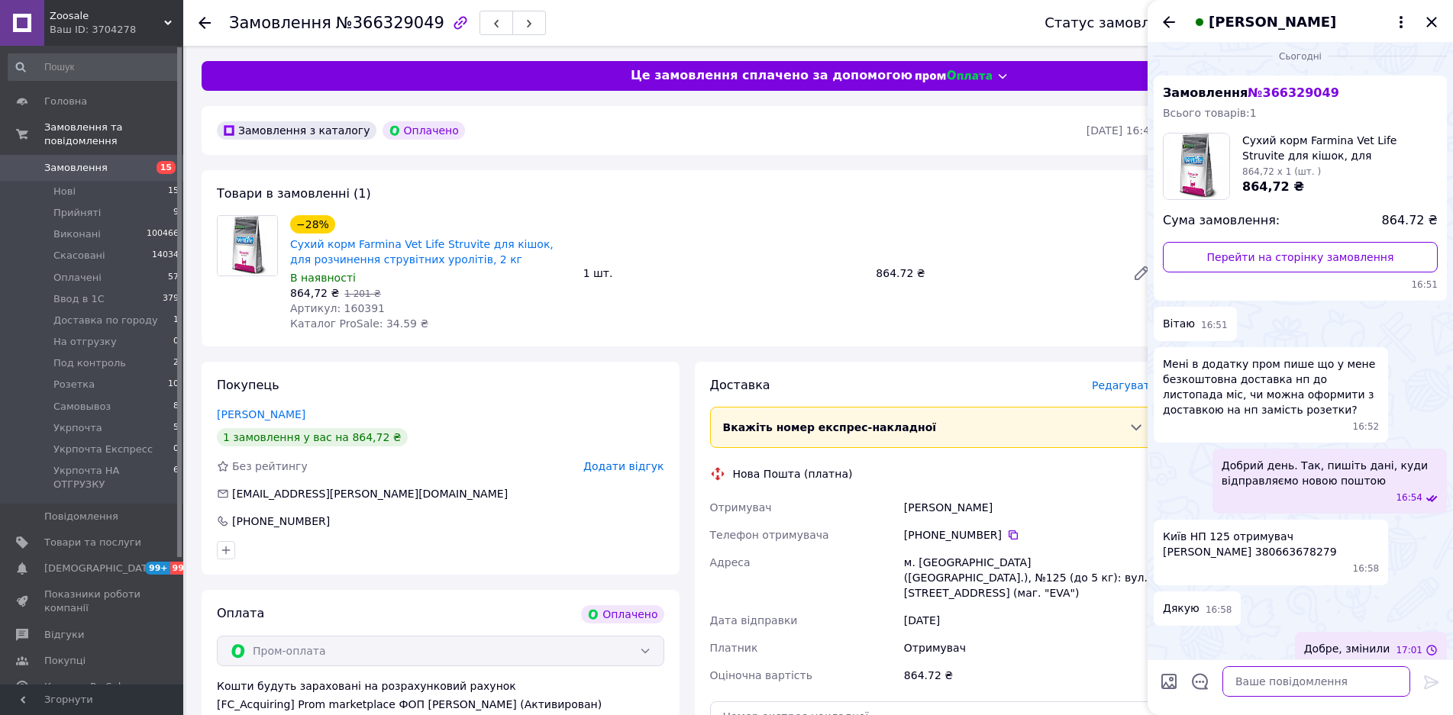
scroll to position [20, 0]
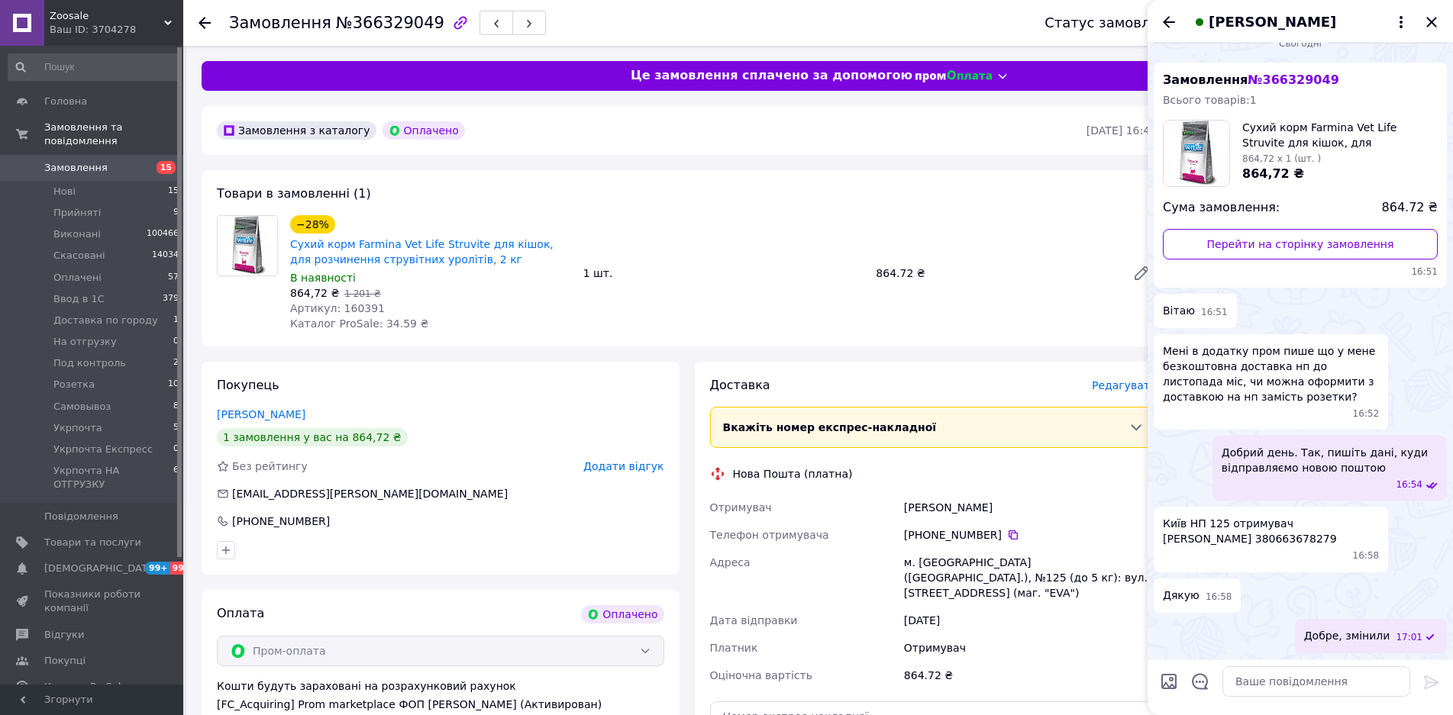
click at [1039, 390] on div "Доставка" at bounding box center [901, 386] width 382 height 18
click at [1435, 23] on icon "Закрити" at bounding box center [1431, 22] width 18 height 18
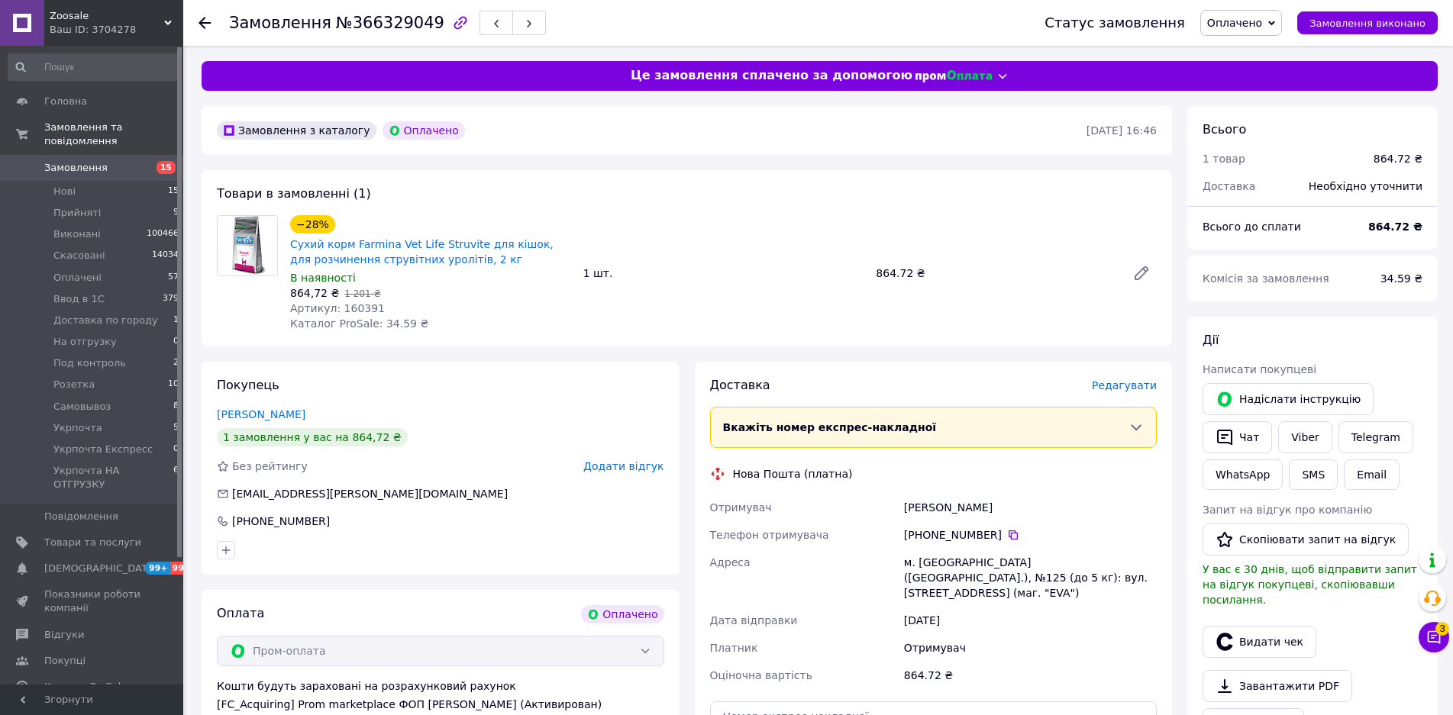
click at [1046, 194] on div "Товари в замовленні (1) −28% Сухий корм Farmina Vet Life Struvite для кішок, дл…" at bounding box center [687, 258] width 970 height 176
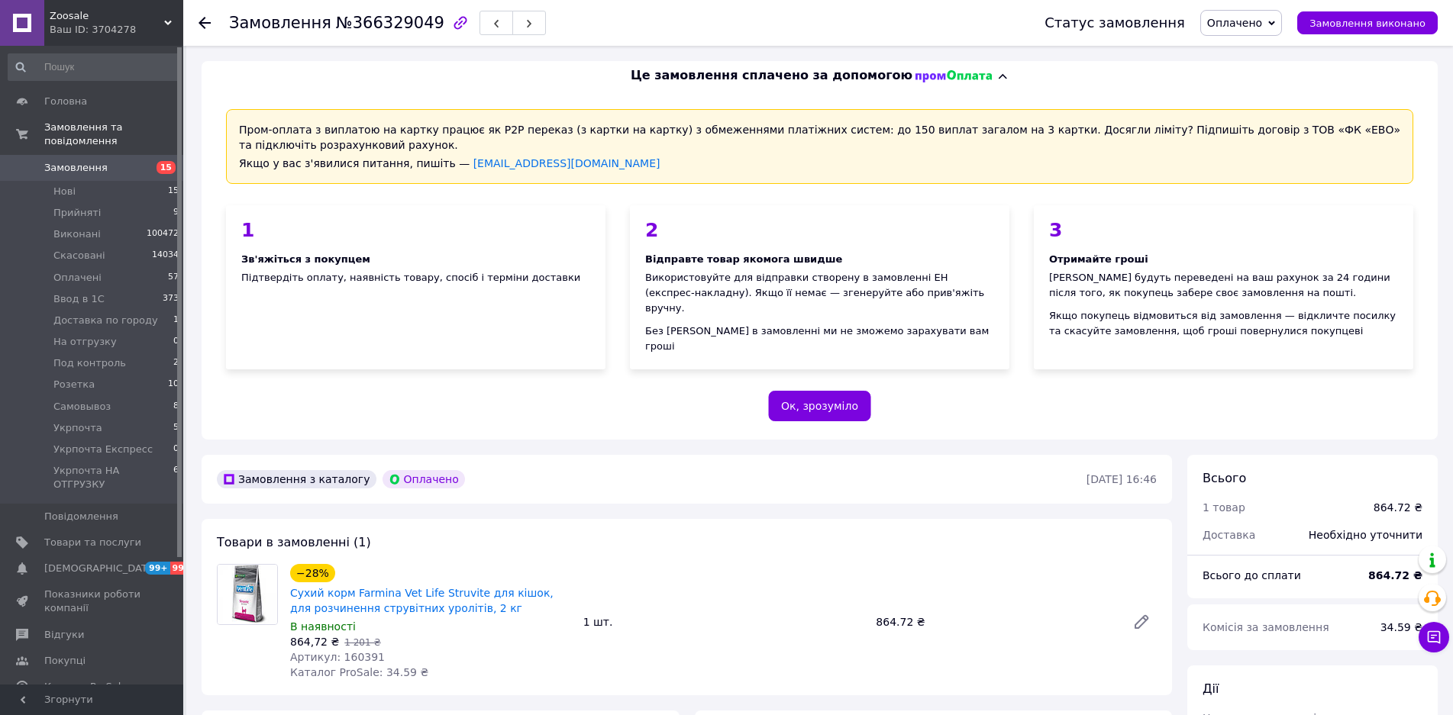
click at [892, 68] on div "Це замовлення сплачено за допомогою" at bounding box center [771, 76] width 285 height 18
